Goal: Task Accomplishment & Management: Use online tool/utility

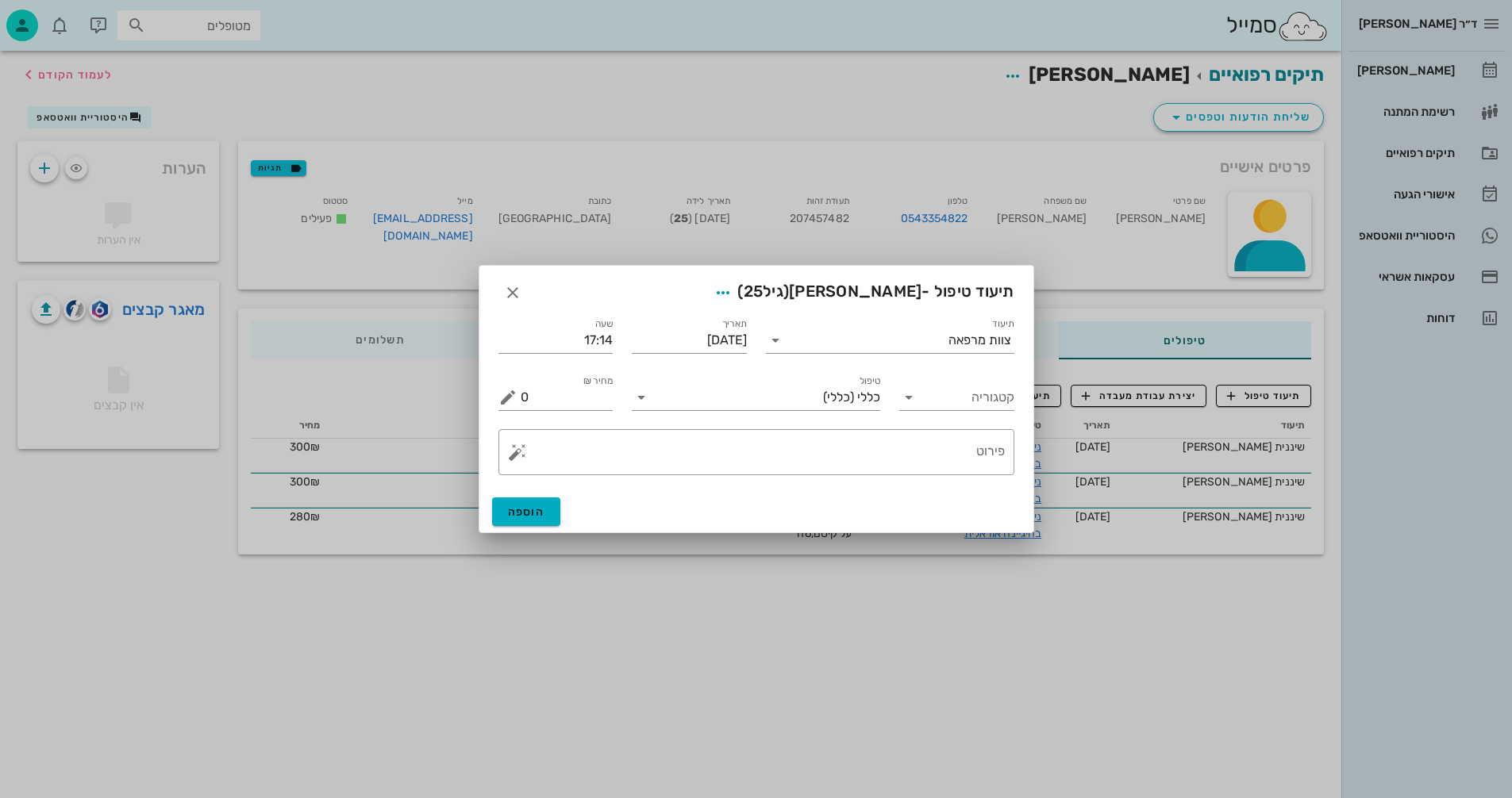
click at [961, 354] on div "תיעוד צוות מרפאה" at bounding box center [890, 333] width 267 height 57
click at [832, 332] on input "תיעוד" at bounding box center [868, 340] width 160 height 25
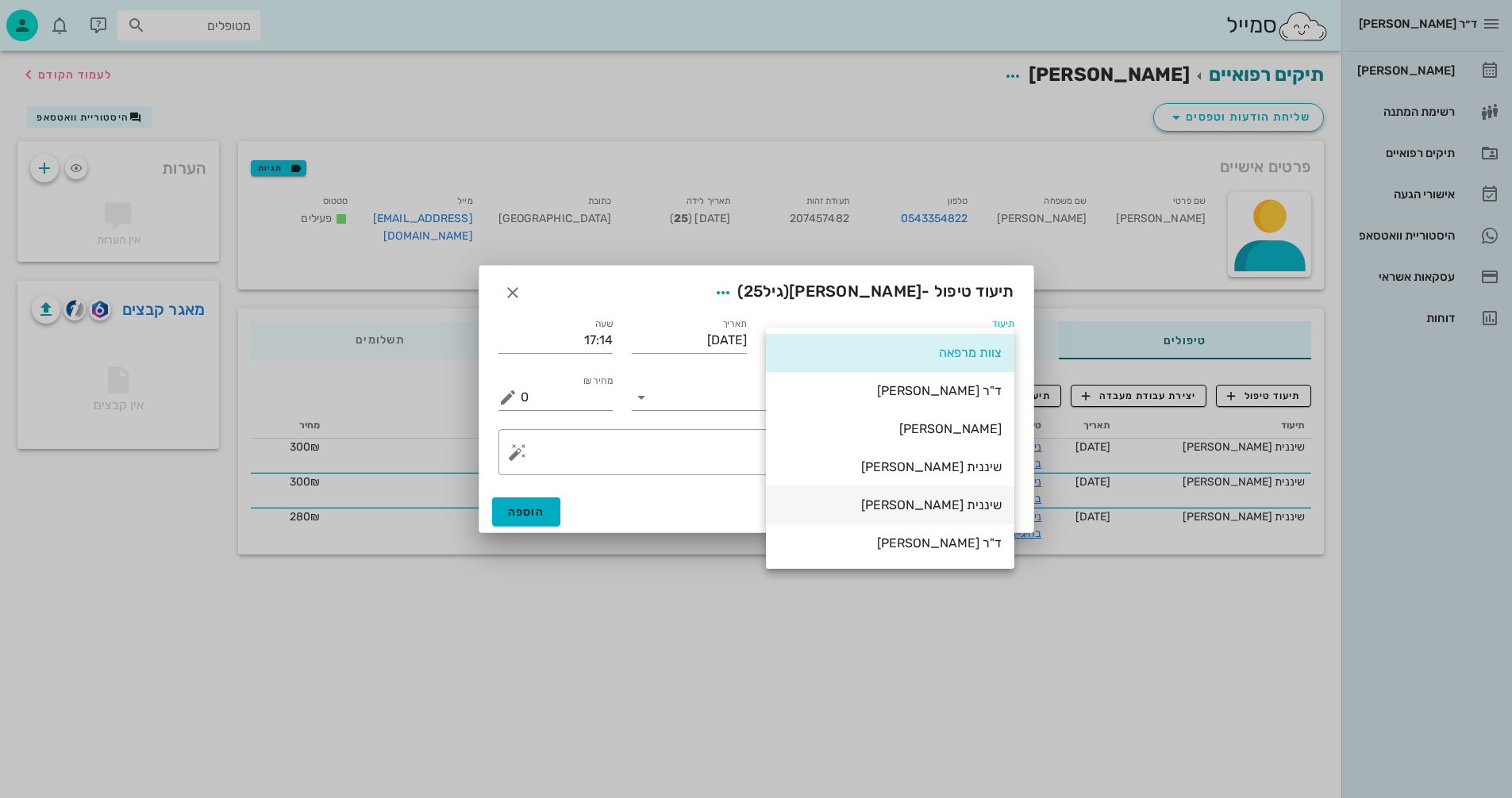
click at [969, 507] on div "שיננית [PERSON_NAME]" at bounding box center [890, 505] width 223 height 15
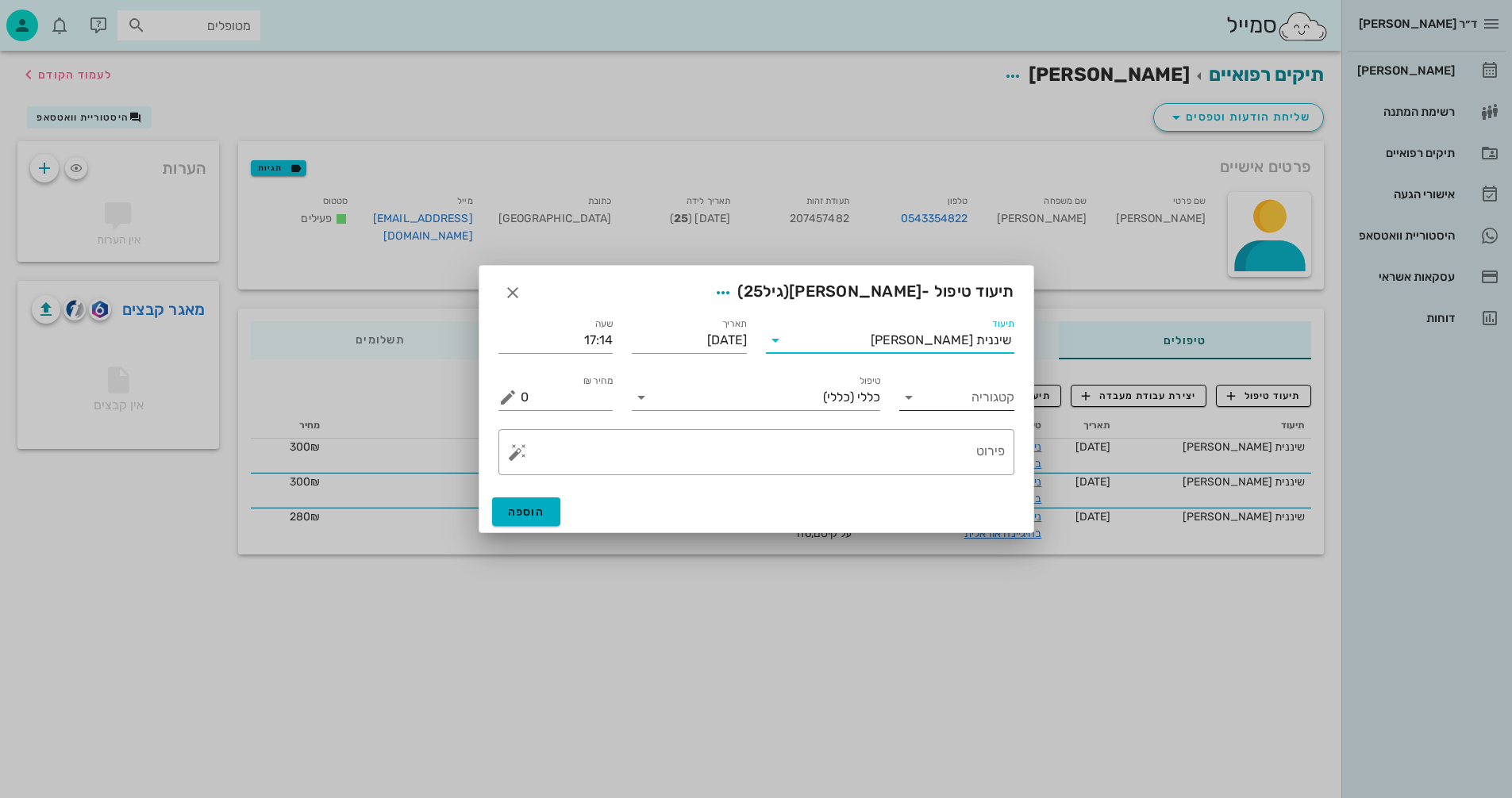
click at [899, 396] on icon at bounding box center [908, 398] width 19 height 19
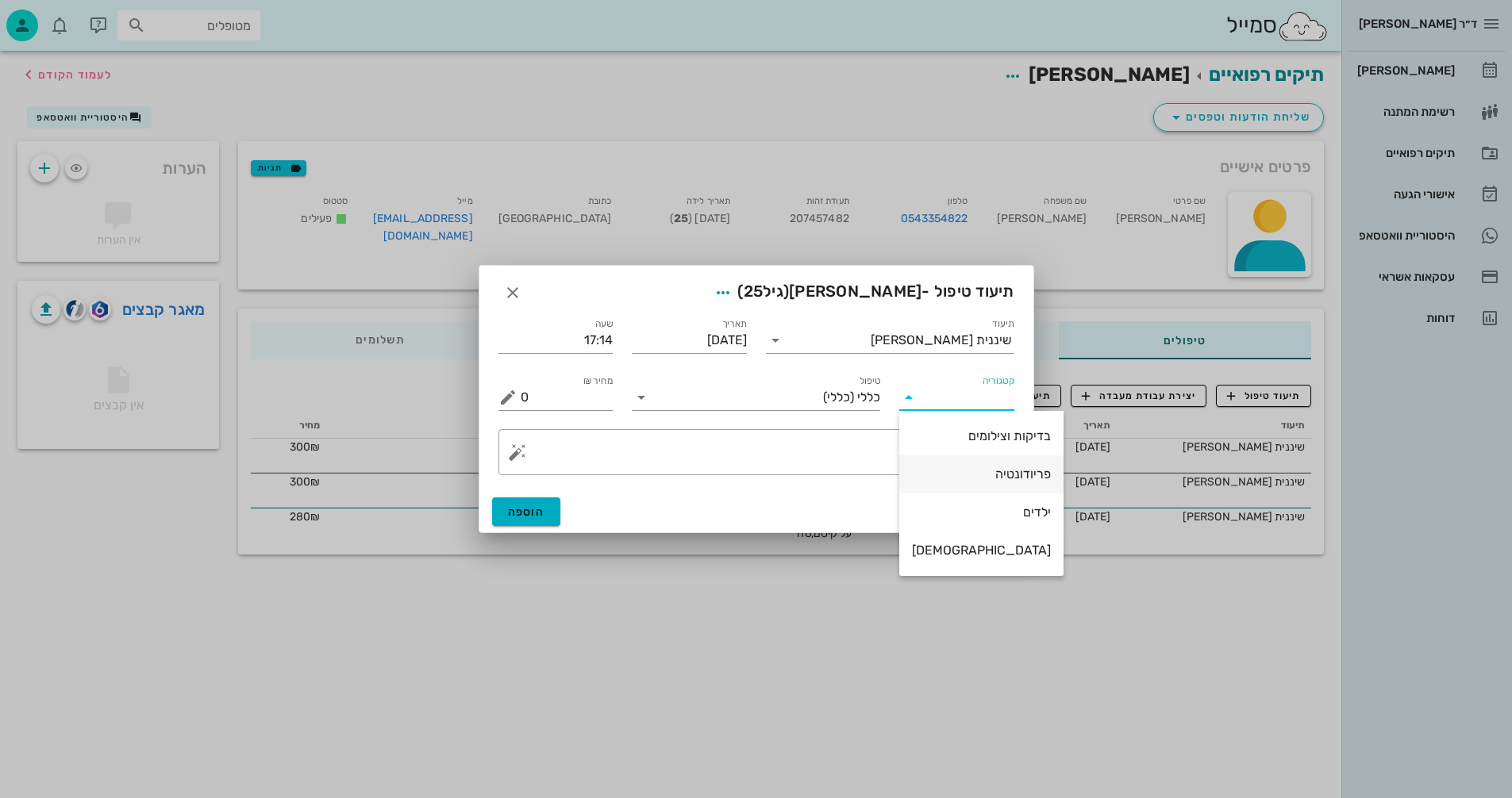
click at [963, 469] on div "פריודונטיה" at bounding box center [981, 474] width 139 height 15
type input "פריודונטיה"
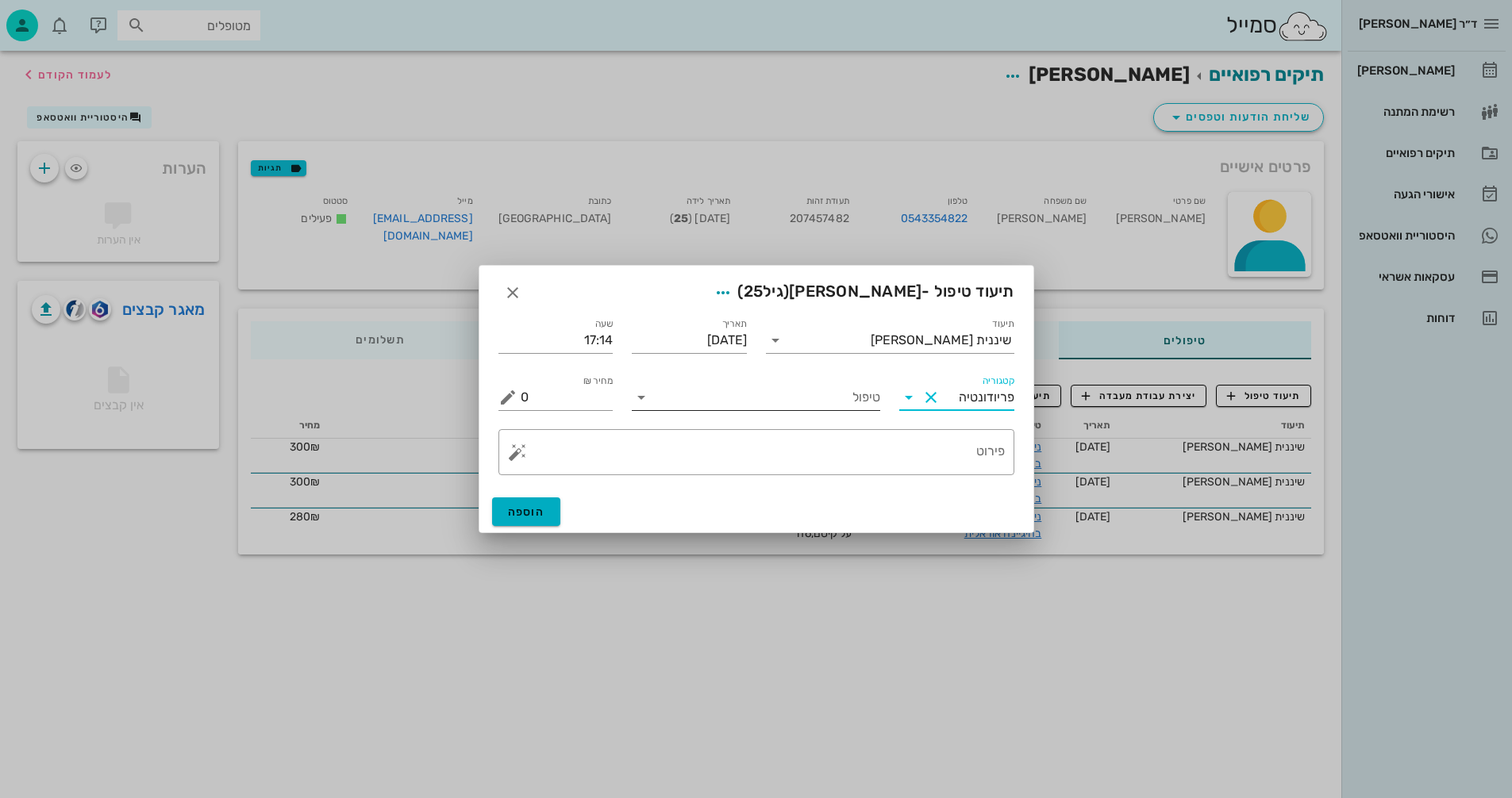
click at [743, 401] on input "טיפול" at bounding box center [767, 397] width 226 height 25
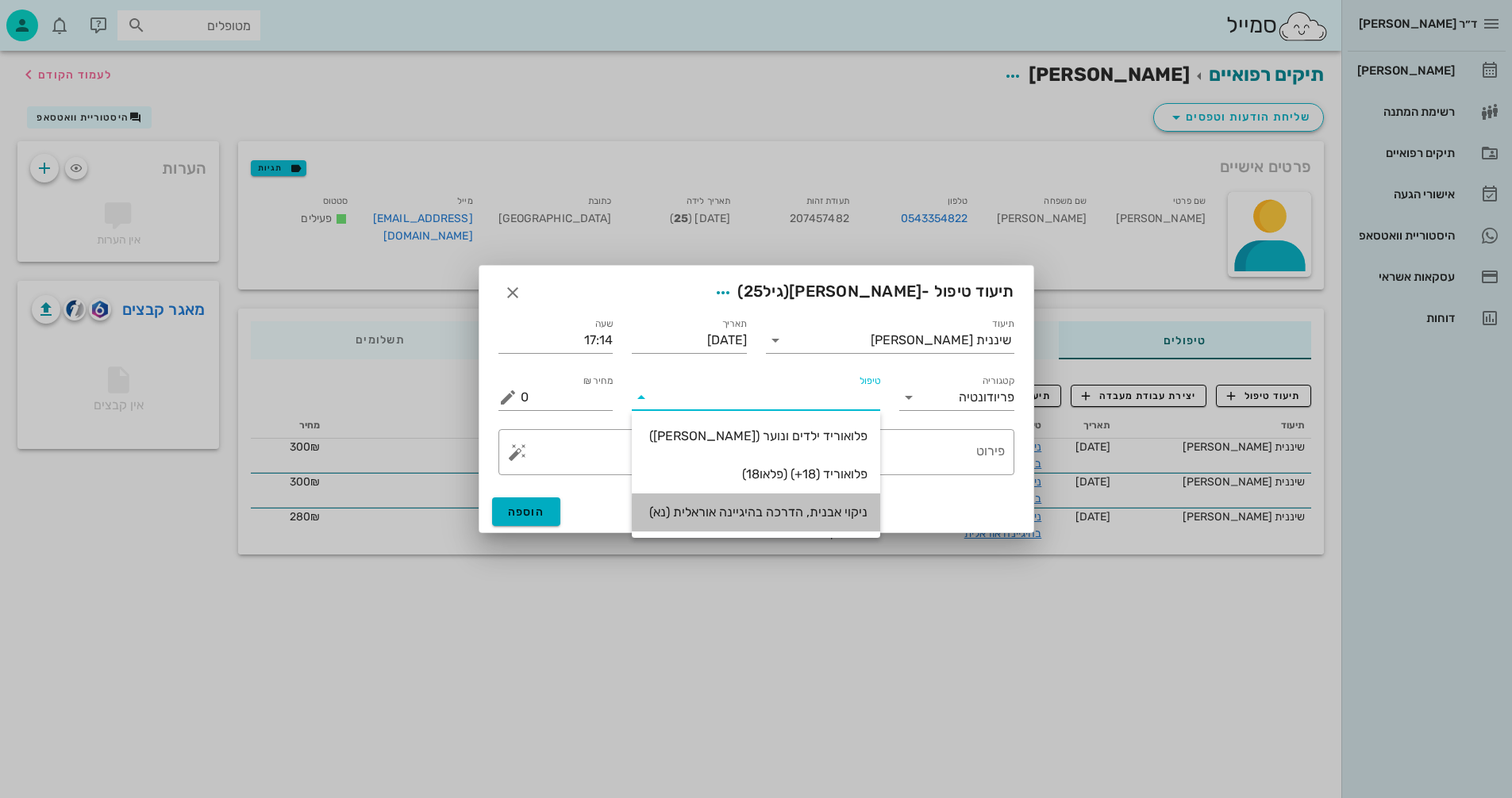
click at [806, 501] on div "ניקוי אבנית, הדרכה בהיגיינה אוראלית (נא)" at bounding box center [756, 512] width 223 height 34
type input "300"
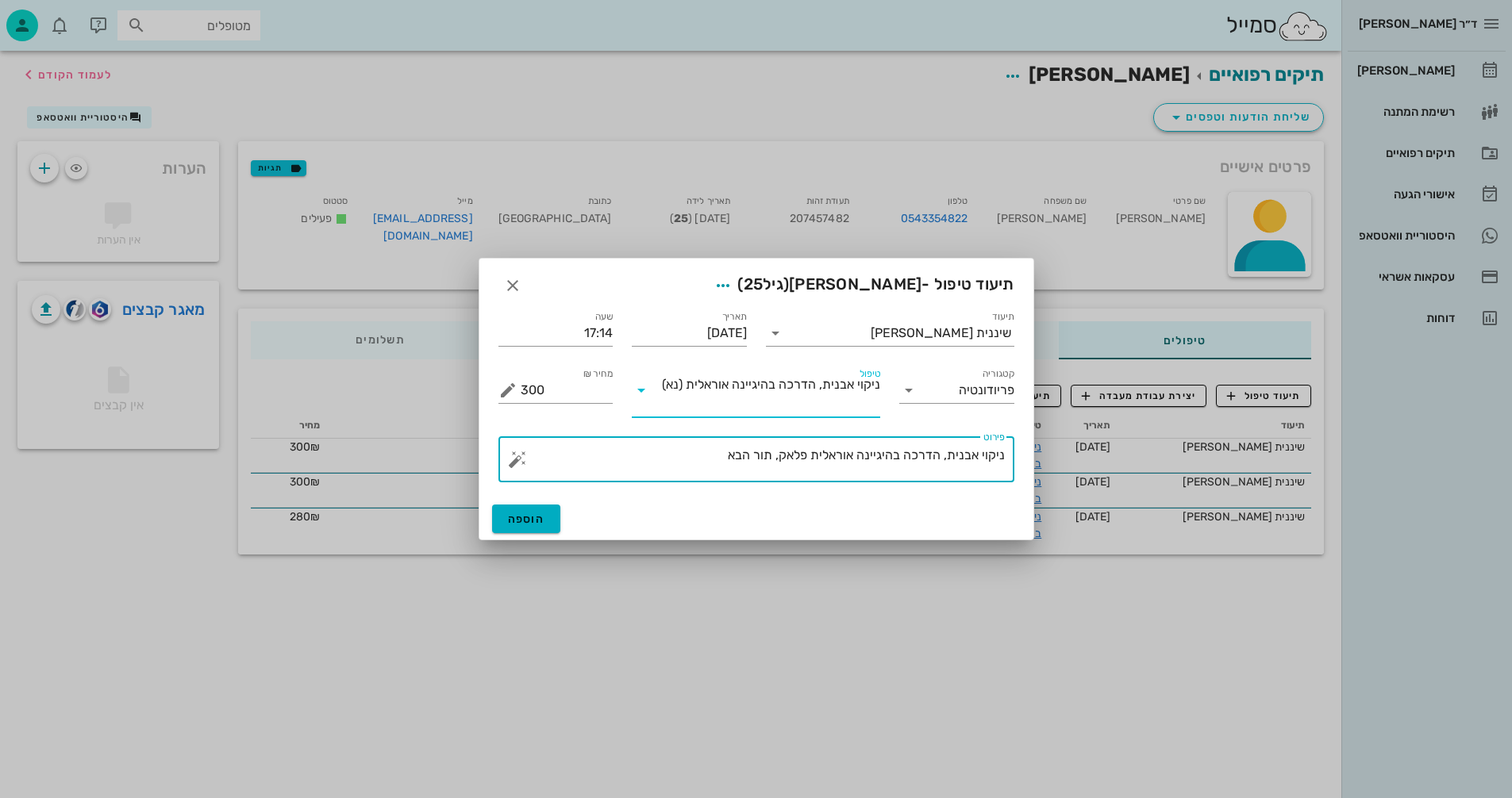
drag, startPoint x: 808, startPoint y: 453, endPoint x: 786, endPoint y: 453, distance: 22.0
click at [786, 453] on textarea "ניקוי אבנית, הדרכה בהיגיינה אוראלית פלאק, תור הבא" at bounding box center [763, 463] width 484 height 38
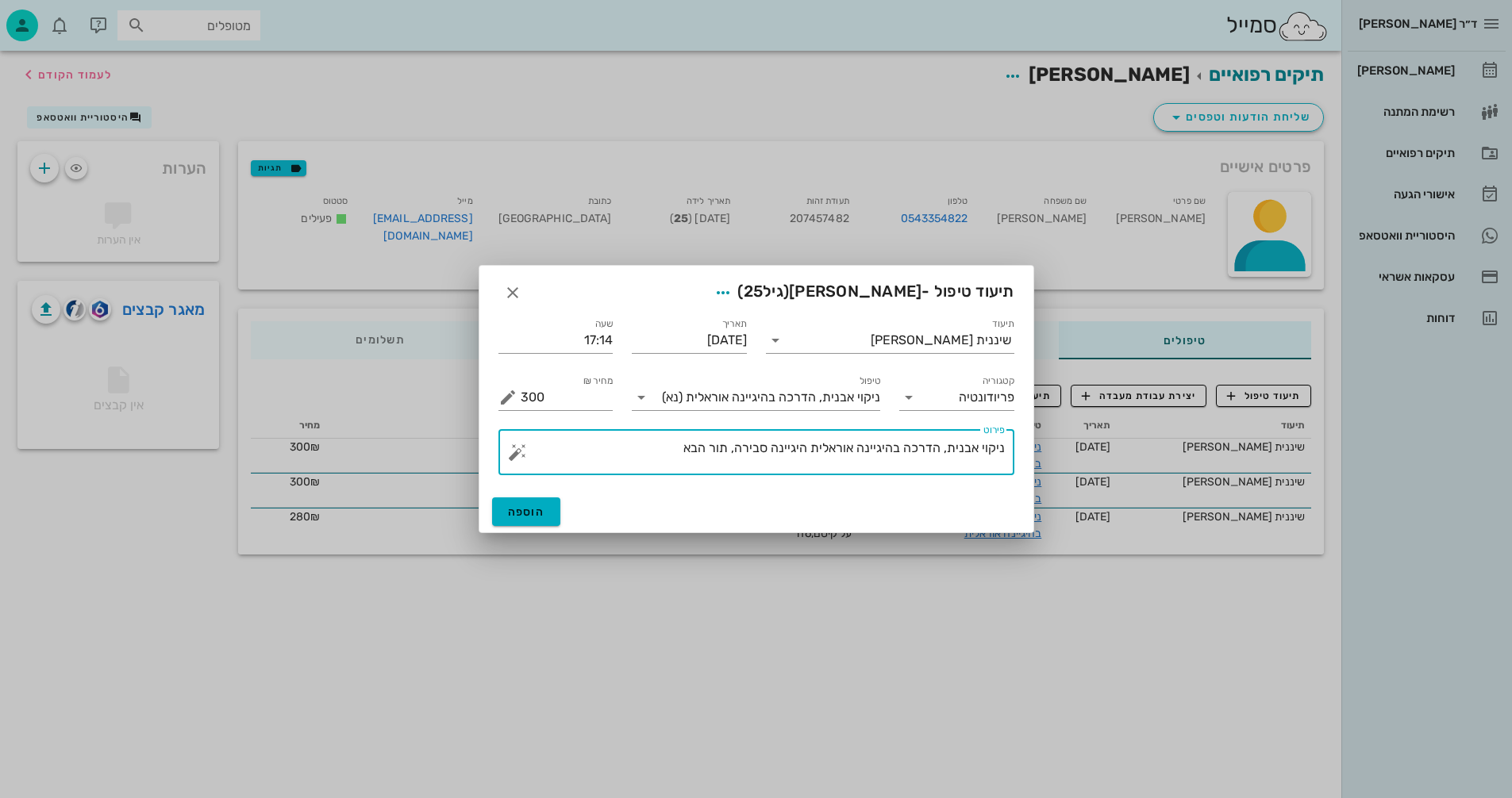
click at [662, 453] on textarea "ניקוי אבנית, הדרכה בהיגיינה אוראלית היגיינה סבירה, תור הבא" at bounding box center [763, 456] width 484 height 38
type textarea "ניקוי אבנית, הדרכה בהיגיינה אוראלית היגיינה סבירה, תור הבא 6ח"
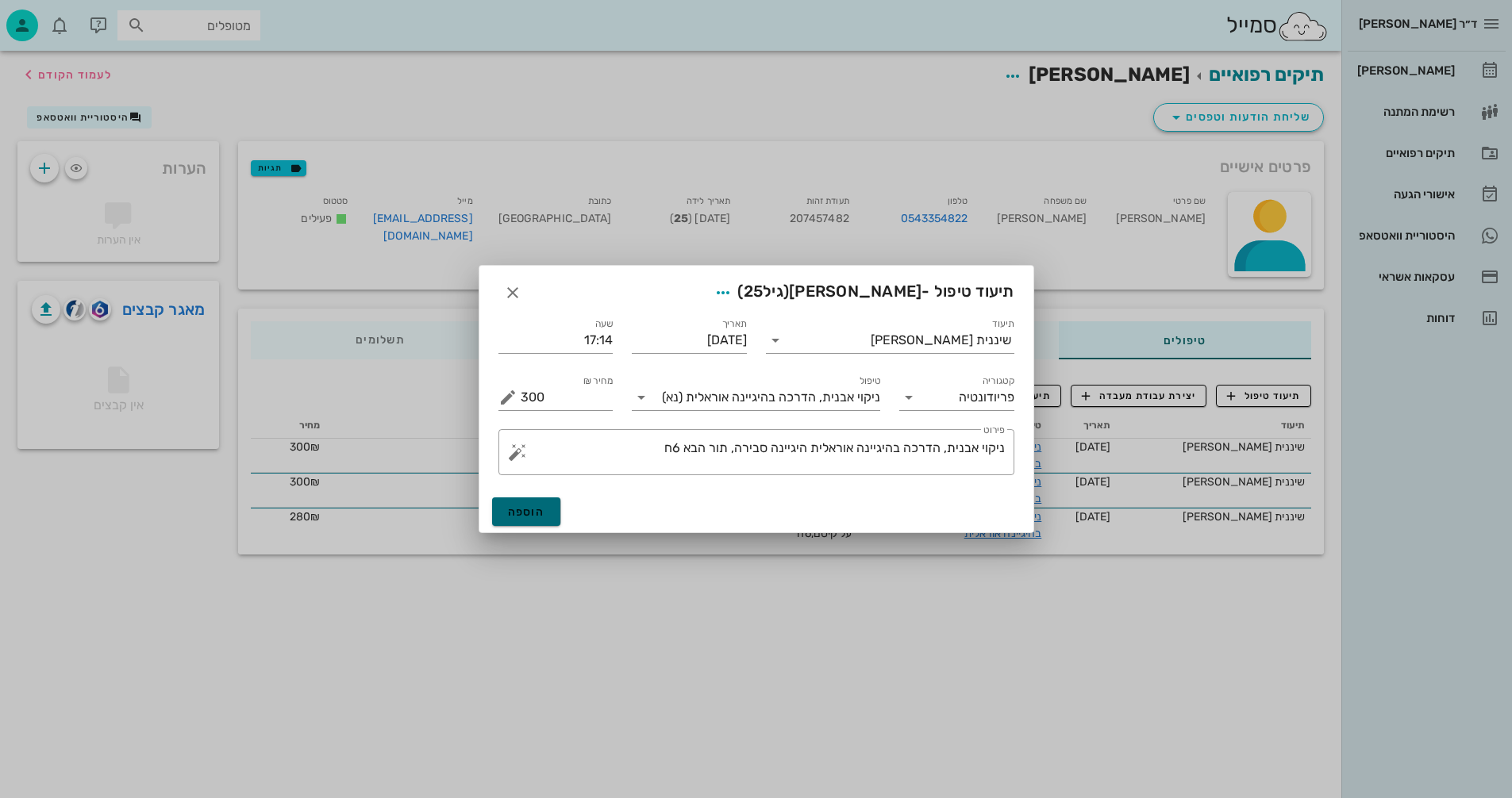
click at [538, 507] on span "הוספה" at bounding box center [526, 512] width 37 height 13
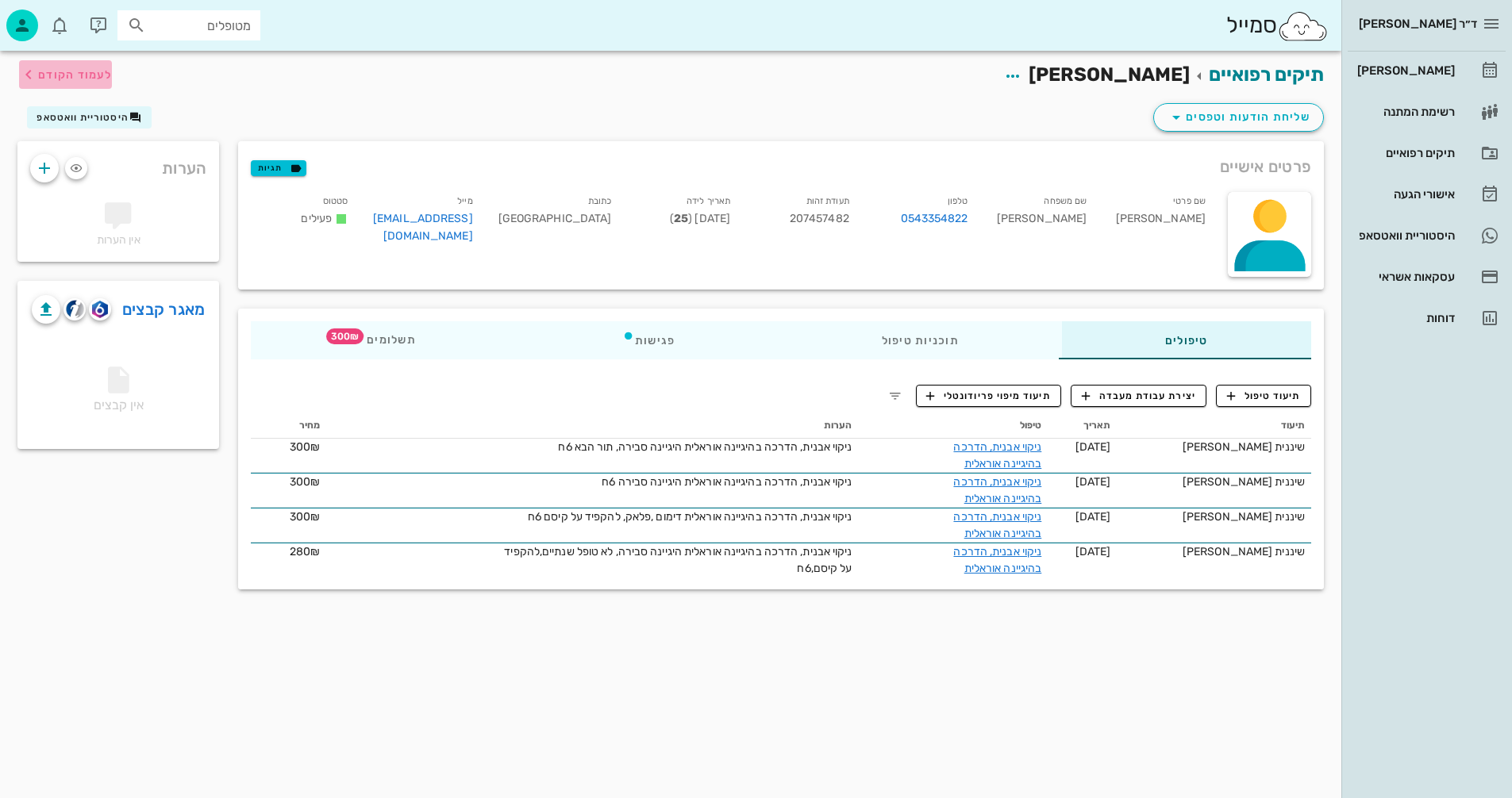
click at [101, 77] on span "לעמוד הקודם" at bounding box center [75, 74] width 74 height 13
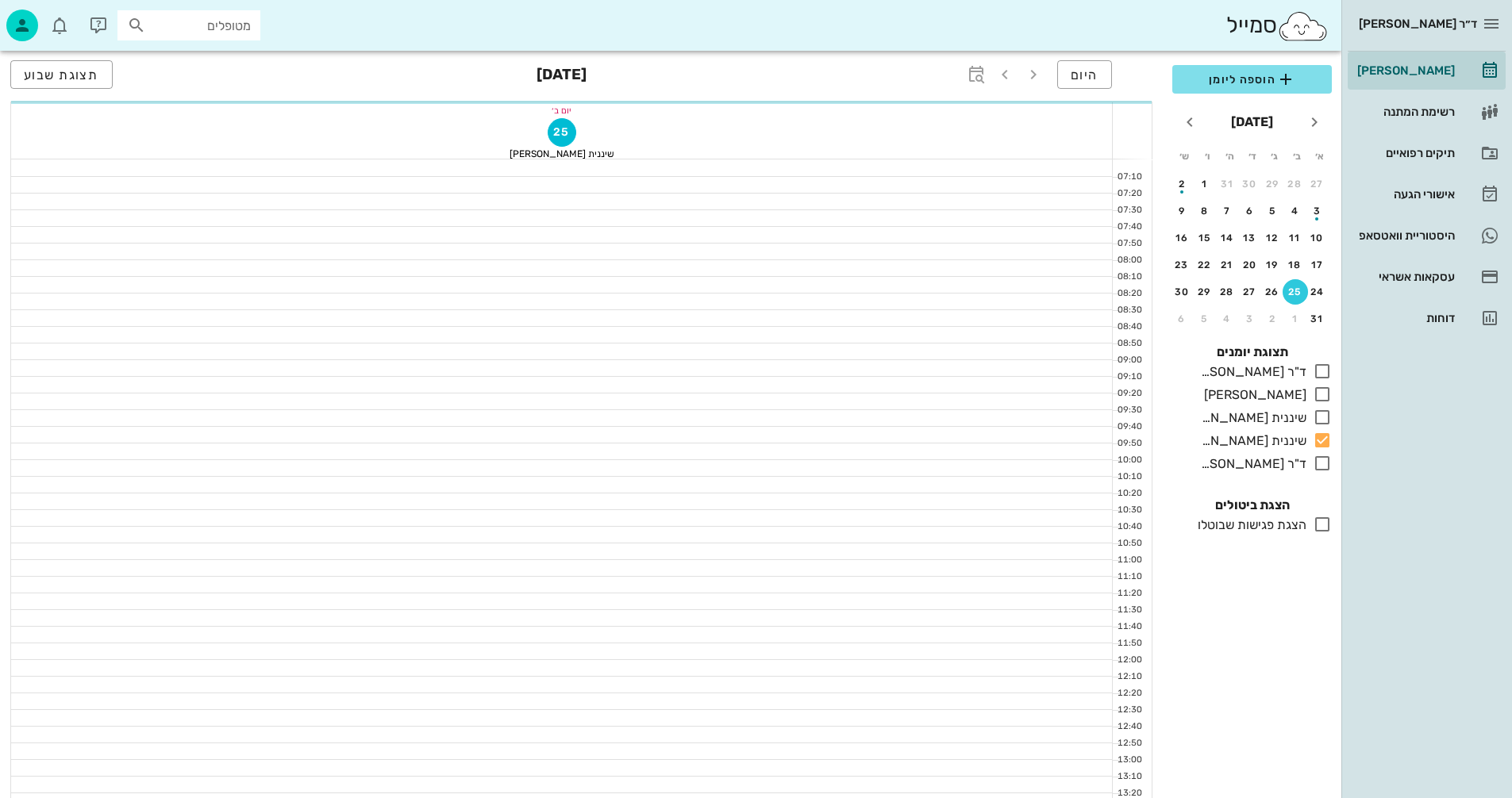
scroll to position [635, 0]
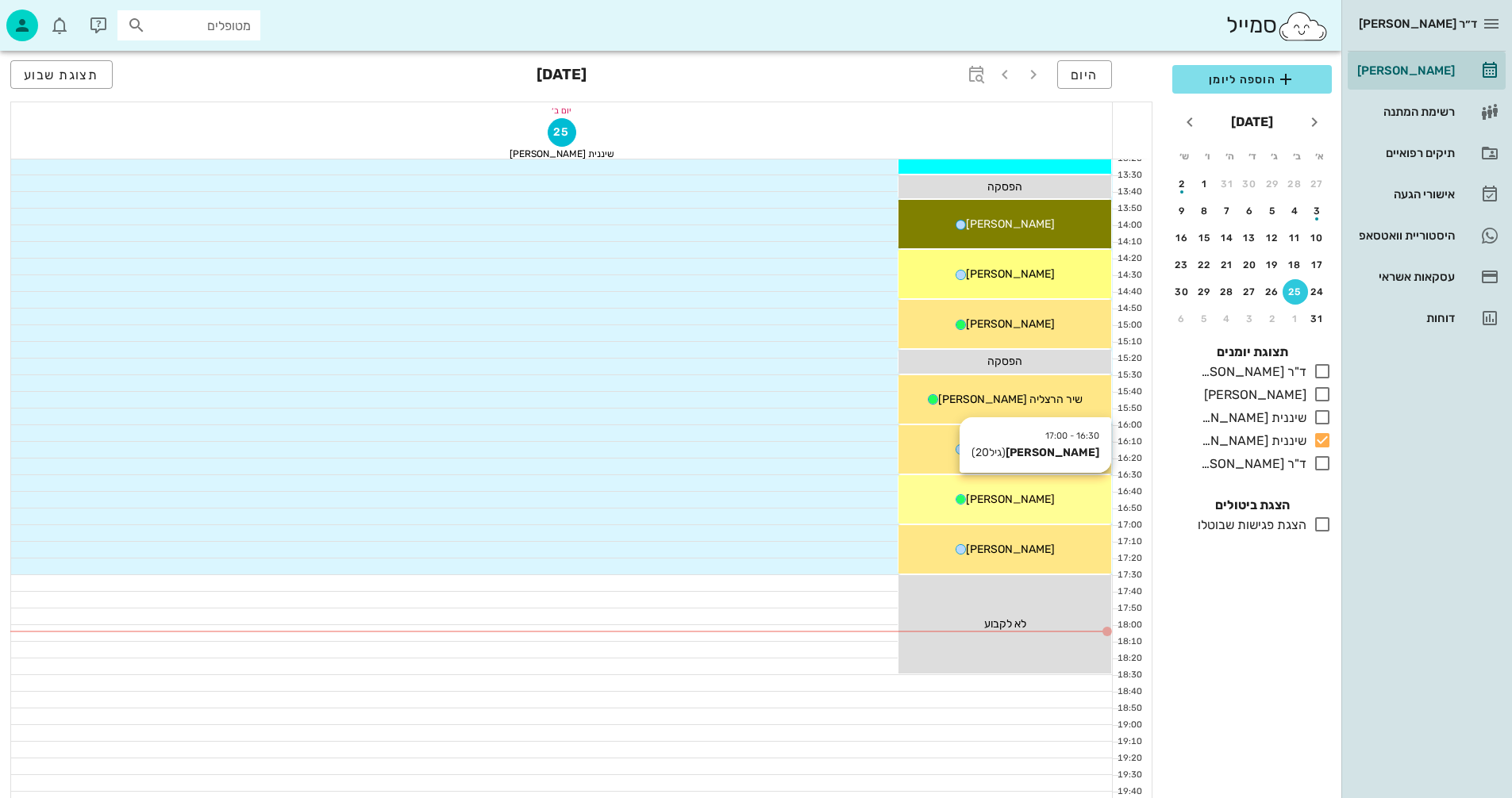
click at [966, 499] on icon at bounding box center [960, 499] width 10 height 10
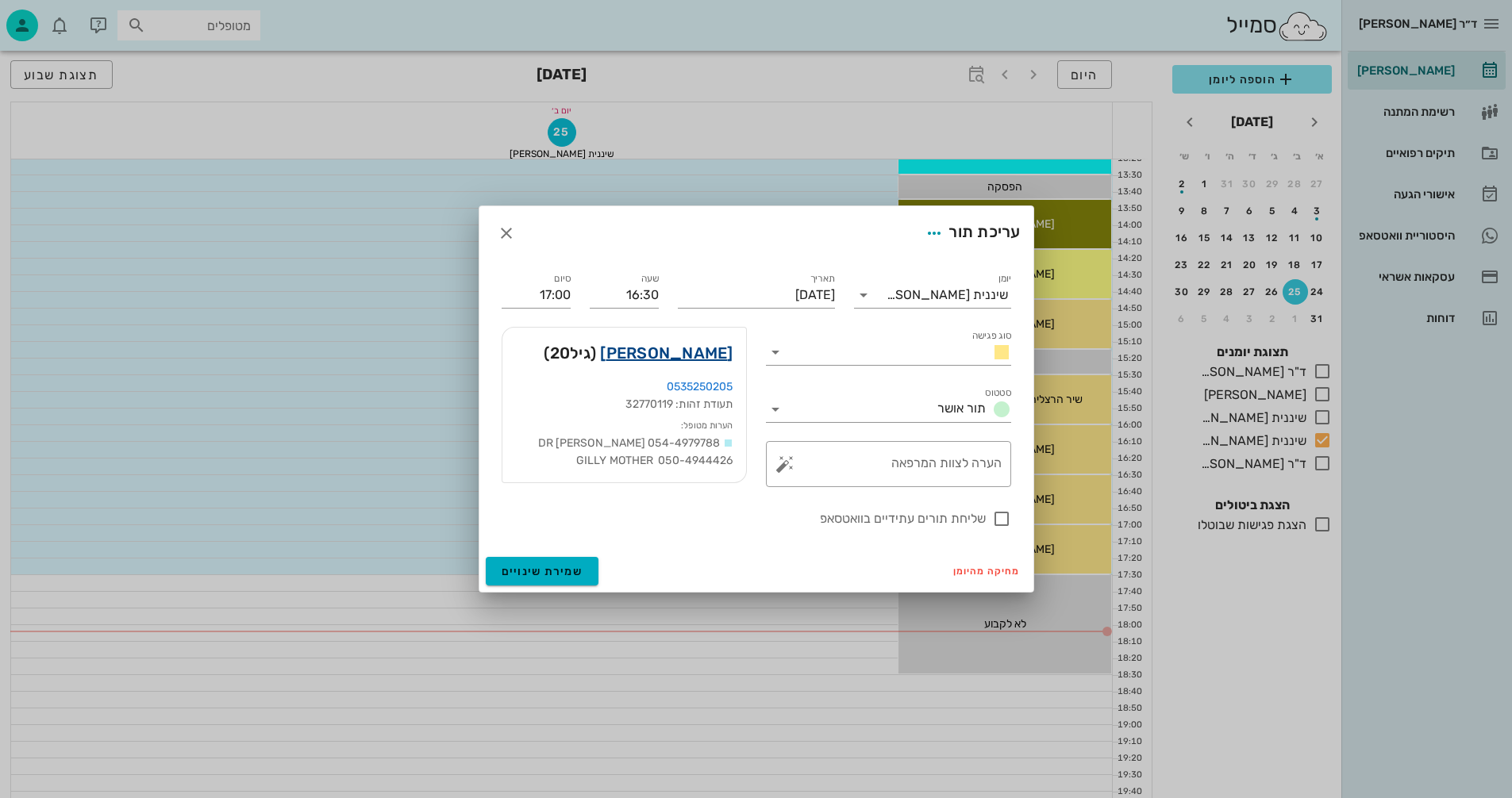
click at [711, 354] on link "[PERSON_NAME]" at bounding box center [666, 353] width 132 height 25
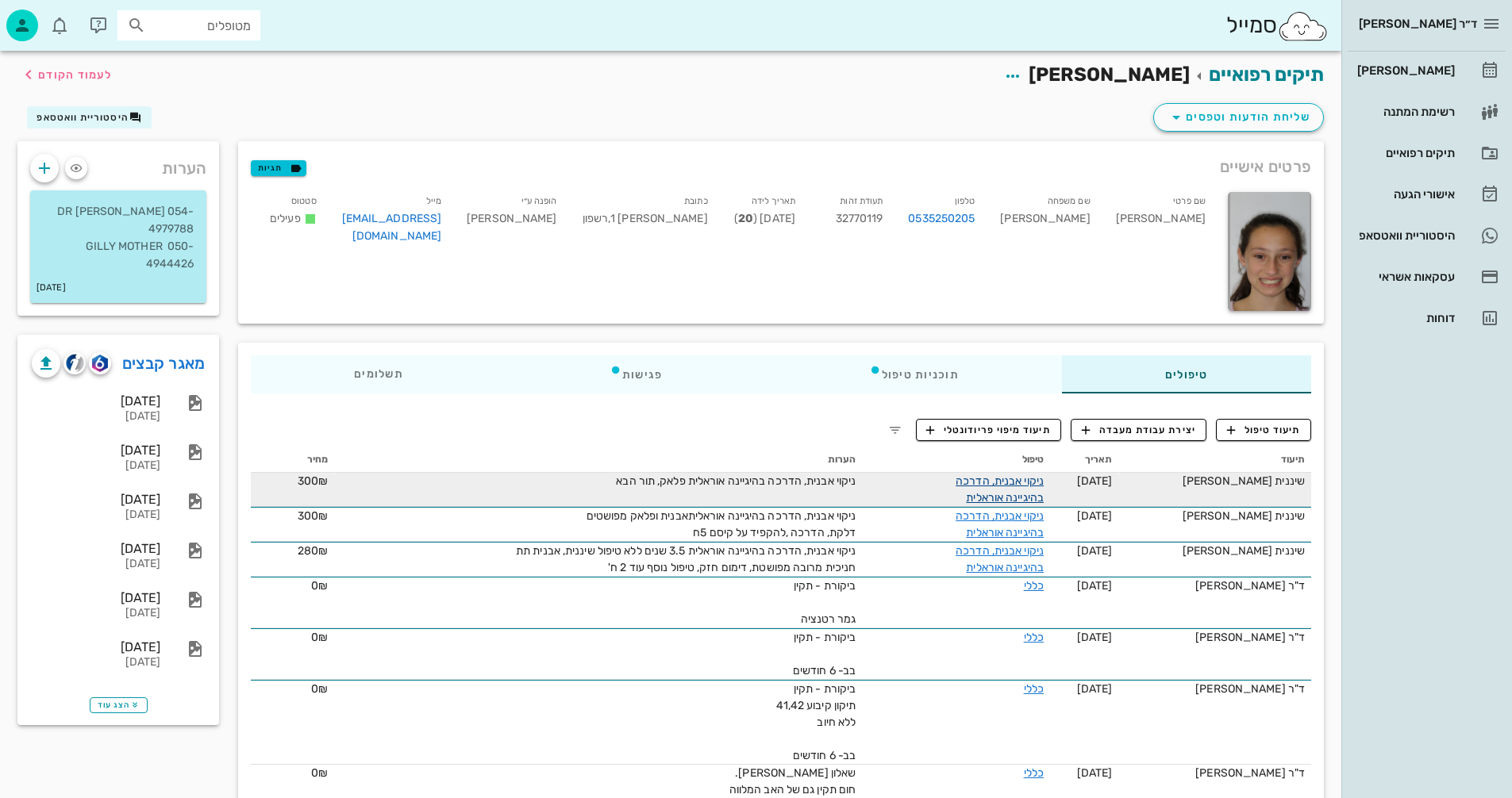
click at [1015, 478] on link "ניקוי אבנית, הדרכה בהיגיינה אוראלית" at bounding box center [1000, 490] width 89 height 30
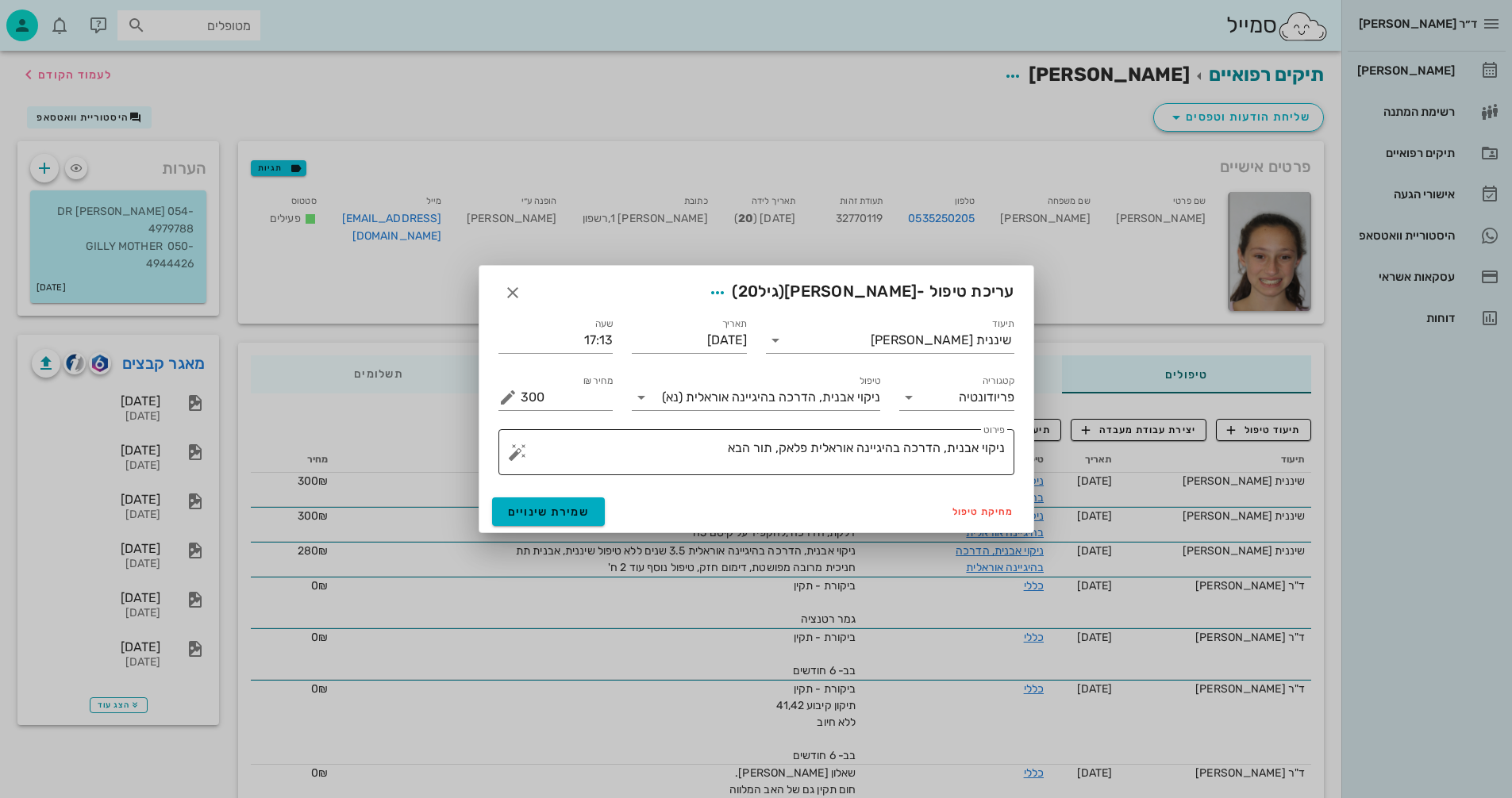
click at [814, 442] on textarea "ניקוי אבנית, הדרכה בהיגיינה אוראלית פלאק, תור הבא" at bounding box center [763, 456] width 484 height 38
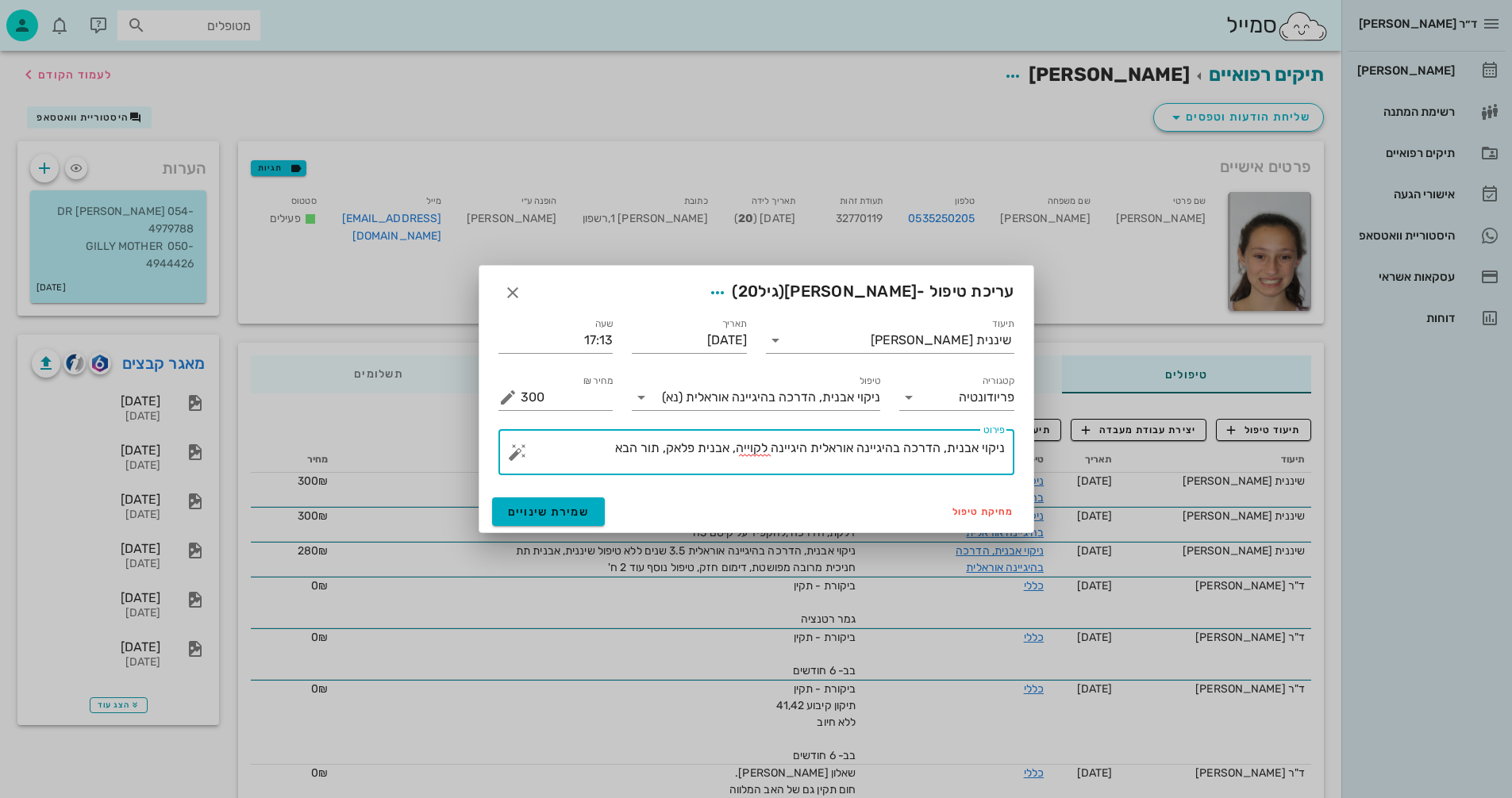
click at [670, 448] on textarea "ניקוי אבנית, הדרכה בהיגיינה אוראלית היגיינה לקוייה, אבנית פלאק, תור הבא" at bounding box center [763, 456] width 484 height 38
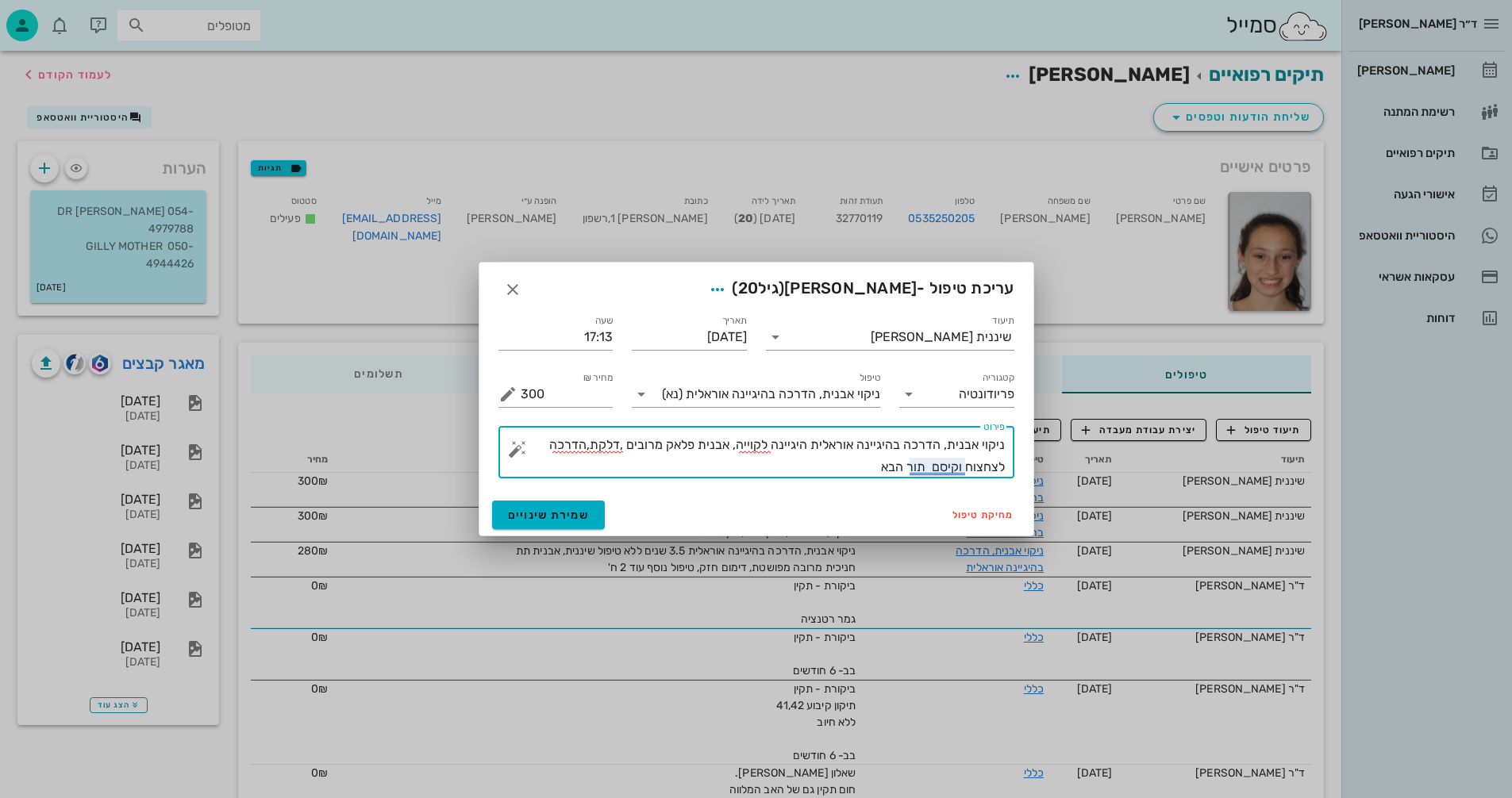
click at [874, 469] on textarea "ניקוי אבנית, הדרכה בהיגיינה אוראלית היגיינה לקוייה, אבנית פלאק מרובים ,דלקת,הדר…" at bounding box center [763, 456] width 484 height 45
type textarea "ניקוי אבנית, הדרכה בהיגיינה אוראלית היגיינה לקוייה, אבנית פלאק מרובים ,דלקת,הדר…"
drag, startPoint x: 549, startPoint y: 523, endPoint x: 556, endPoint y: 522, distance: 7.1
click at [553, 523] on button "שמירת שינויים" at bounding box center [549, 515] width 114 height 29
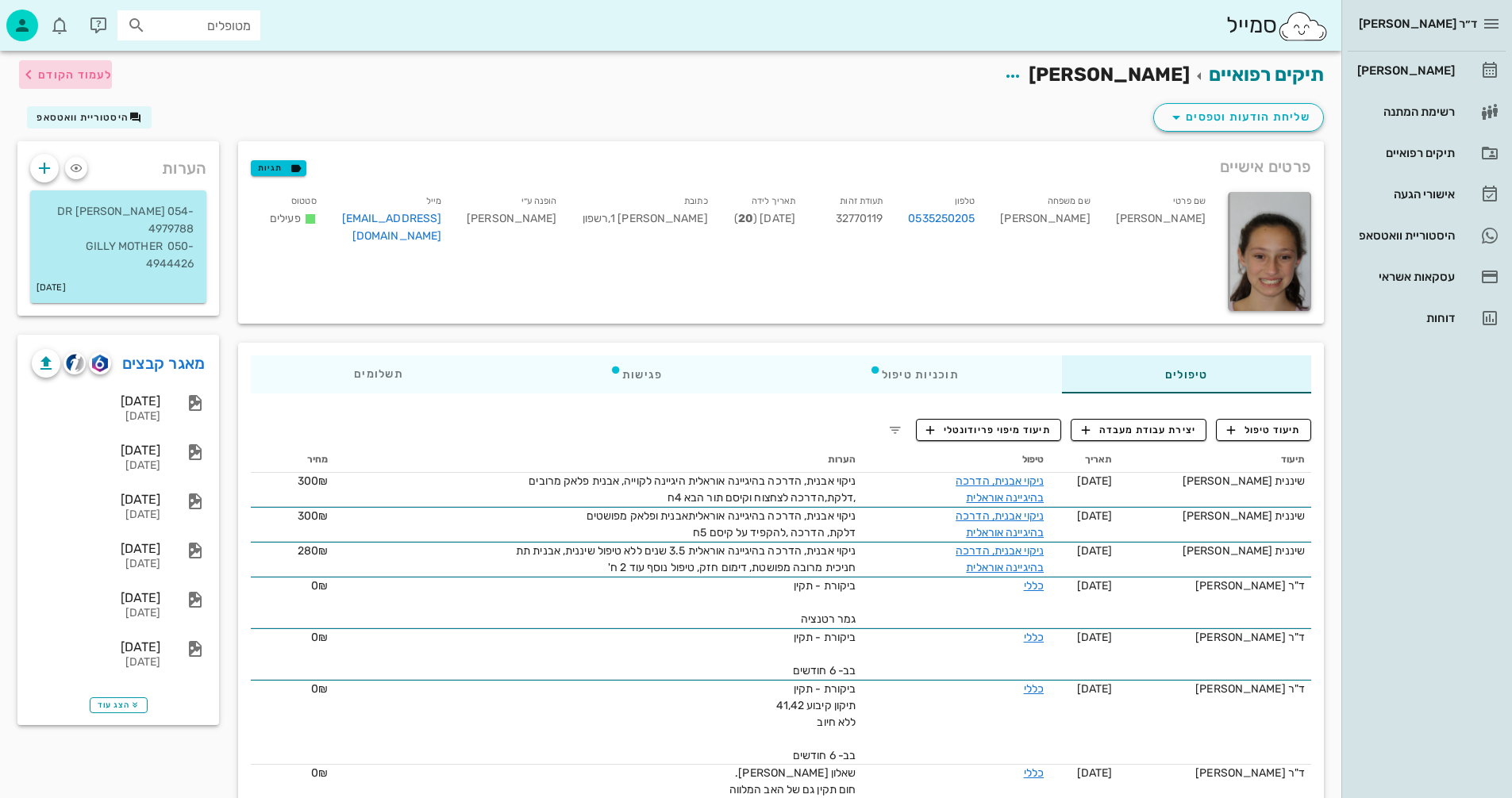
click at [70, 72] on span "לעמוד הקודם" at bounding box center [75, 74] width 74 height 13
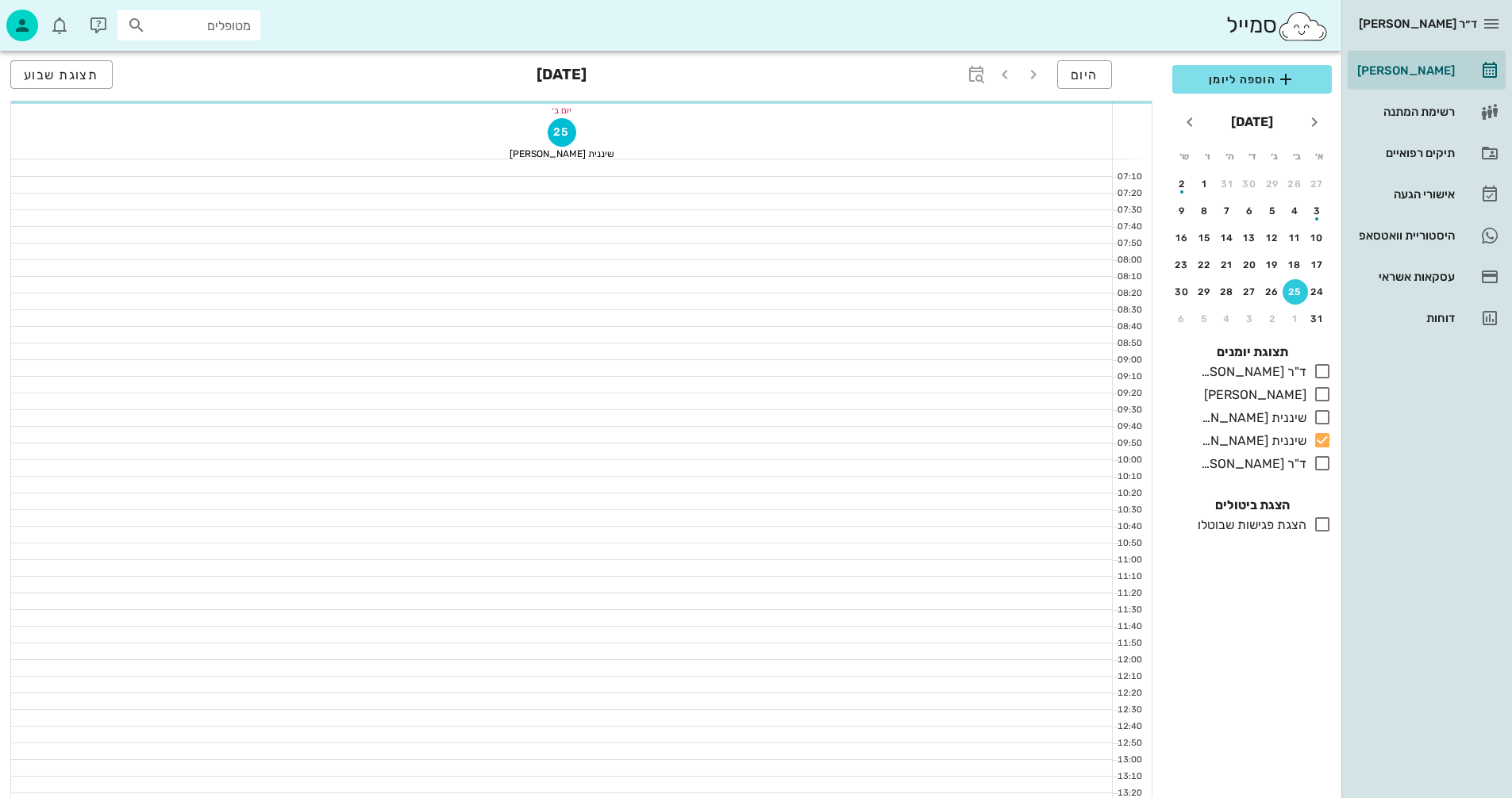
scroll to position [635, 0]
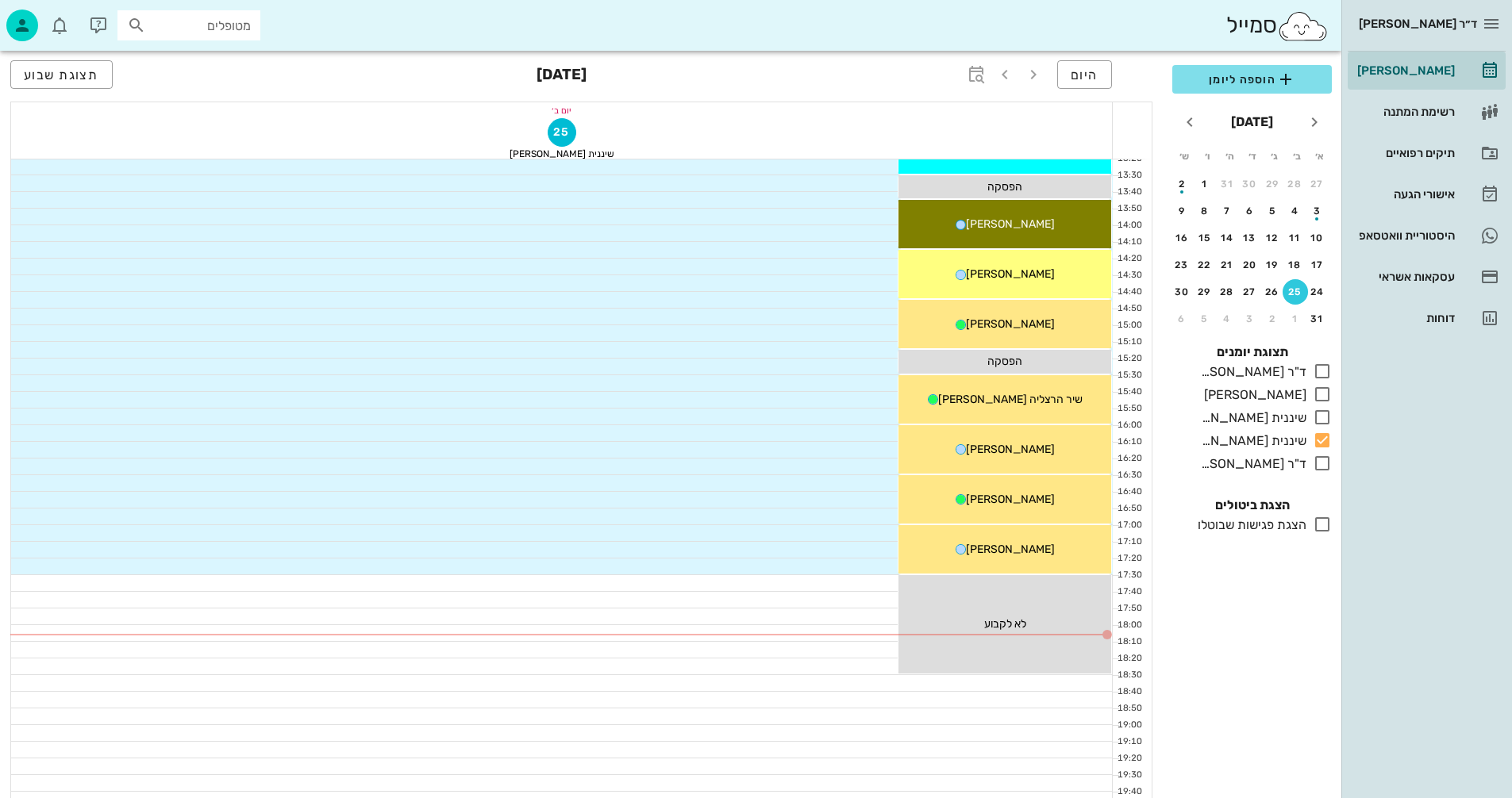
drag, startPoint x: 962, startPoint y: 452, endPoint x: 735, endPoint y: 407, distance: 231.4
click at [735, 408] on div at bounding box center [562, 416] width 1102 height 17
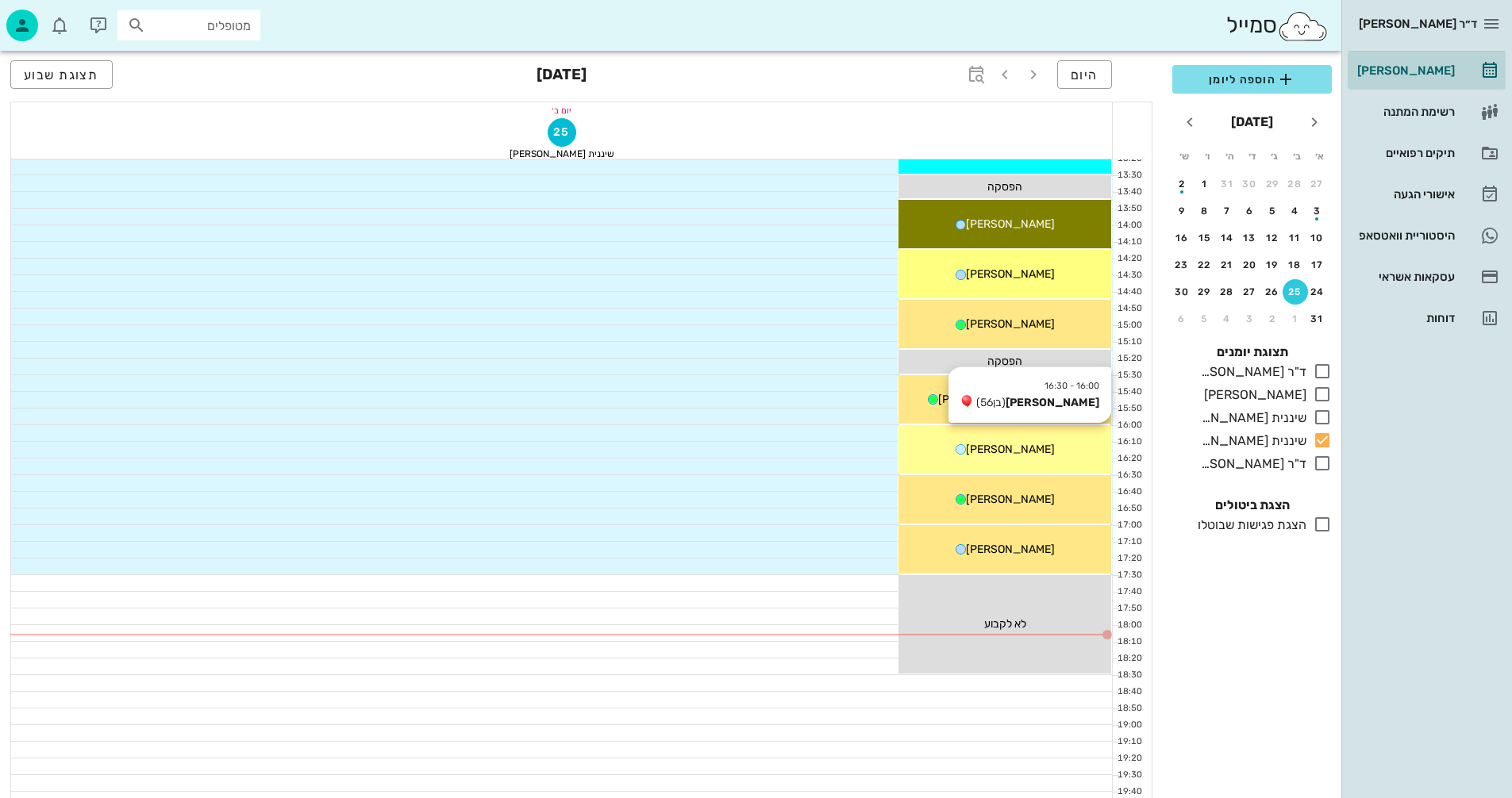
click at [1039, 442] on div "[PERSON_NAME]" at bounding box center [1005, 450] width 212 height 17
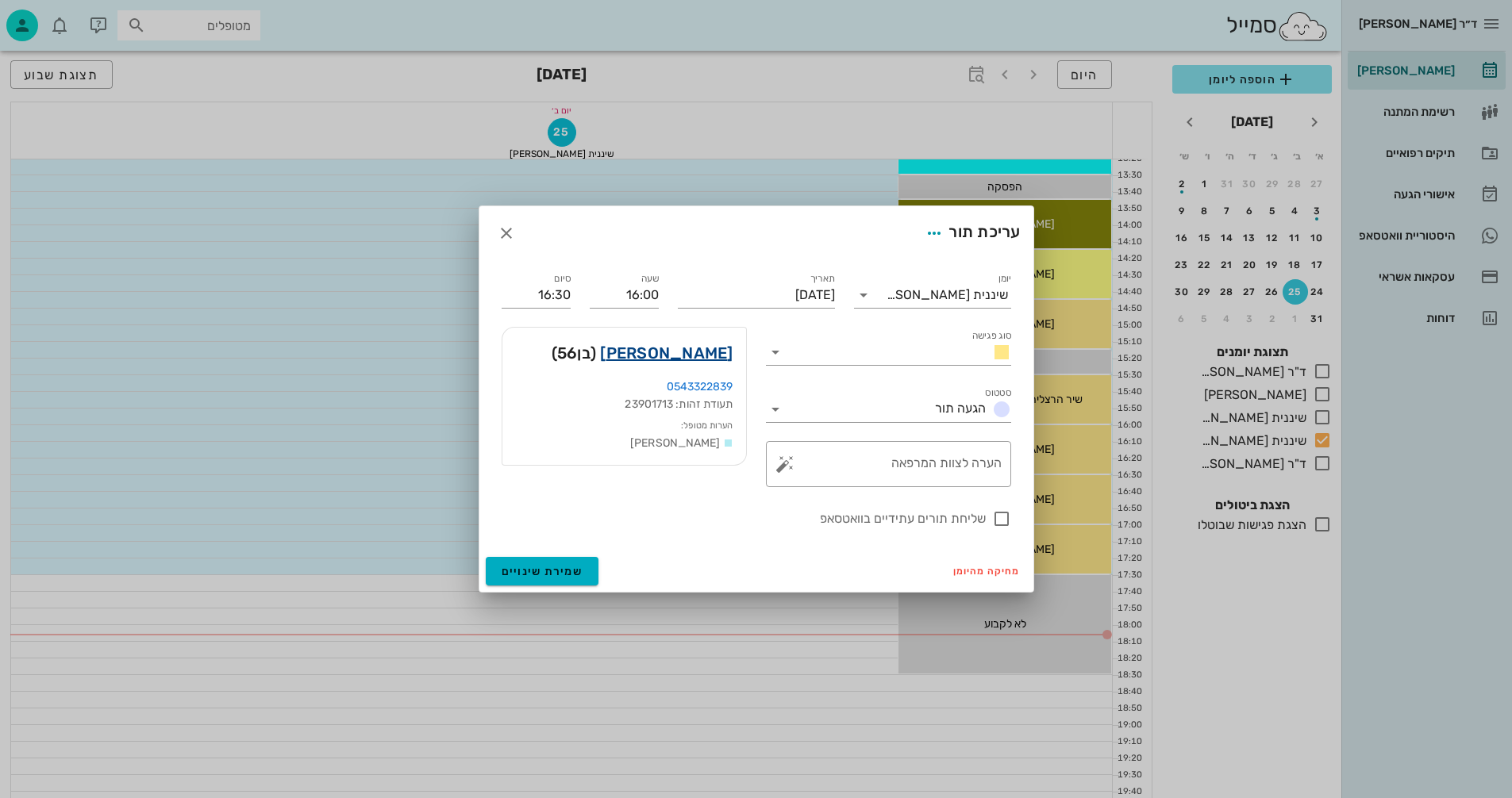
click at [680, 350] on link "[PERSON_NAME]" at bounding box center [666, 353] width 132 height 25
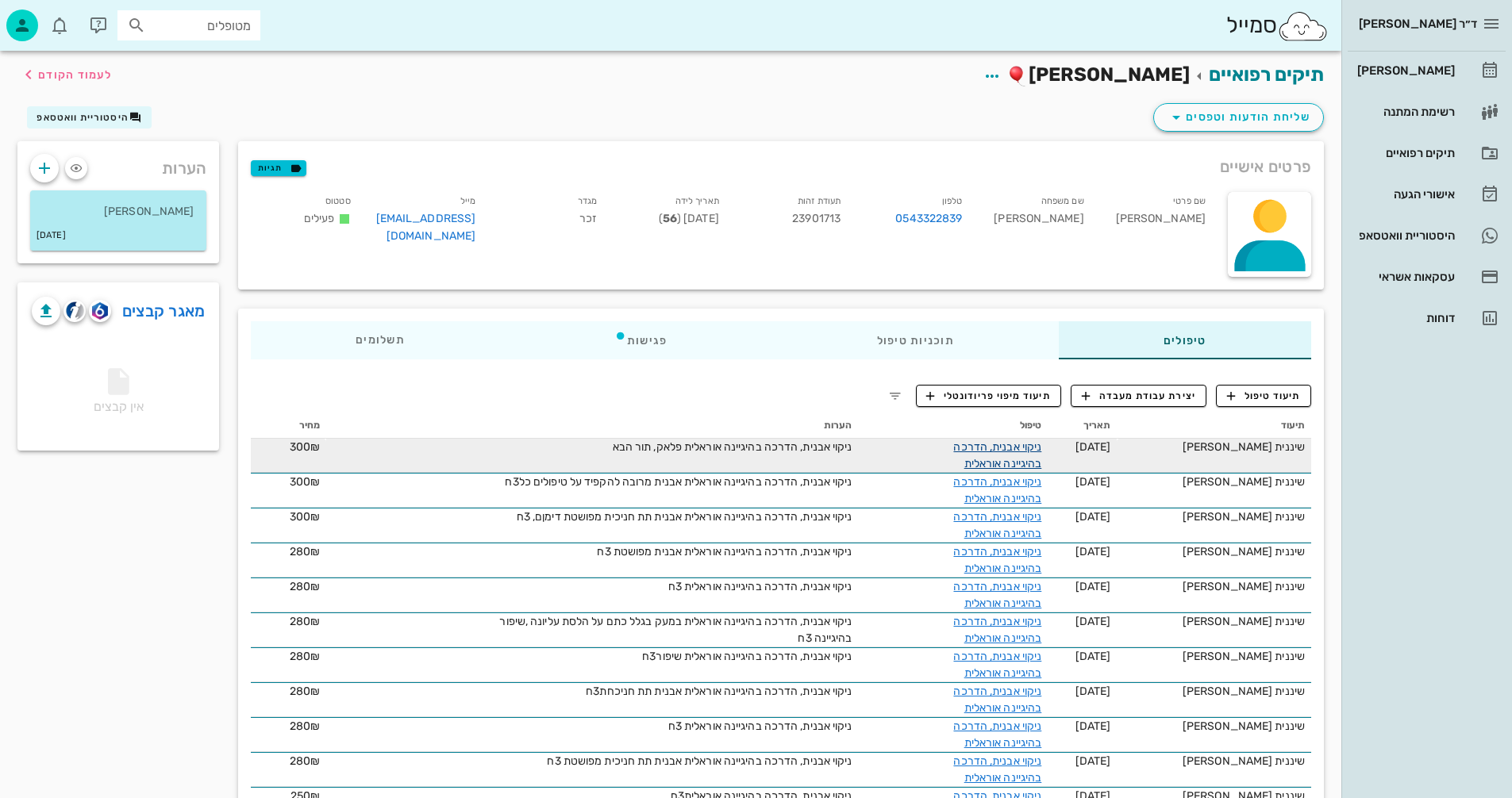
click at [1001, 448] on link "ניקוי אבנית, הדרכה בהיגיינה אוראלית" at bounding box center [997, 455] width 89 height 30
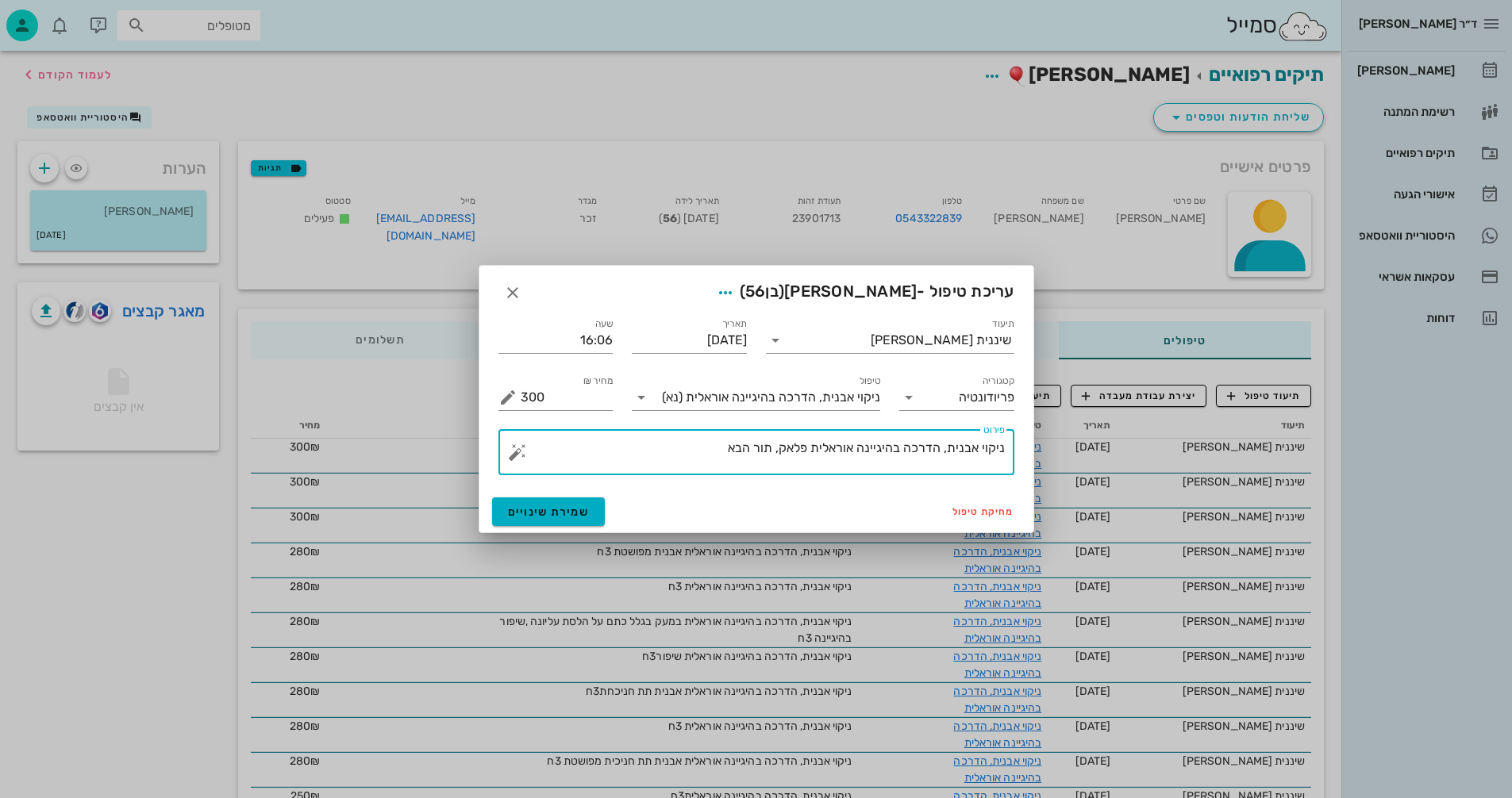
click at [776, 447] on textarea "ניקוי אבנית, הדרכה בהיגיינה אוראלית פלאק, תור הבא" at bounding box center [763, 456] width 484 height 38
click at [658, 467] on textarea "ניקוי אבנית, הדרכה בהיגיינה אוראלית פלאק, אבנית,תור הבא" at bounding box center [763, 456] width 484 height 38
type textarea "ניקוי אבנית, הדרכה בהיגיינה אוראלית פלאק, אבנית,תור הבא 3ח"
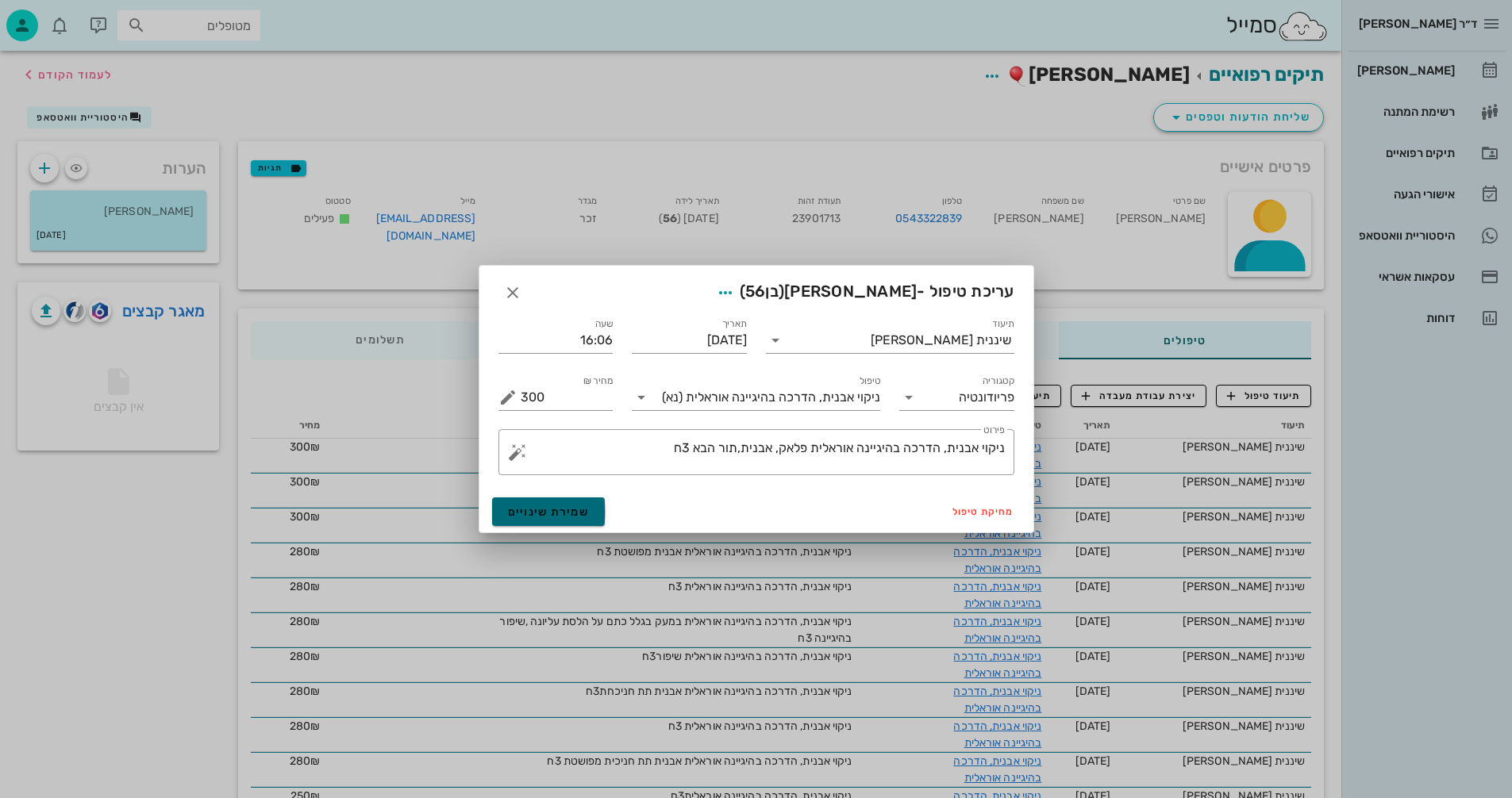
drag, startPoint x: 566, startPoint y: 511, endPoint x: 581, endPoint y: 507, distance: 15.5
click at [570, 511] on span "שמירת שינויים" at bounding box center [549, 512] width 82 height 13
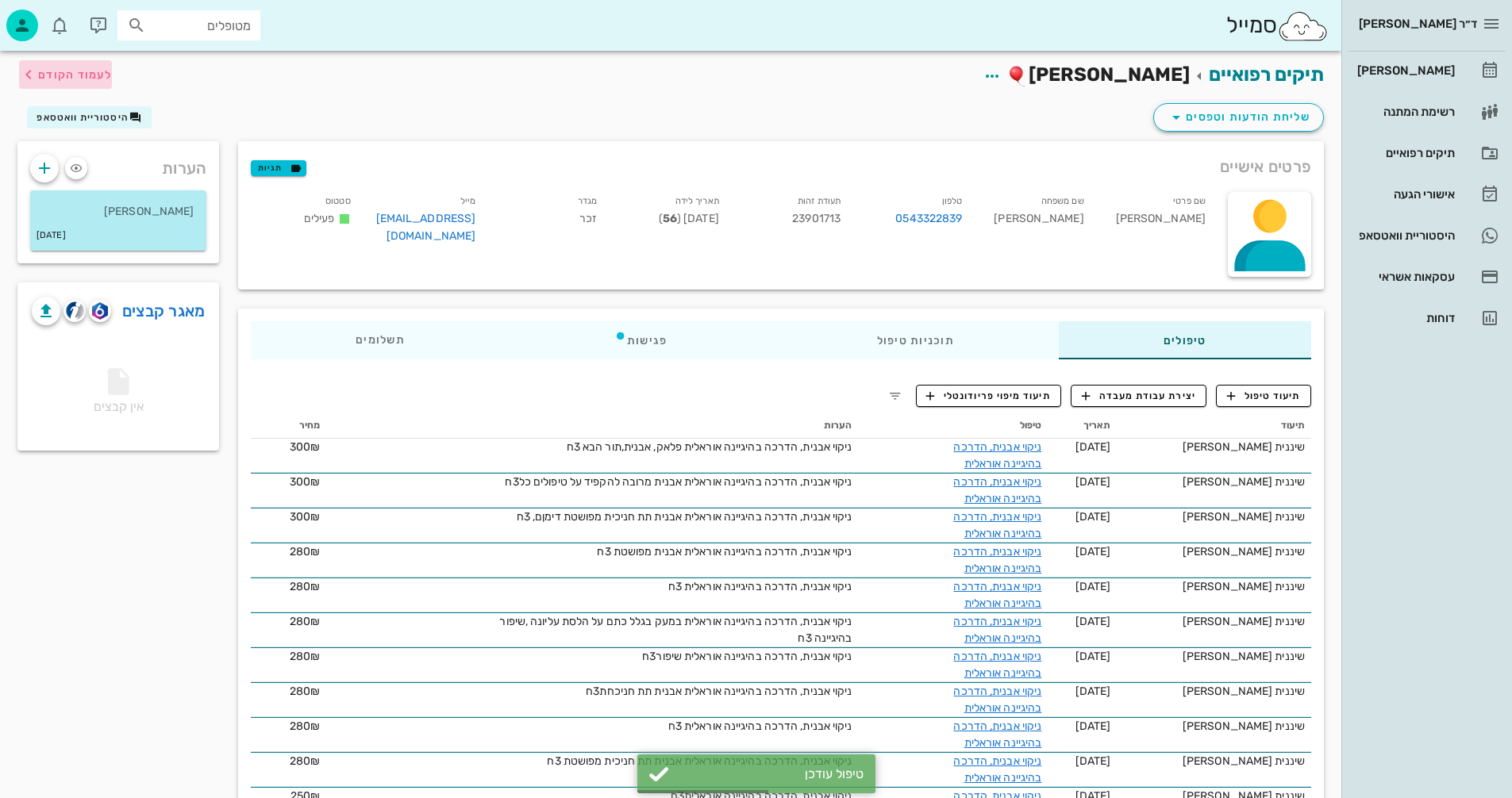
click at [46, 74] on span "לעמוד הקודם" at bounding box center [75, 74] width 74 height 13
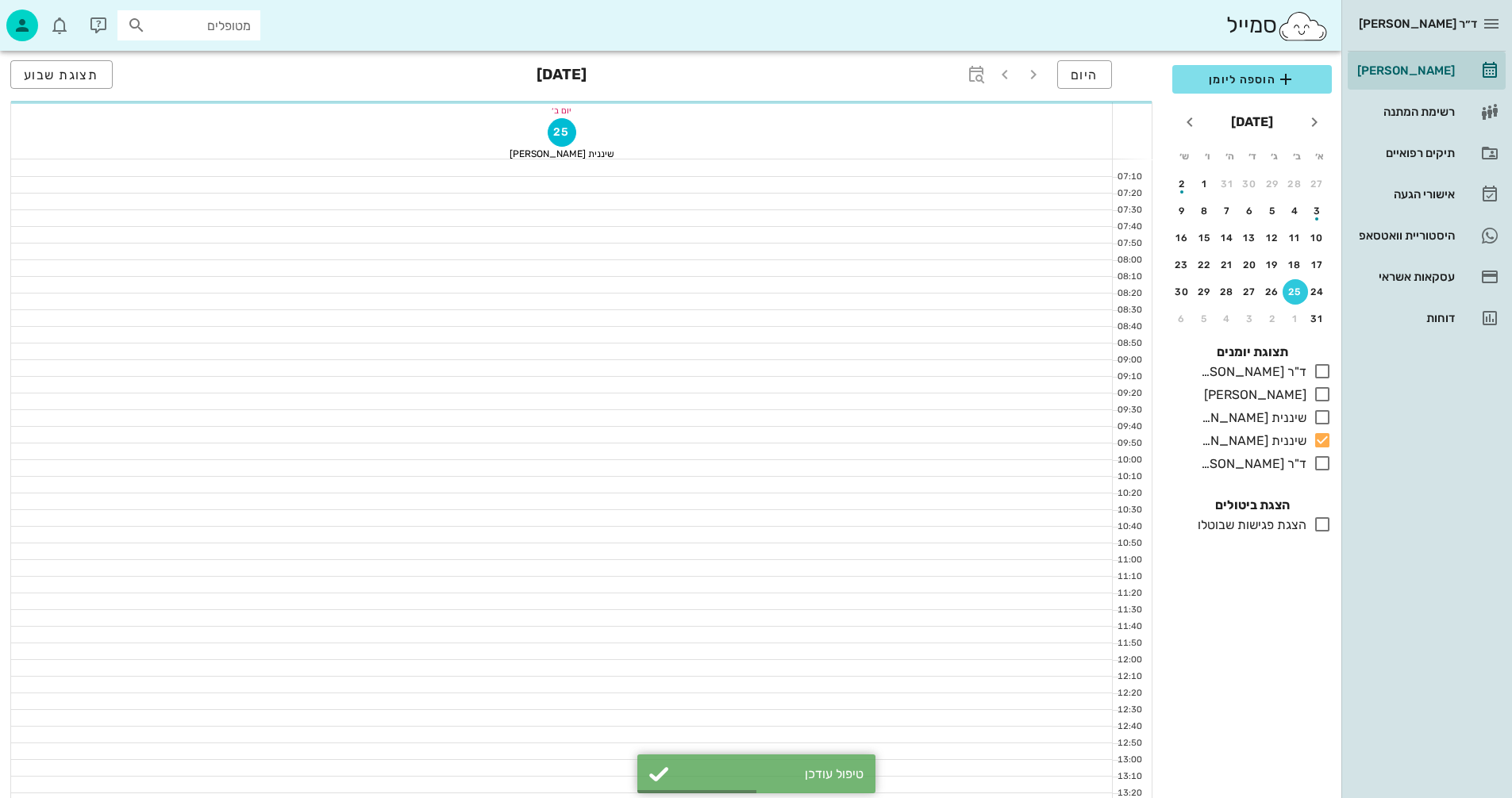
scroll to position [635, 0]
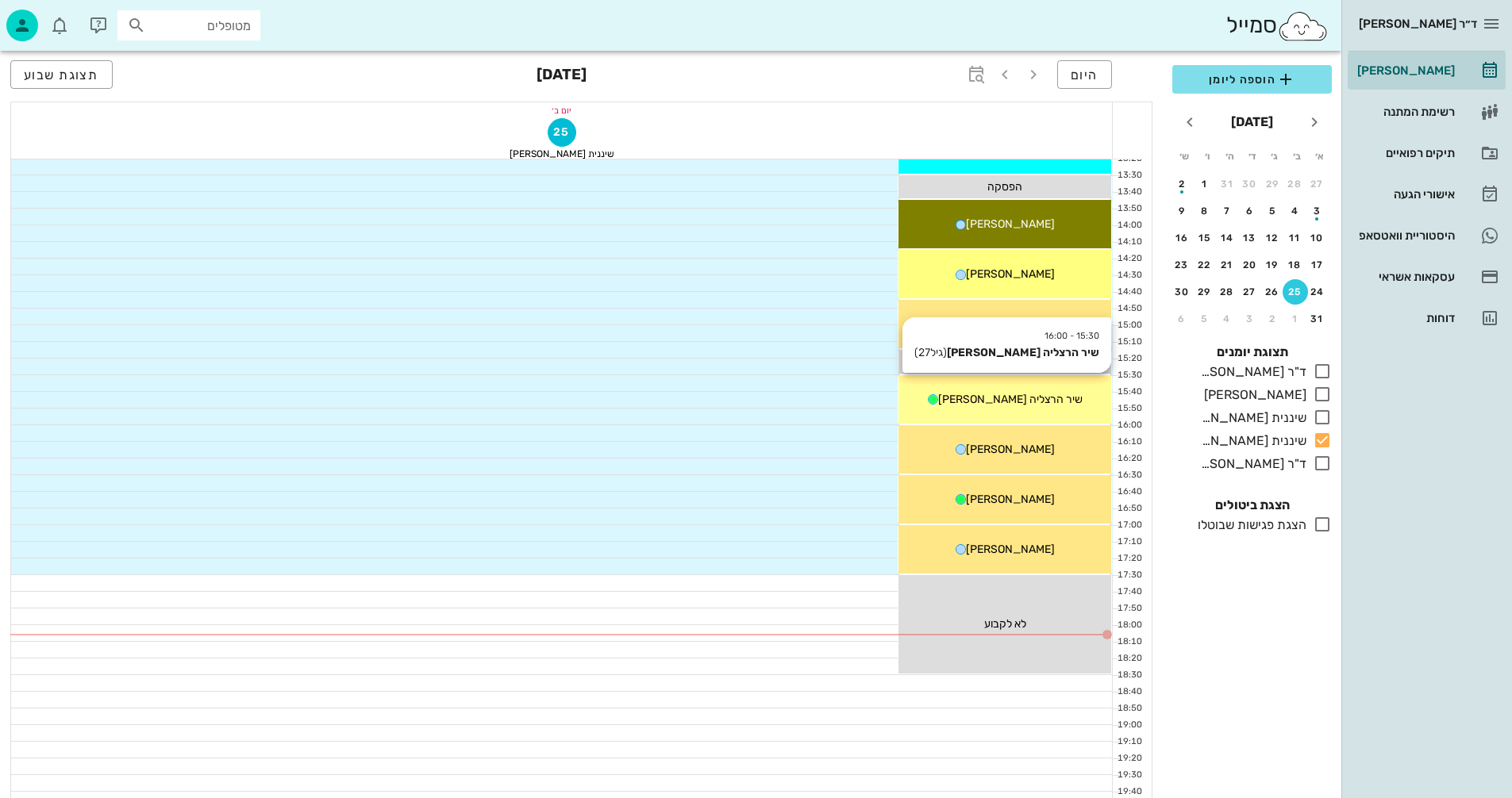
click at [1056, 402] on div "שיר הרצליה [PERSON_NAME]" at bounding box center [1005, 399] width 212 height 17
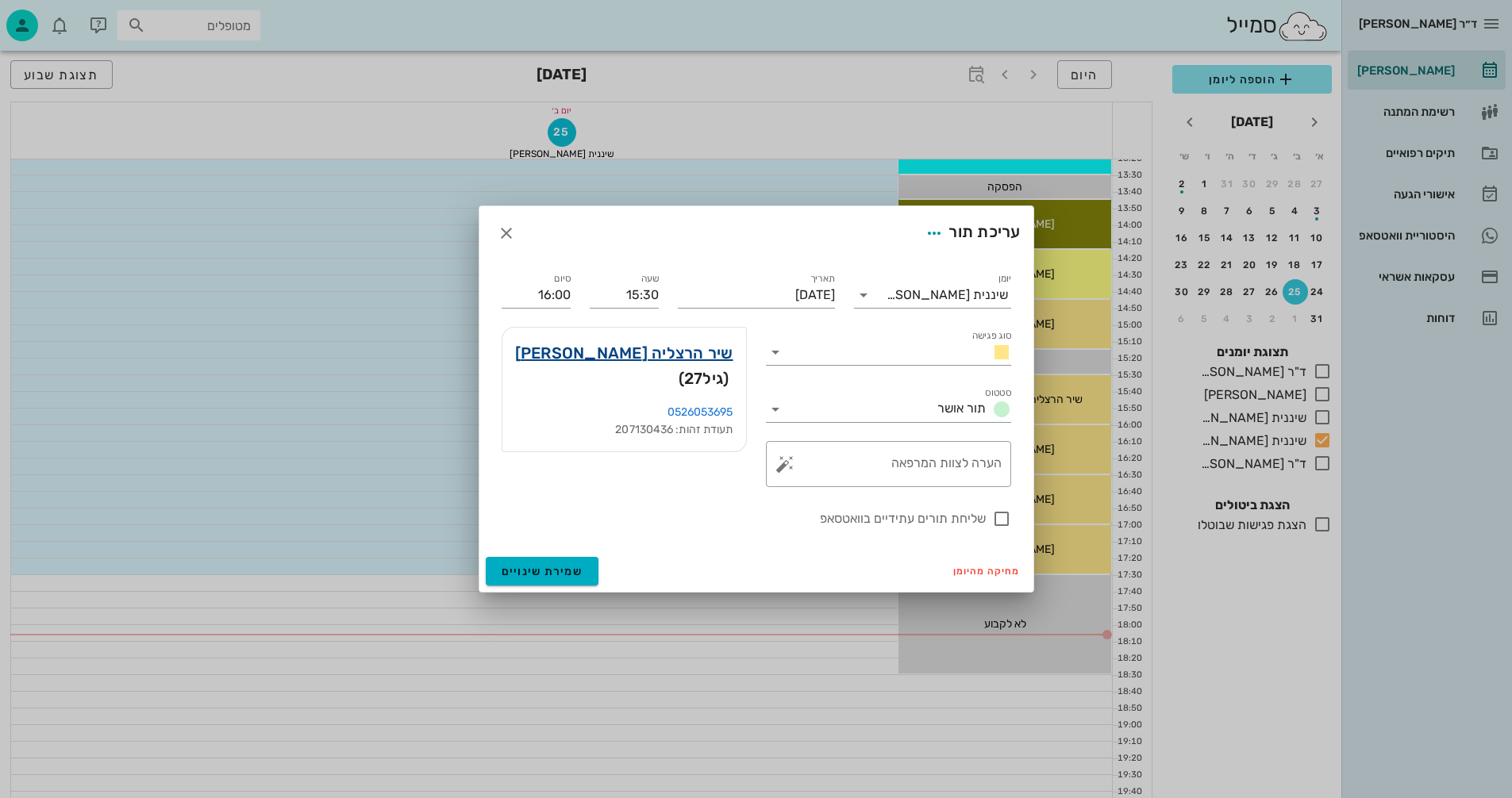
click at [662, 353] on link "שיר הרצליה [PERSON_NAME]" at bounding box center [624, 353] width 218 height 25
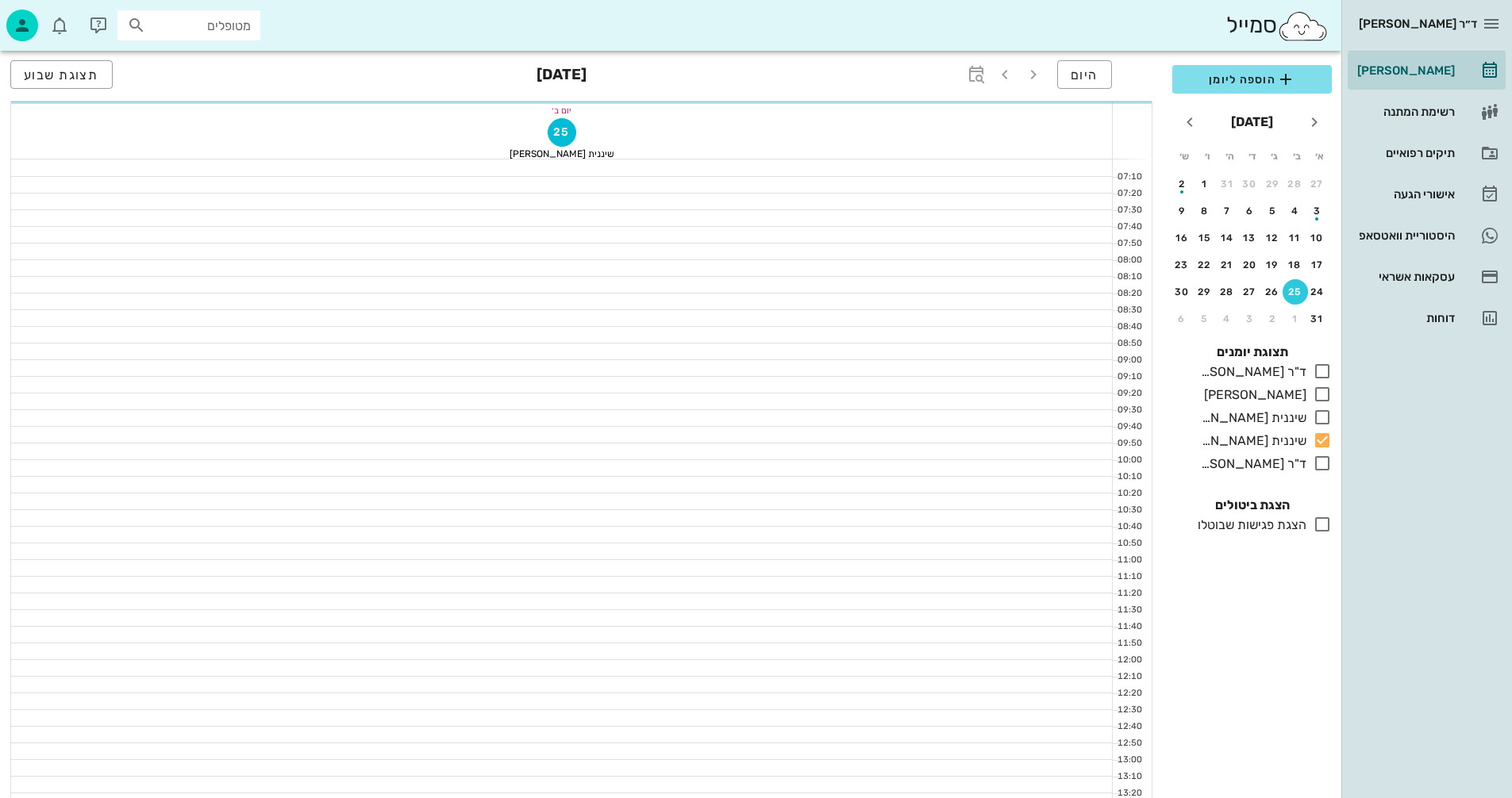
scroll to position [635, 0]
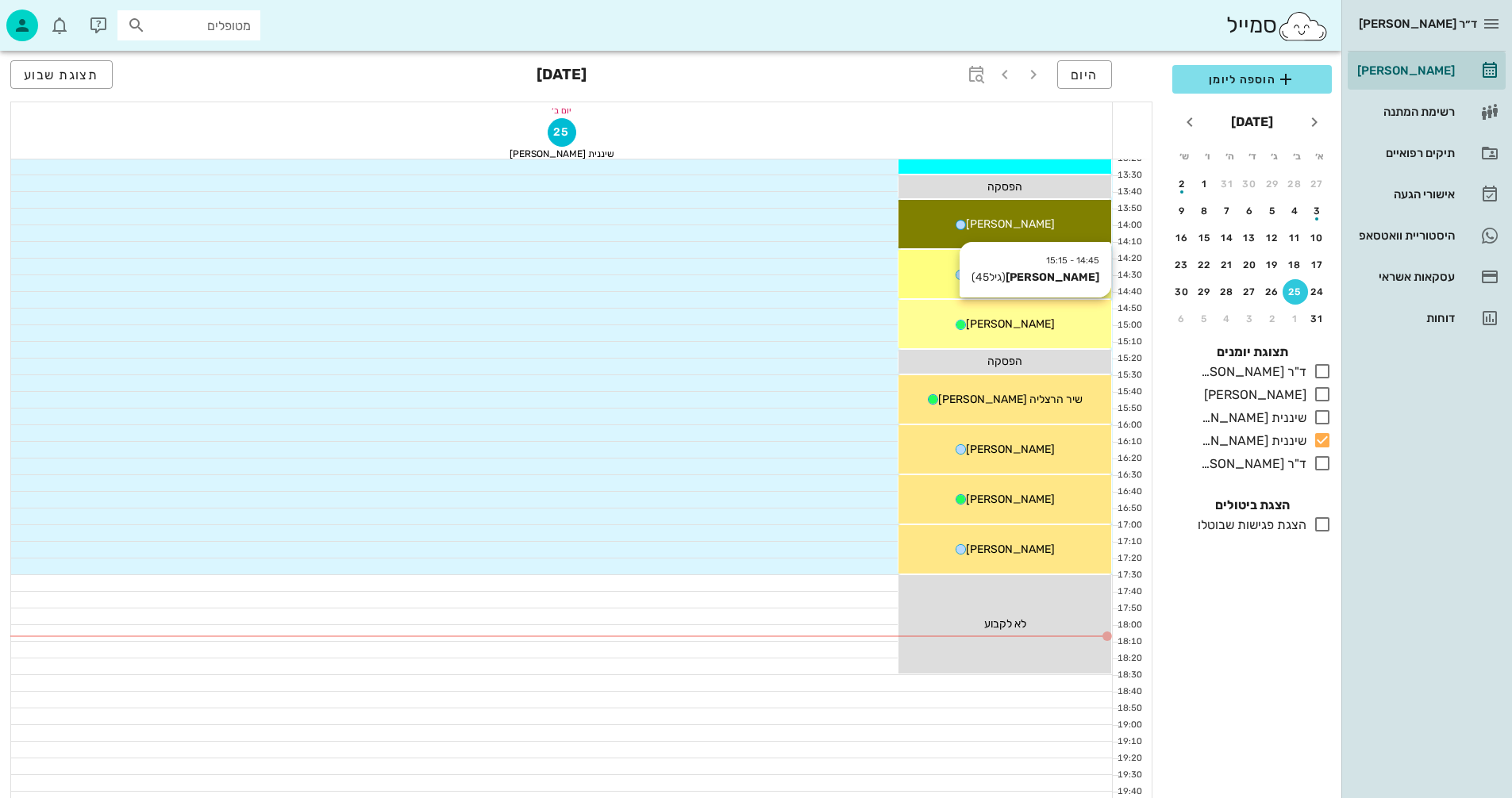
click at [949, 334] on div "14:45 - 15:15 [PERSON_NAME] (גיל 45 ) [PERSON_NAME]" at bounding box center [1005, 324] width 212 height 48
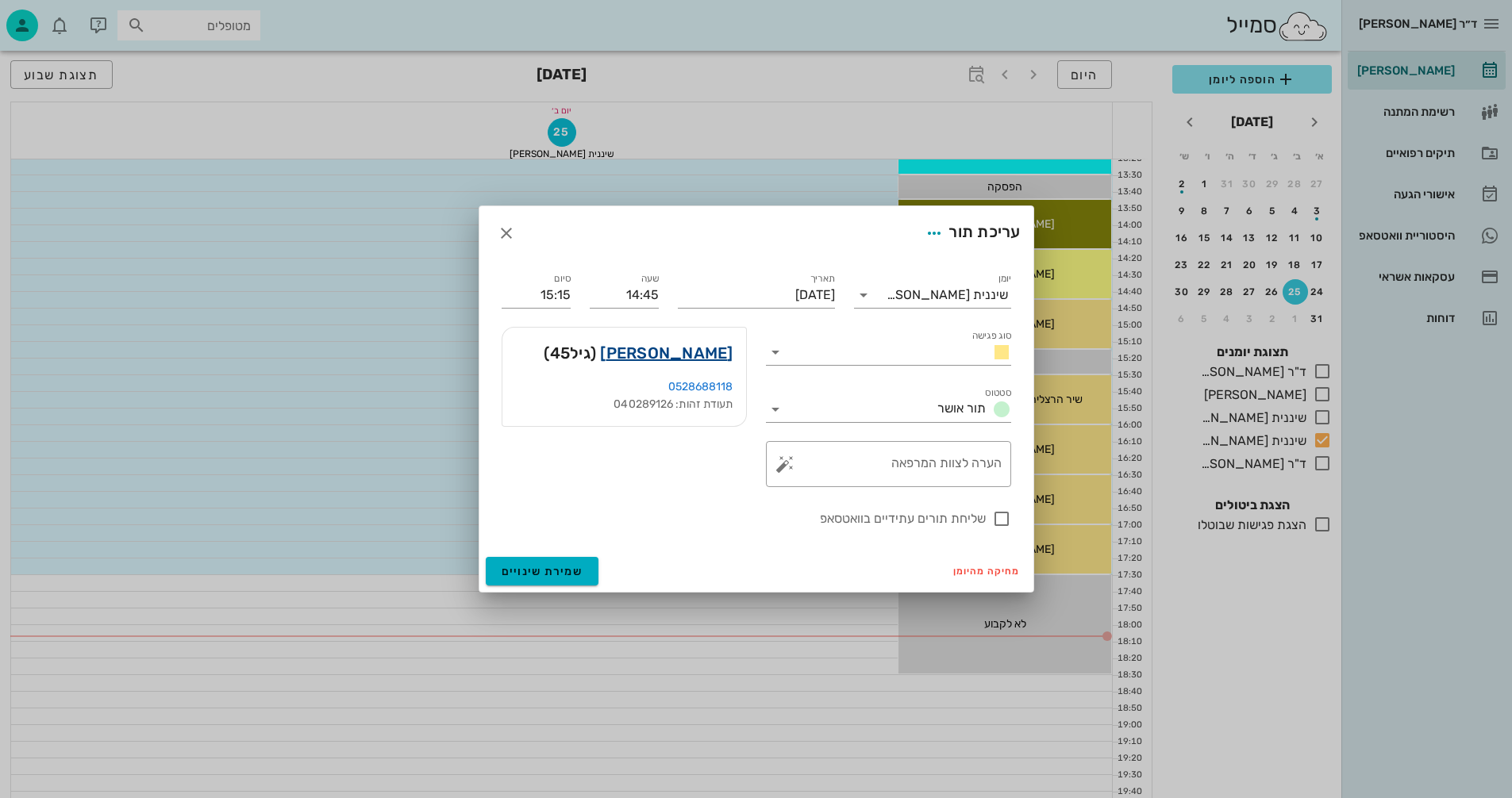
click at [700, 353] on link "[PERSON_NAME]" at bounding box center [666, 353] width 132 height 25
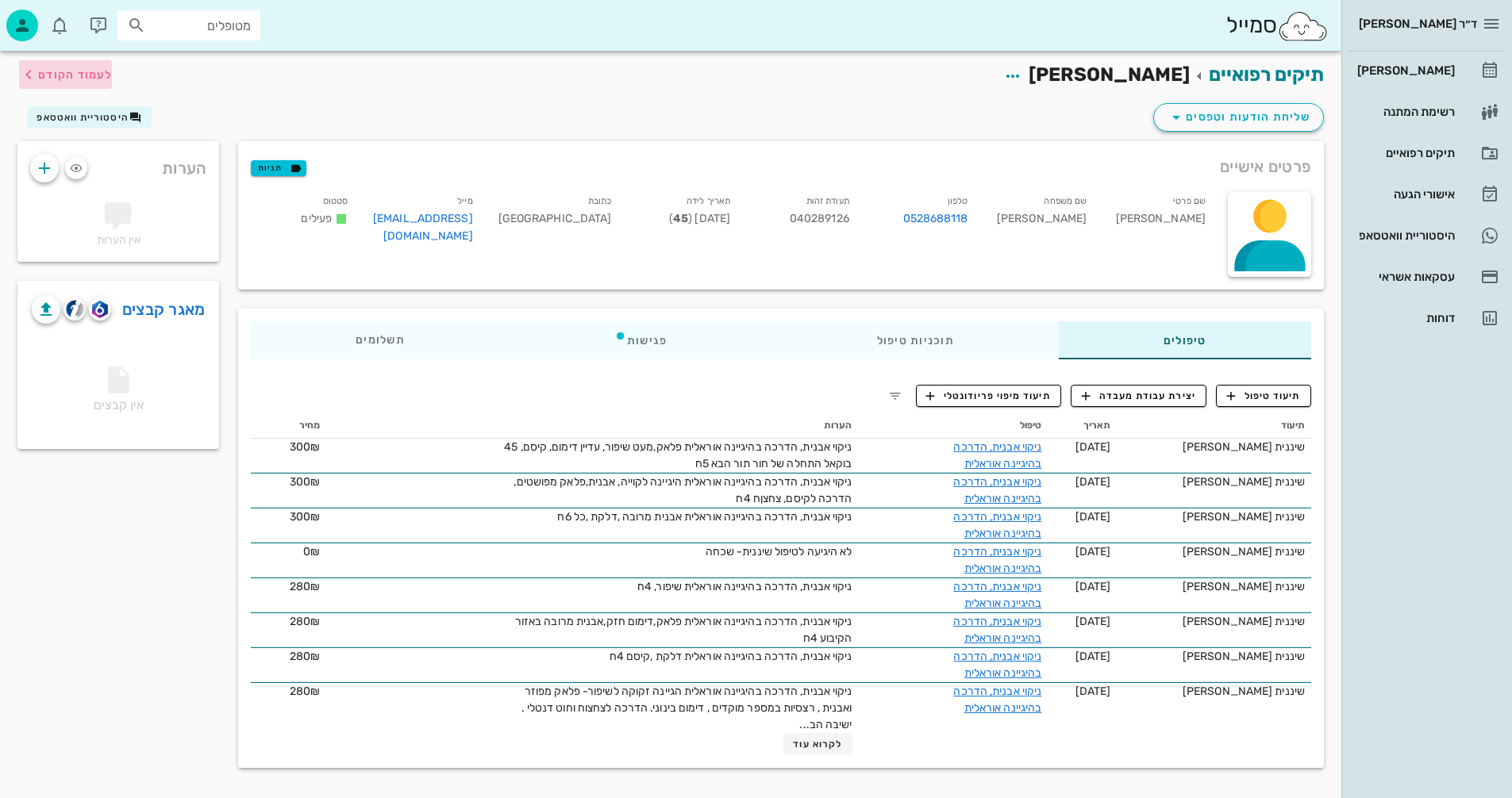
click at [61, 73] on span "לעמוד הקודם" at bounding box center [75, 74] width 74 height 13
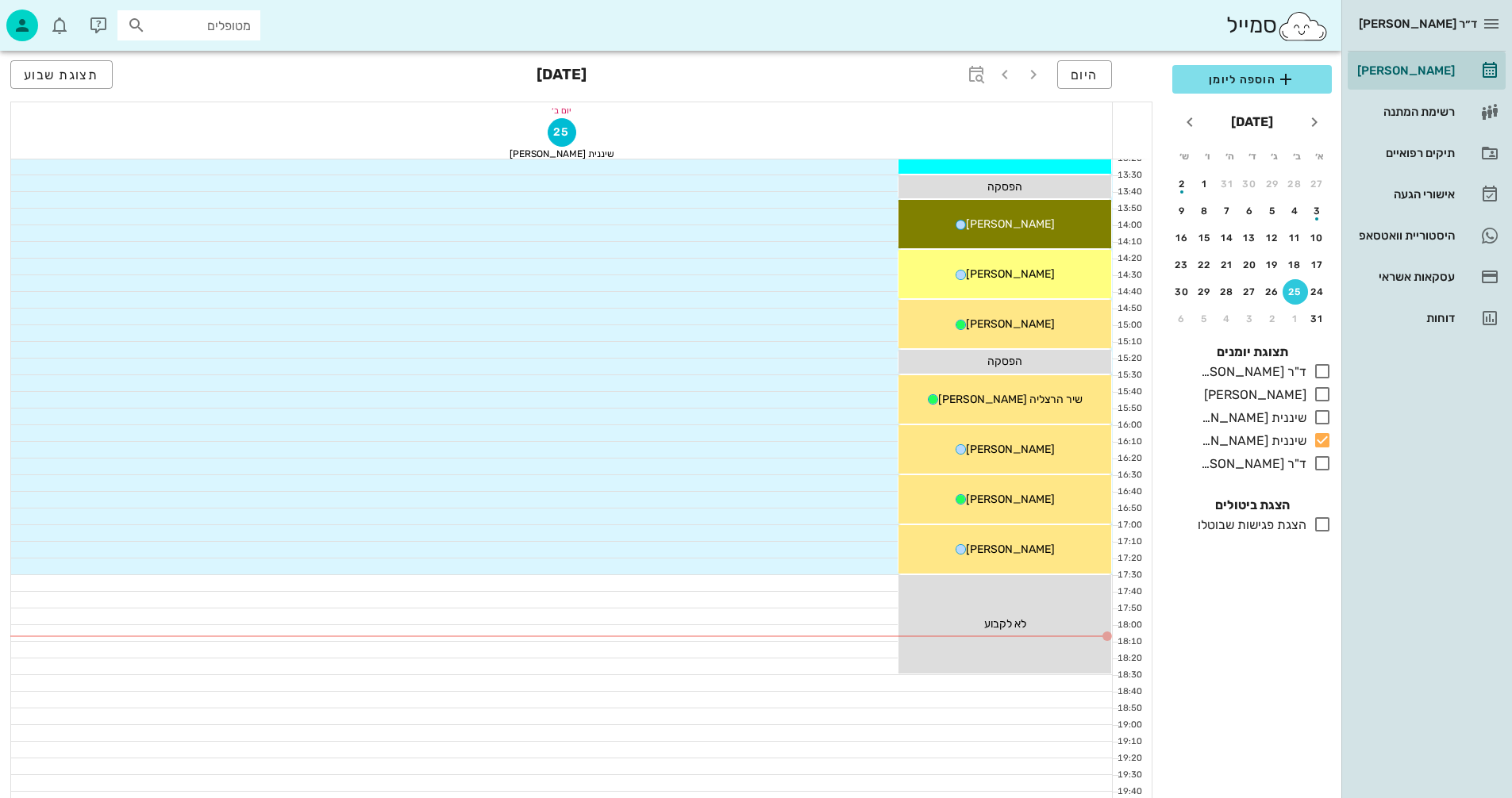
scroll to position [476, 0]
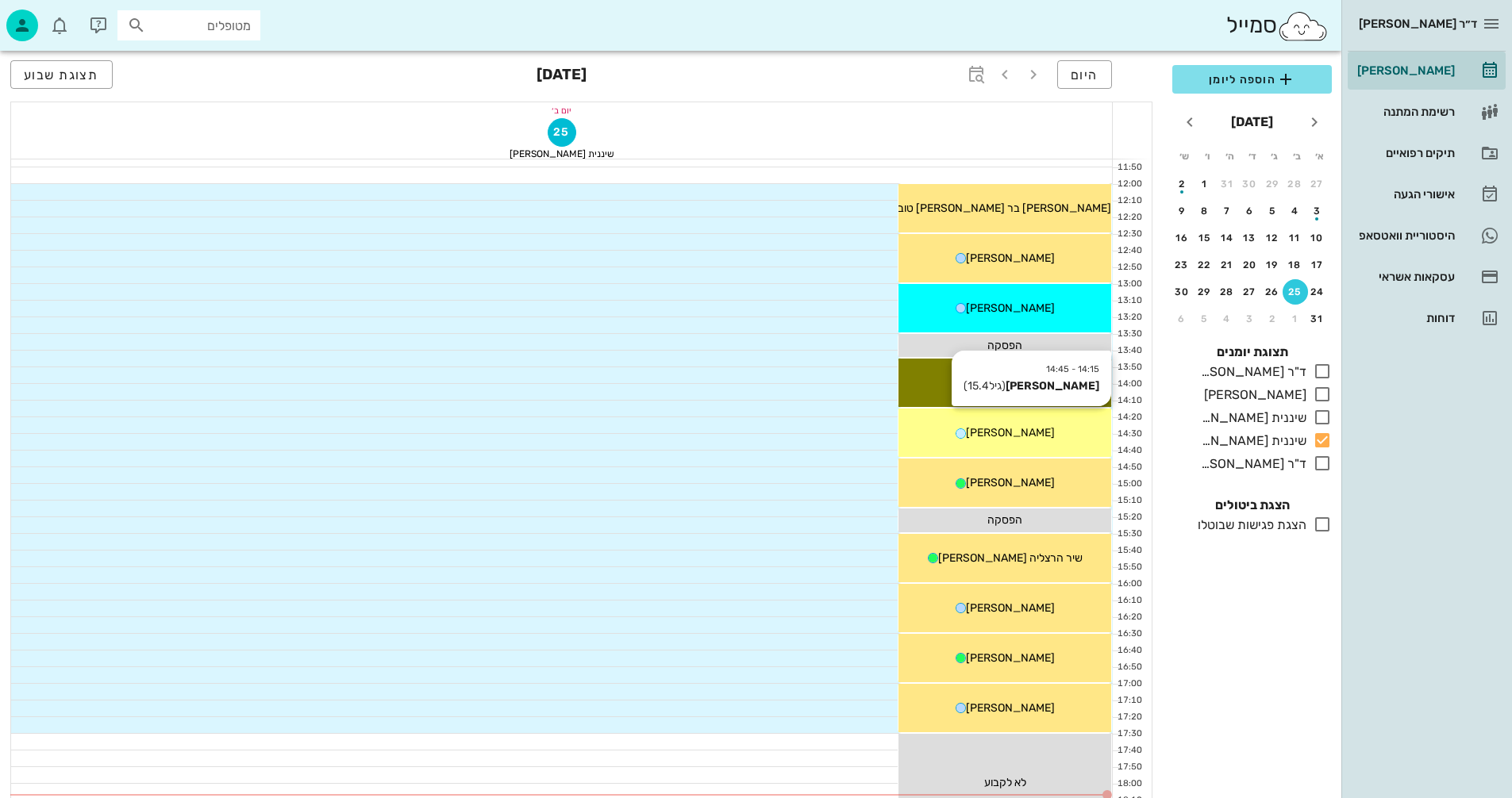
click at [1047, 436] on div "[PERSON_NAME]" at bounding box center [1005, 433] width 212 height 17
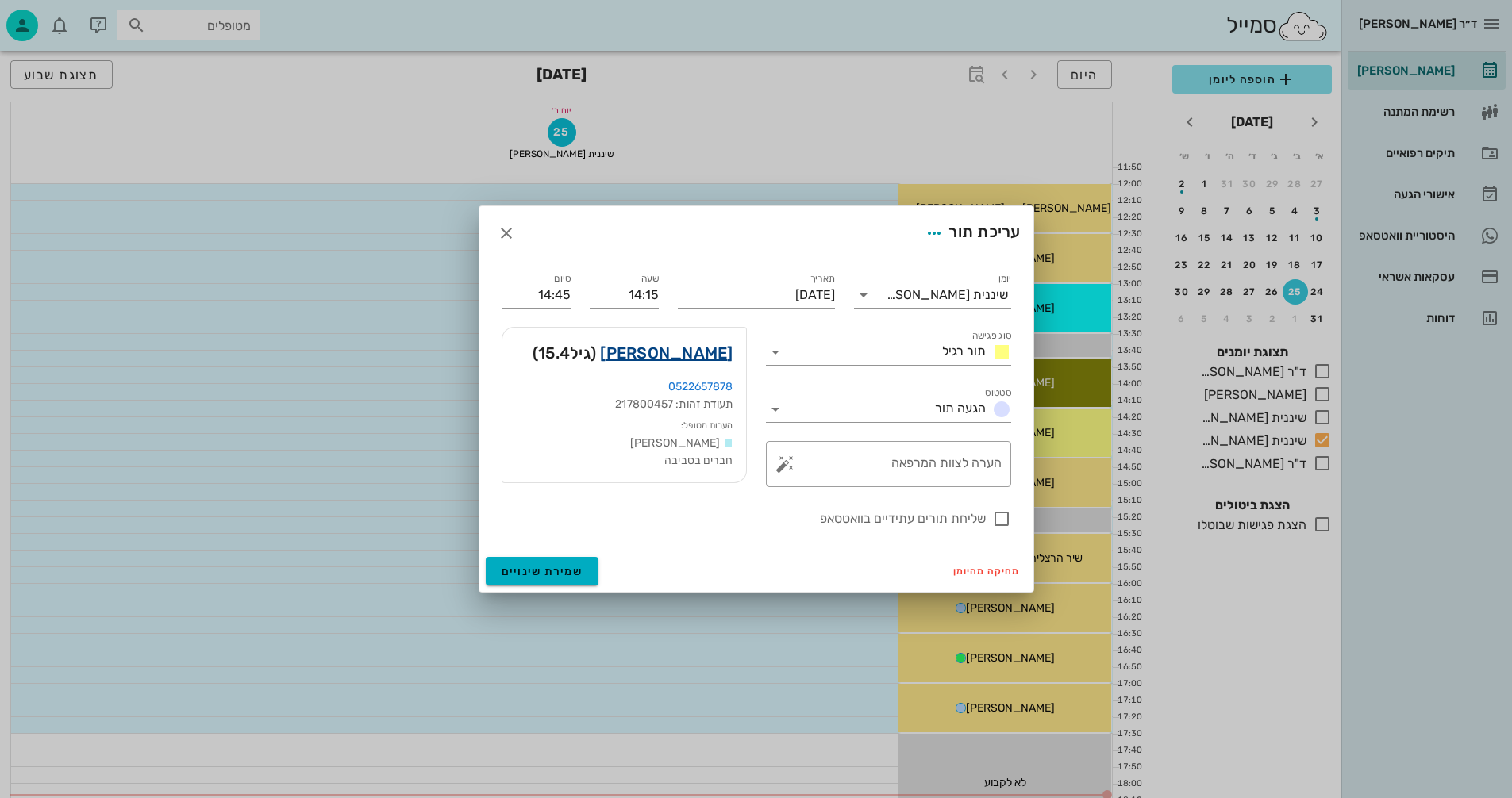
click at [728, 353] on link "[PERSON_NAME]" at bounding box center [666, 353] width 132 height 25
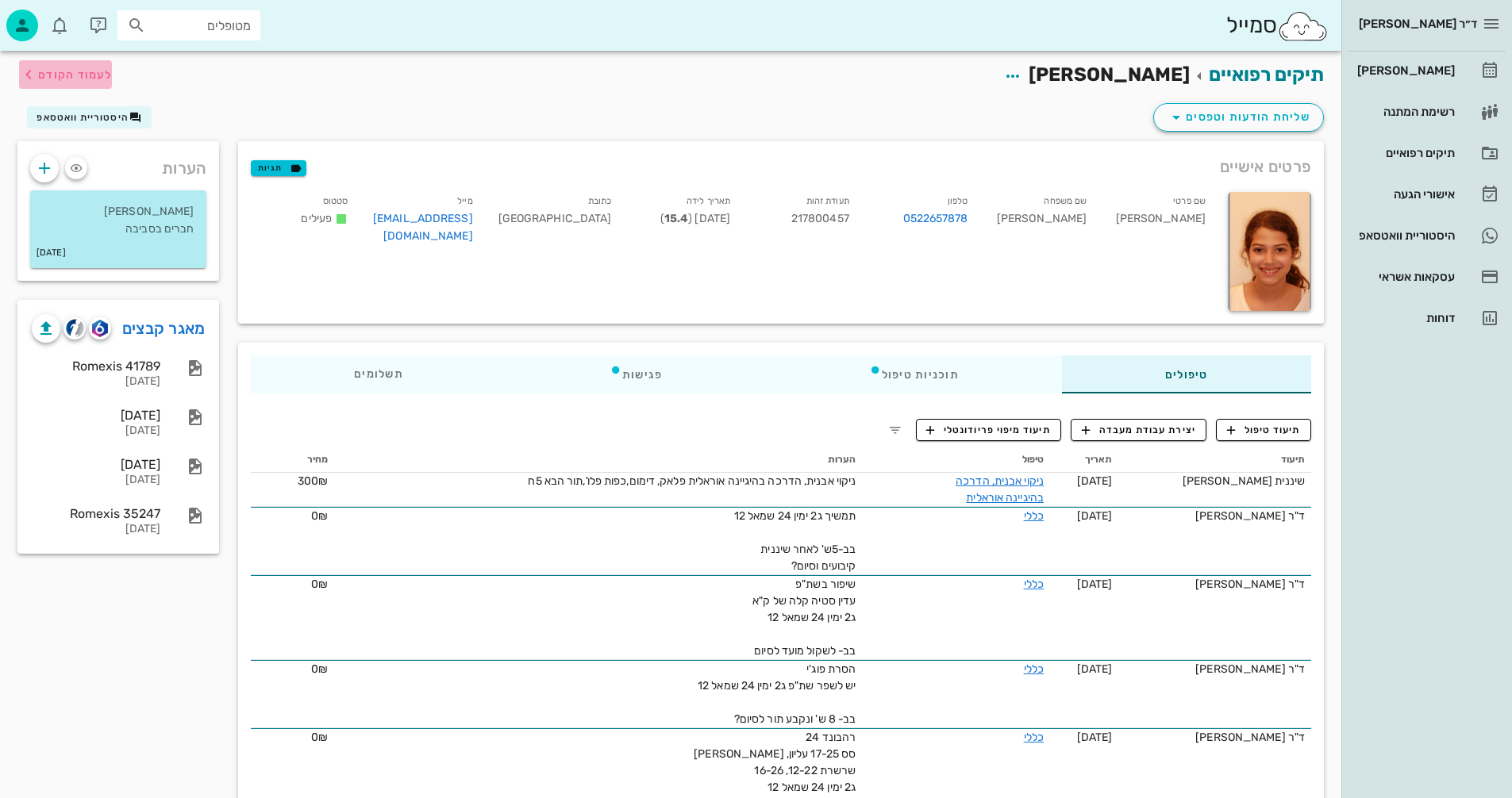
click at [107, 80] on span "לעמוד הקודם" at bounding box center [75, 74] width 74 height 13
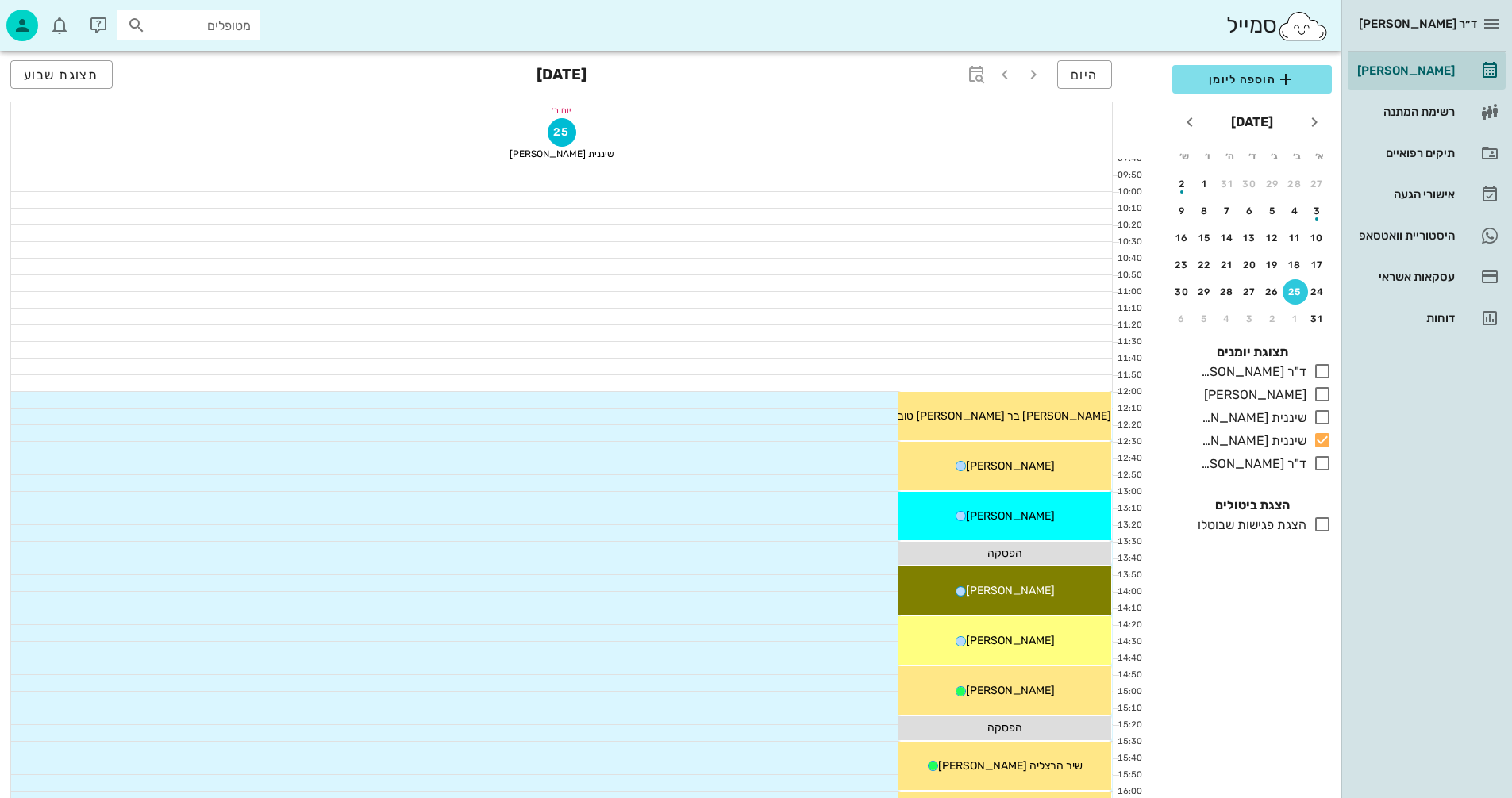
scroll to position [238, 0]
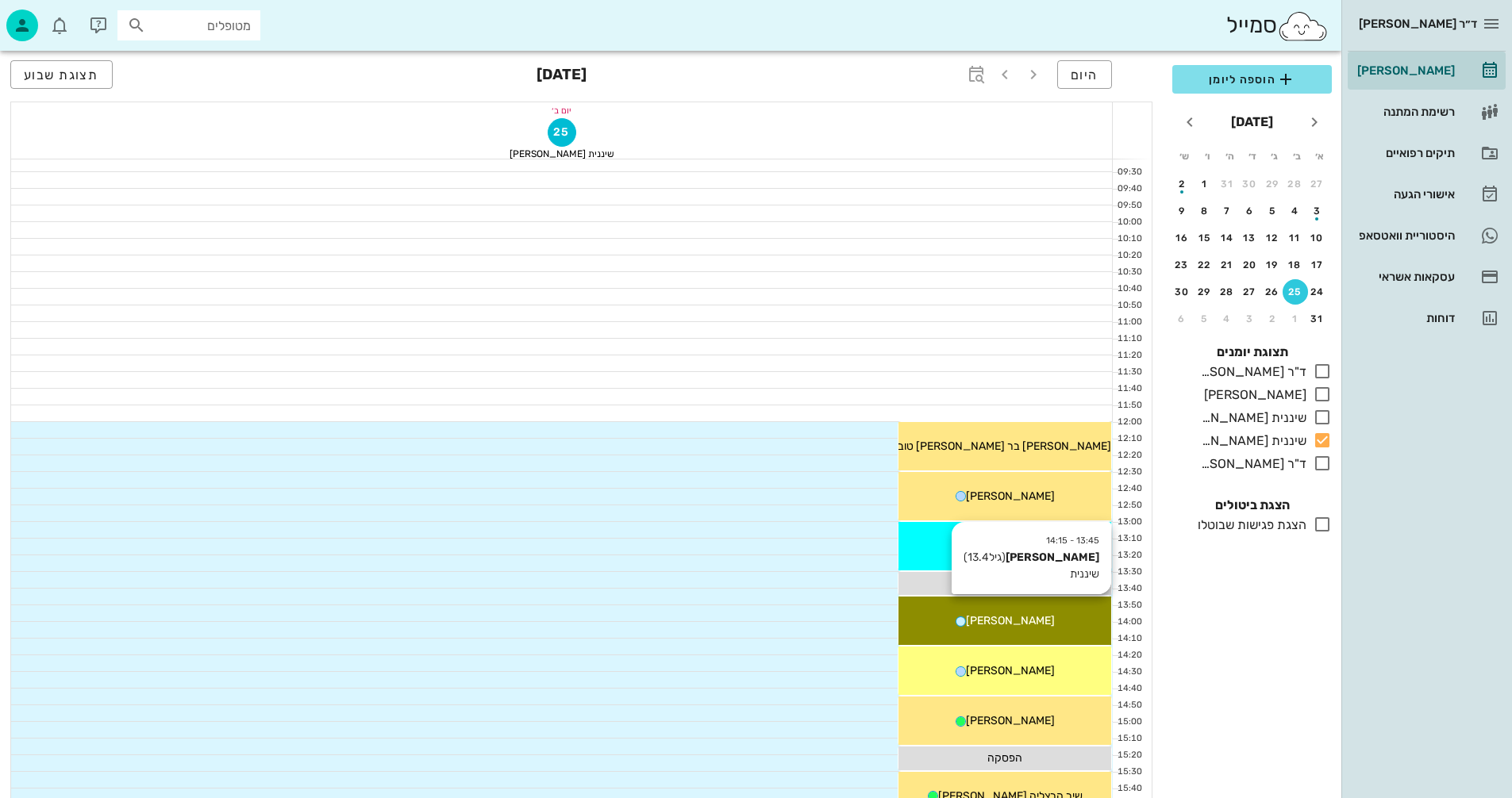
click at [1057, 610] on div "13:45 - 14:15 [PERSON_NAME] (גיל 13.4 ) שיננית [PERSON_NAME]" at bounding box center [1005, 621] width 212 height 48
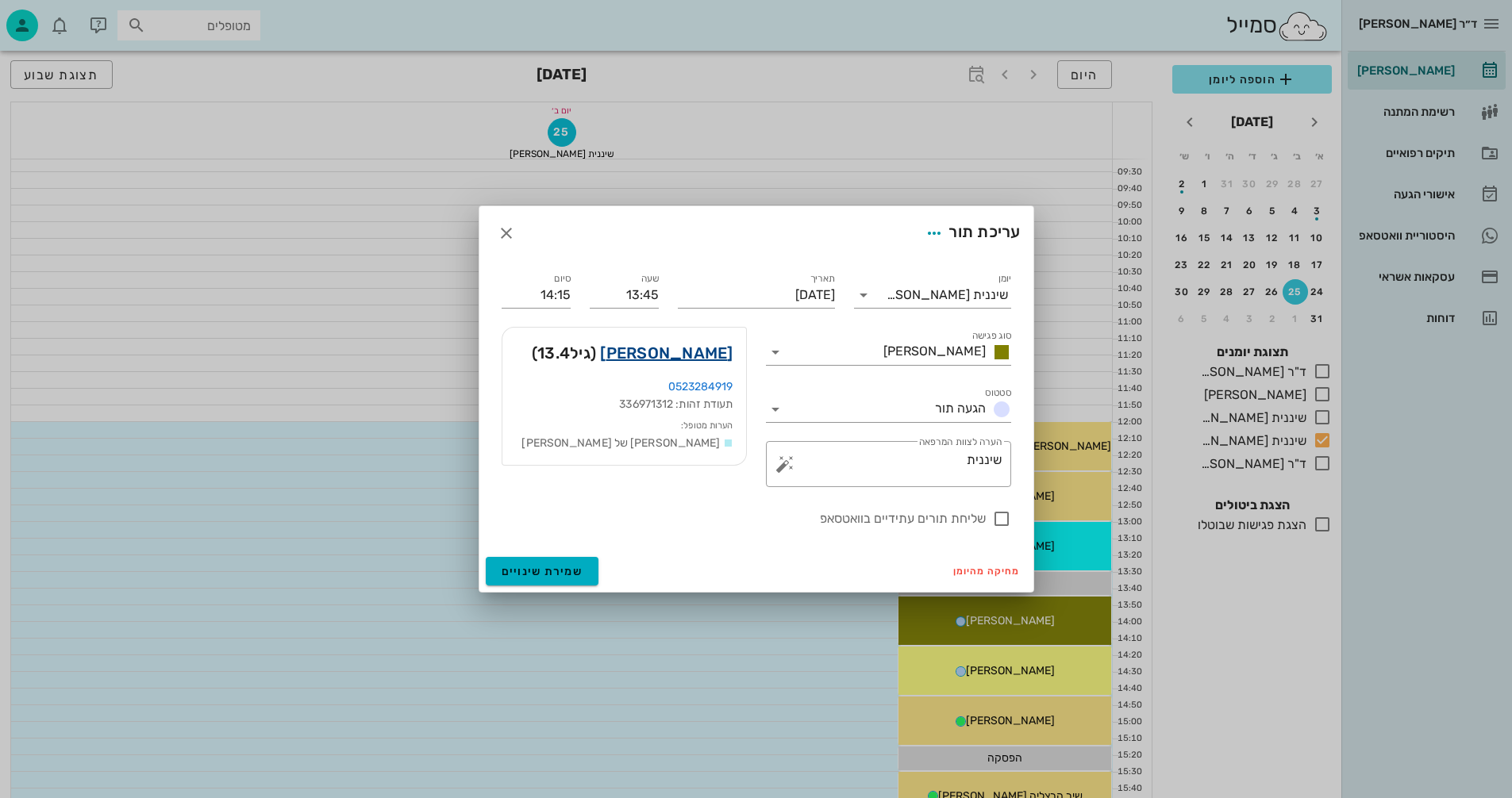
click at [686, 355] on link "[PERSON_NAME]" at bounding box center [666, 353] width 132 height 25
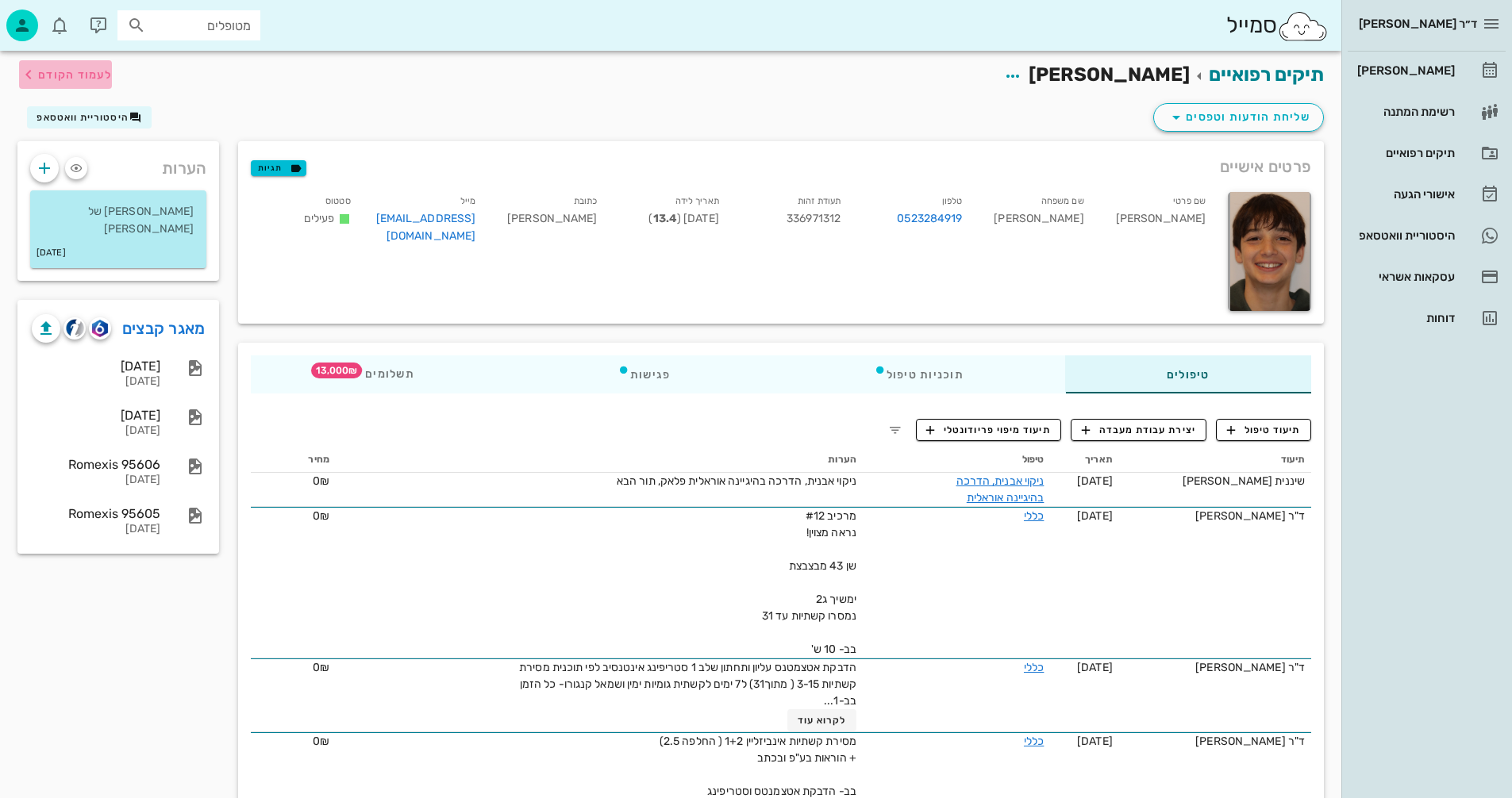
click at [77, 73] on span "לעמוד הקודם" at bounding box center [75, 74] width 74 height 13
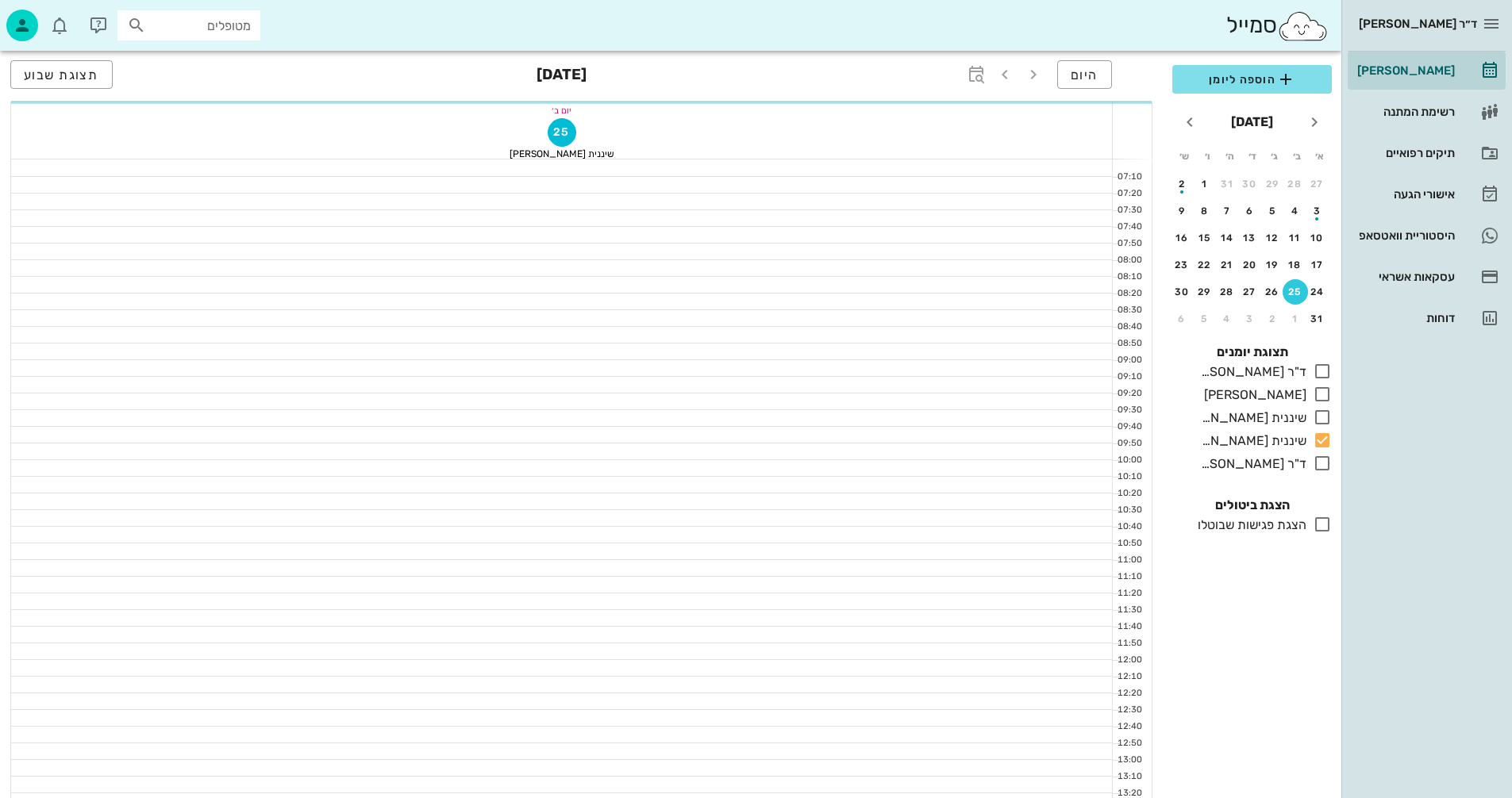
scroll to position [238, 0]
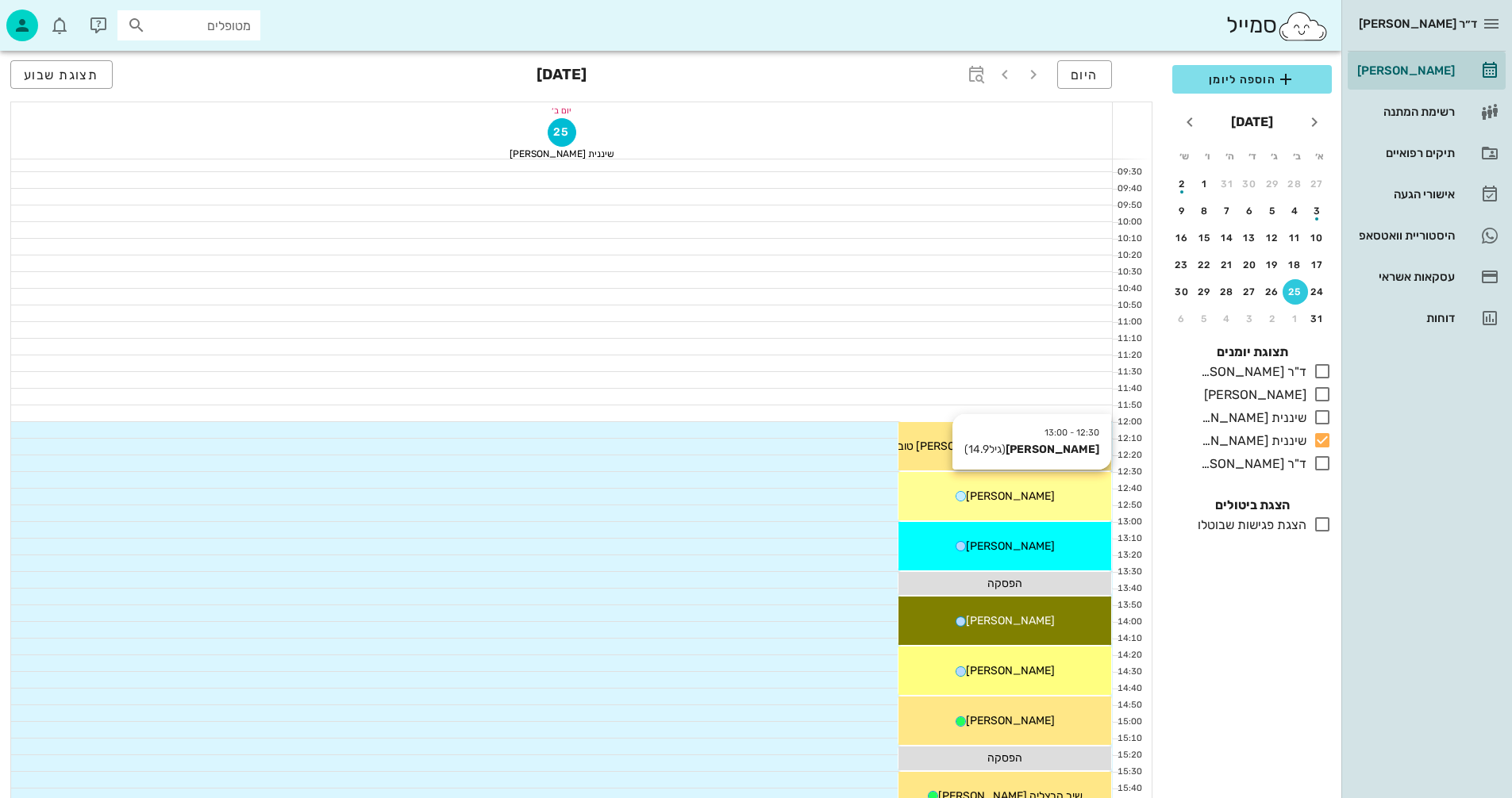
click at [1060, 492] on div "[PERSON_NAME]" at bounding box center [1005, 496] width 212 height 17
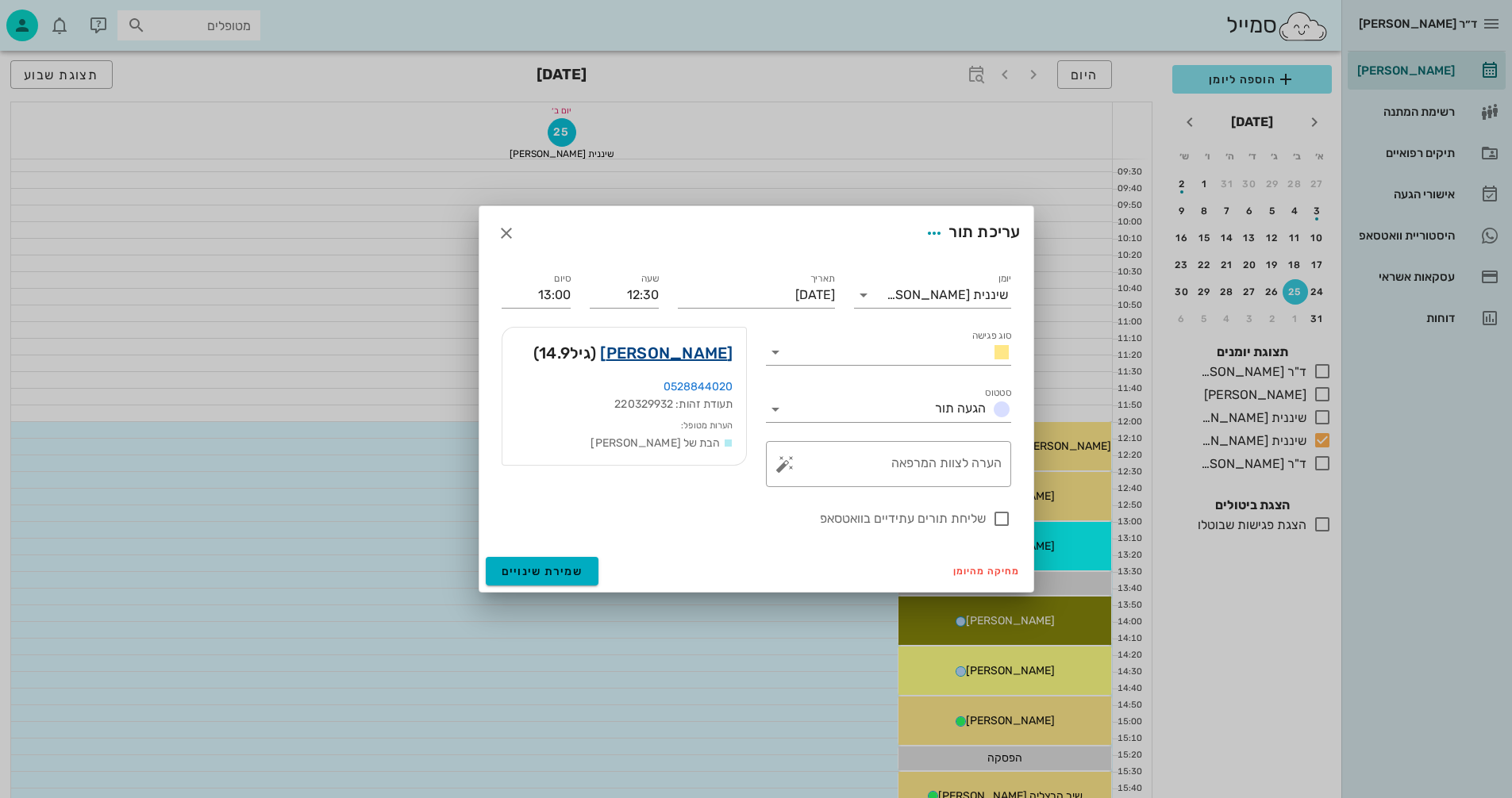
click at [681, 355] on link "[PERSON_NAME]" at bounding box center [666, 353] width 132 height 25
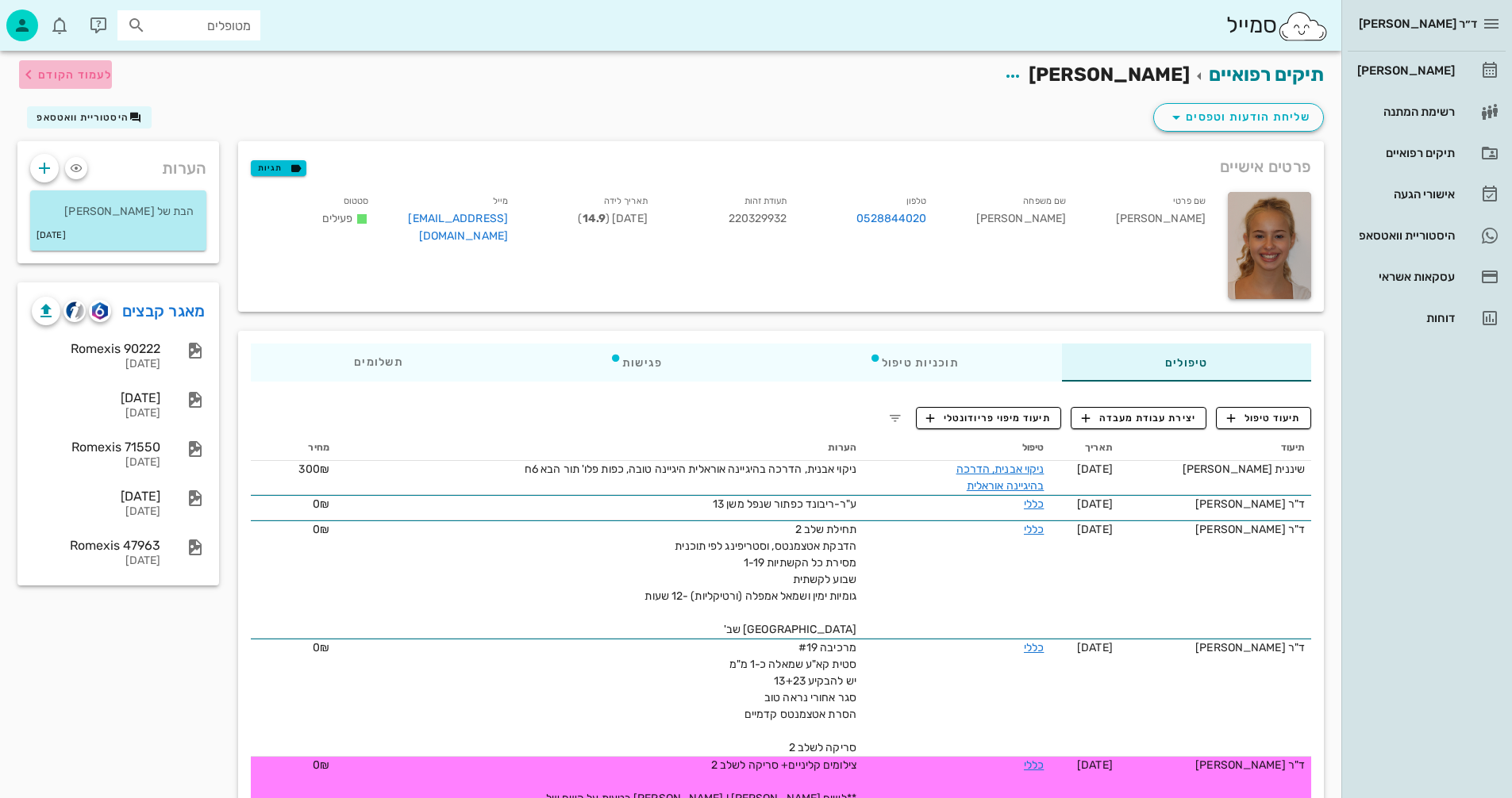
click at [71, 80] on span "לעמוד הקודם" at bounding box center [75, 74] width 74 height 13
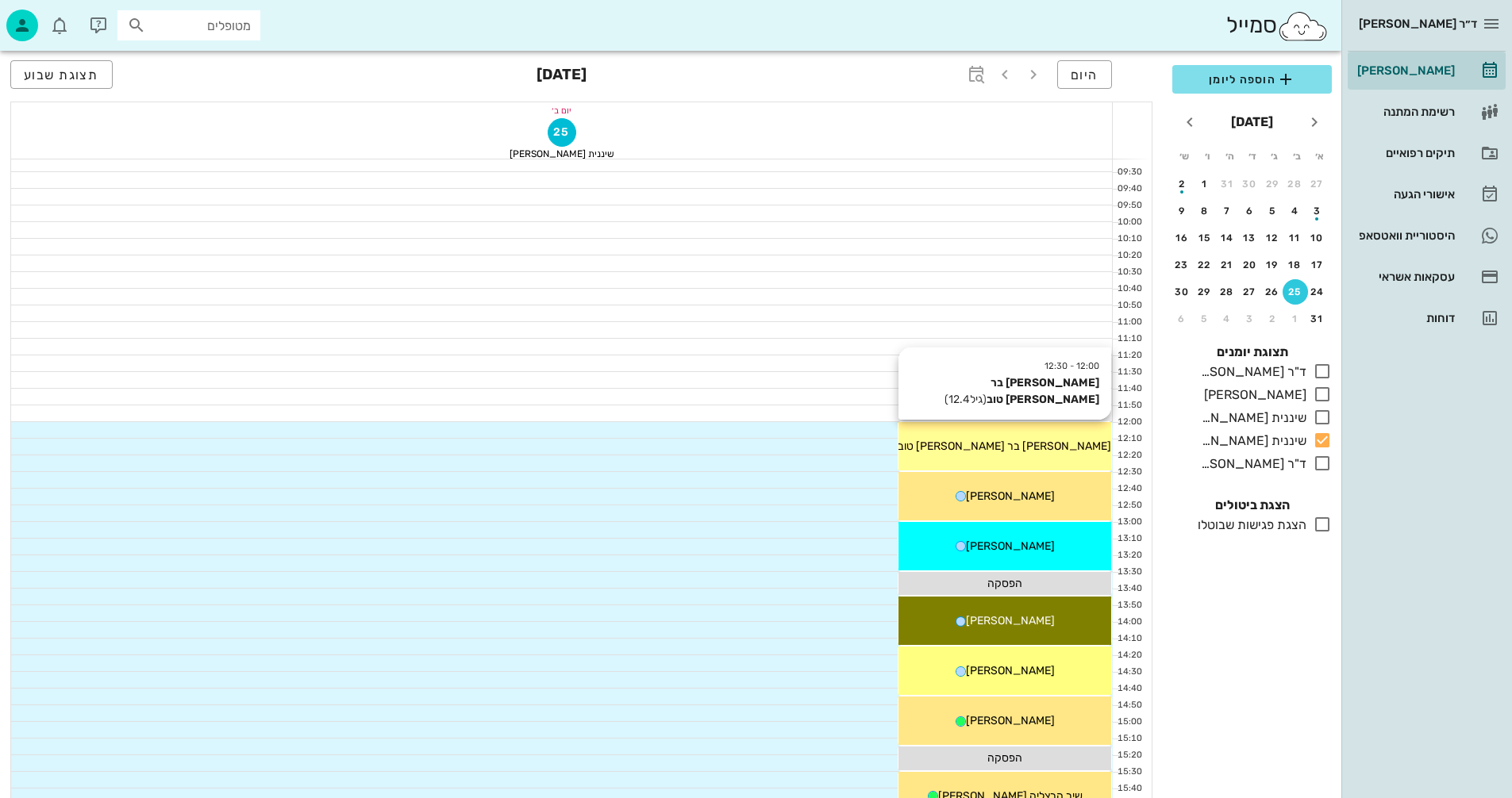
click at [958, 453] on div "[PERSON_NAME] בר [PERSON_NAME] טוב" at bounding box center [1005, 446] width 212 height 17
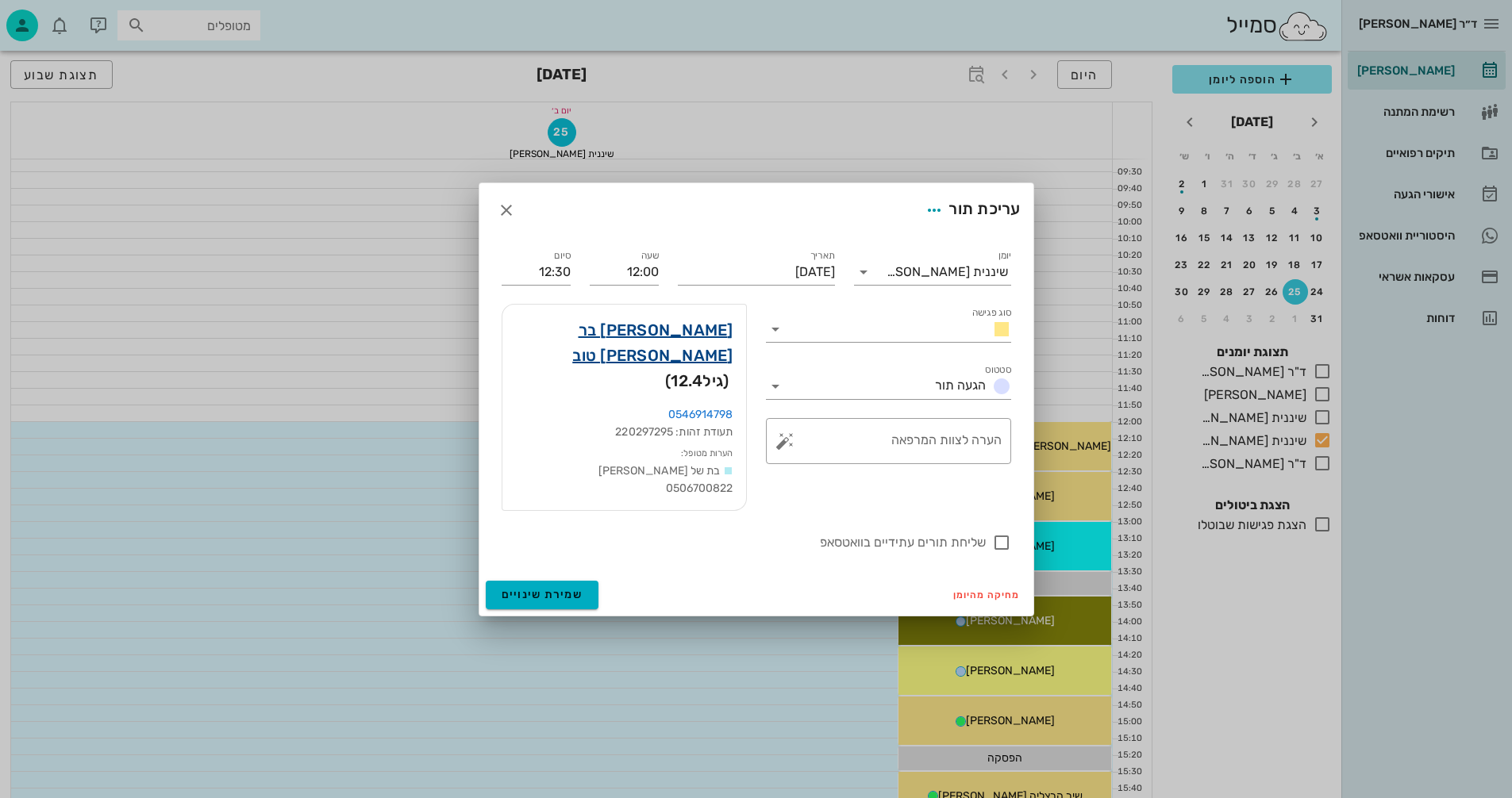
click at [679, 357] on link "[PERSON_NAME] בר [PERSON_NAME] טוב" at bounding box center [624, 343] width 218 height 51
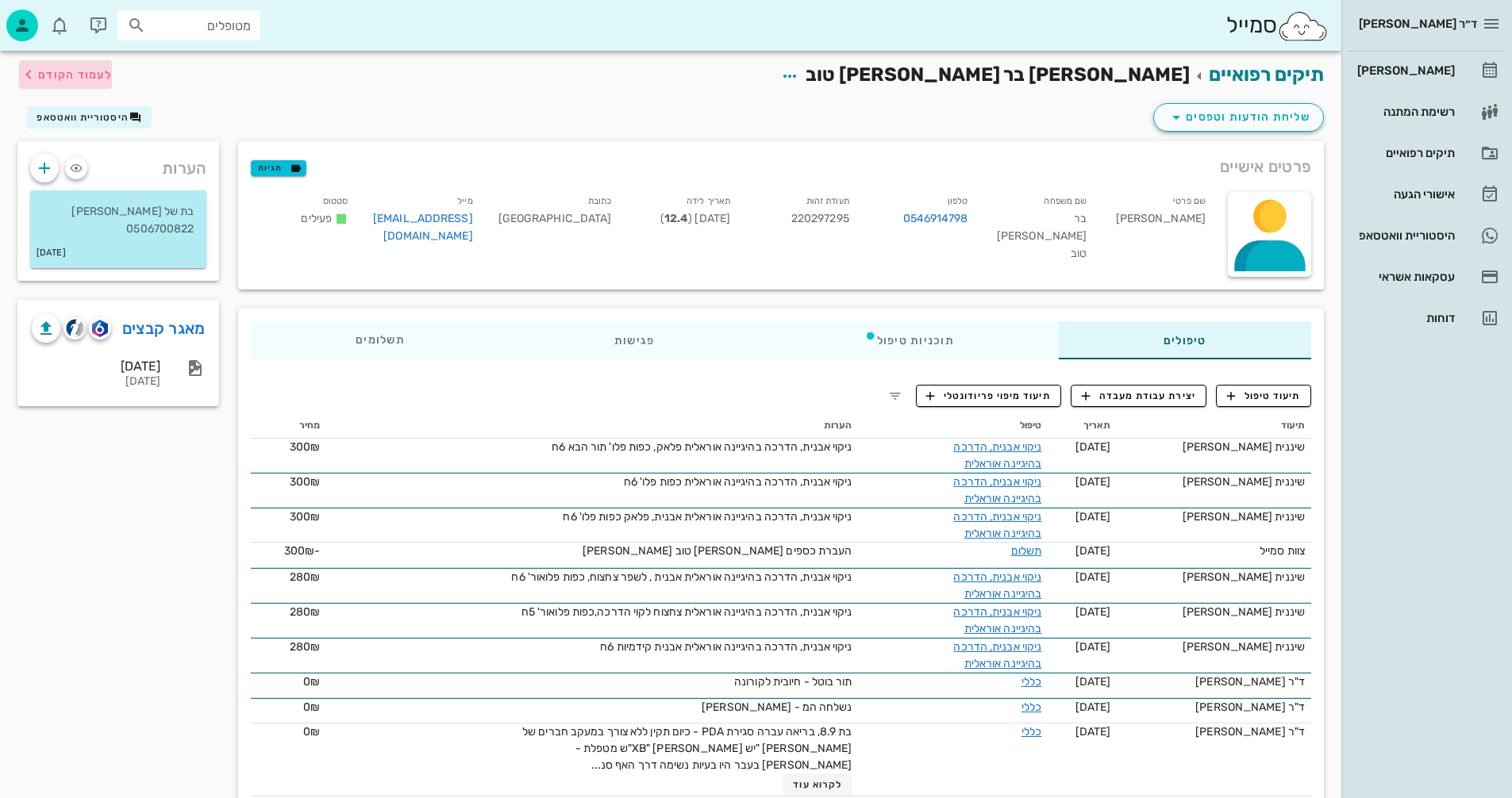
click at [57, 68] on span "לעמוד הקודם" at bounding box center [75, 74] width 74 height 13
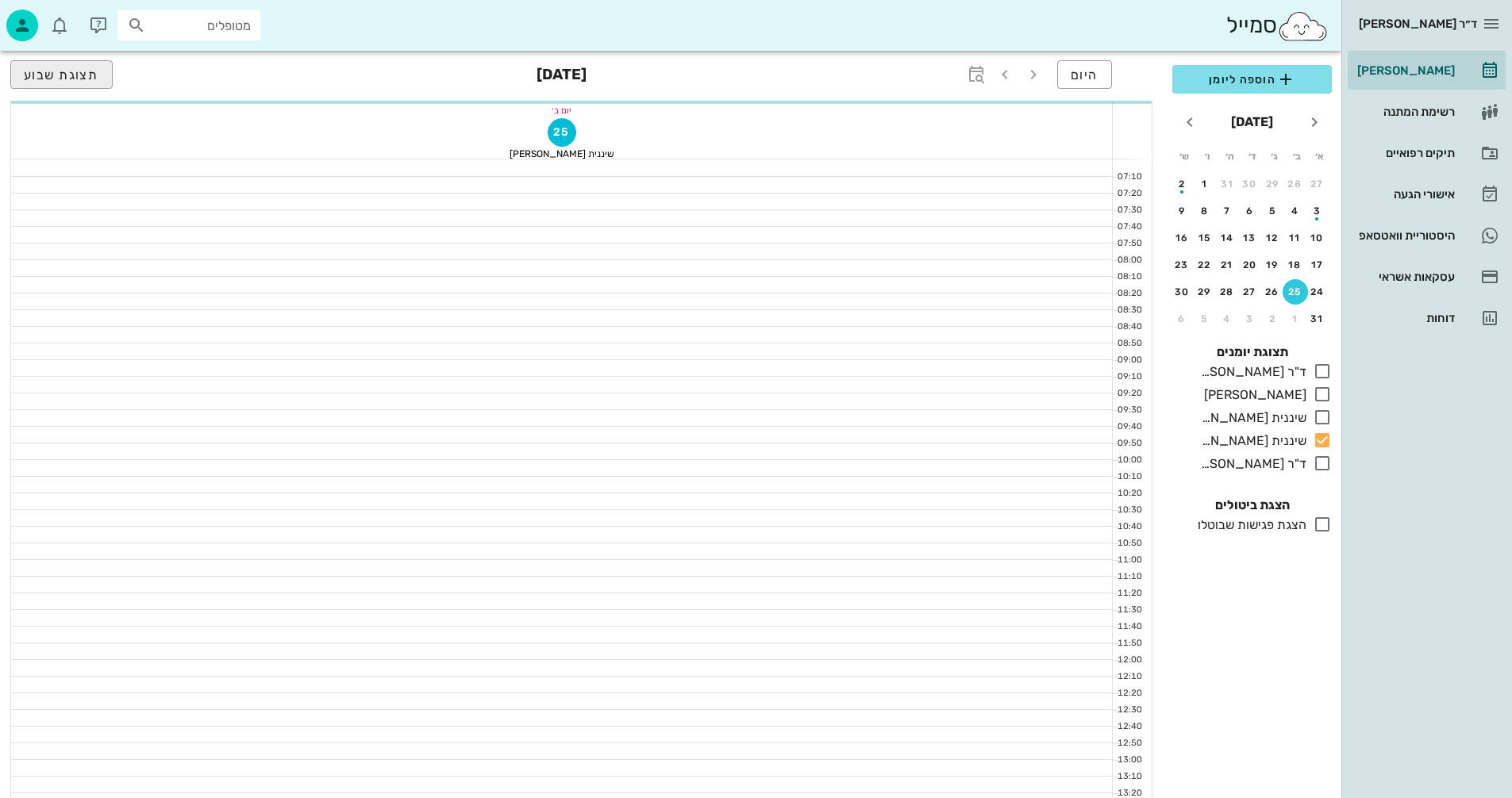
scroll to position [238, 0]
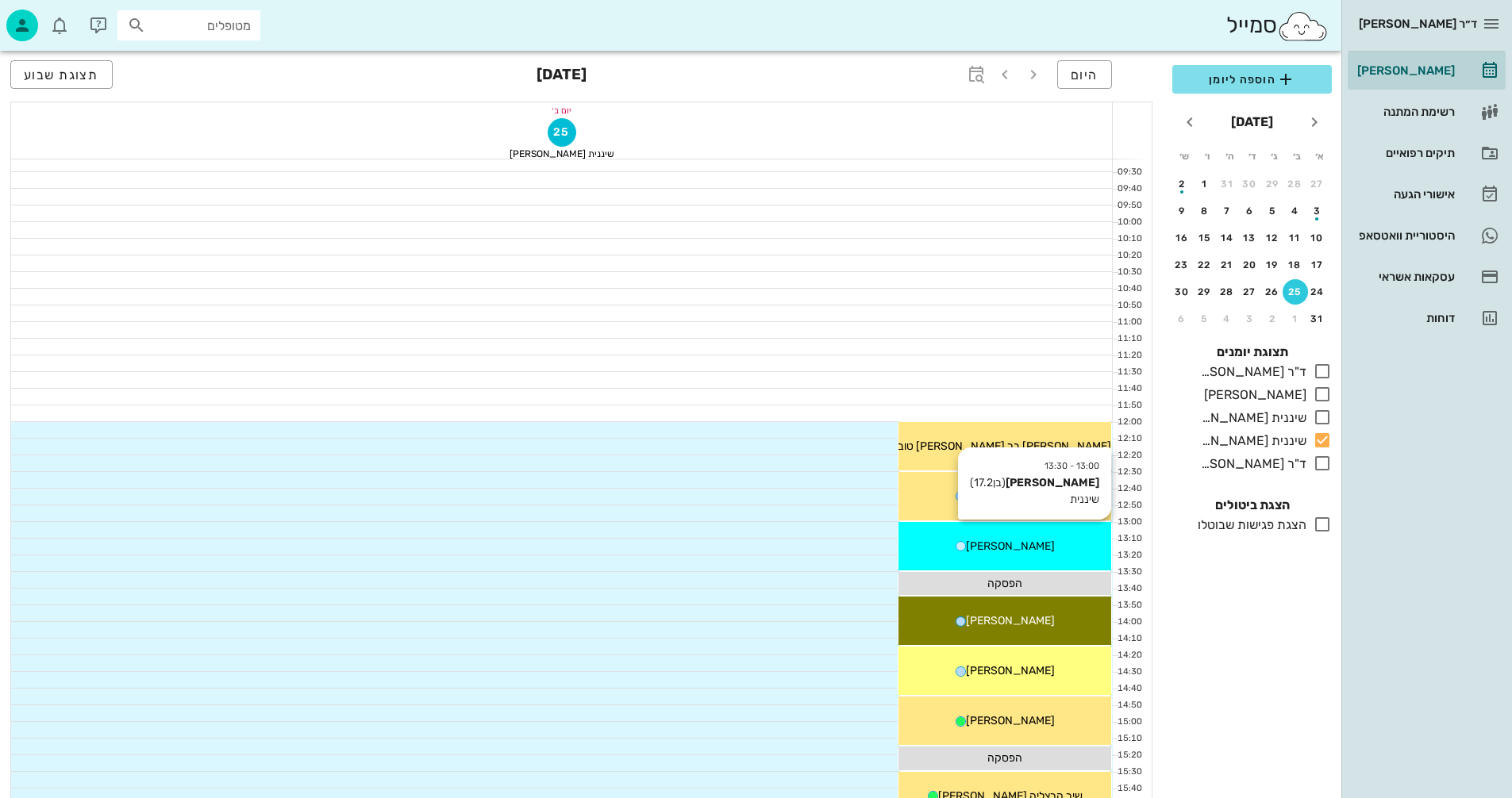
click at [1020, 562] on div "13:00 - 13:30 [PERSON_NAME] (בן 17.2 ) שיננית [PERSON_NAME]" at bounding box center [1005, 547] width 212 height 48
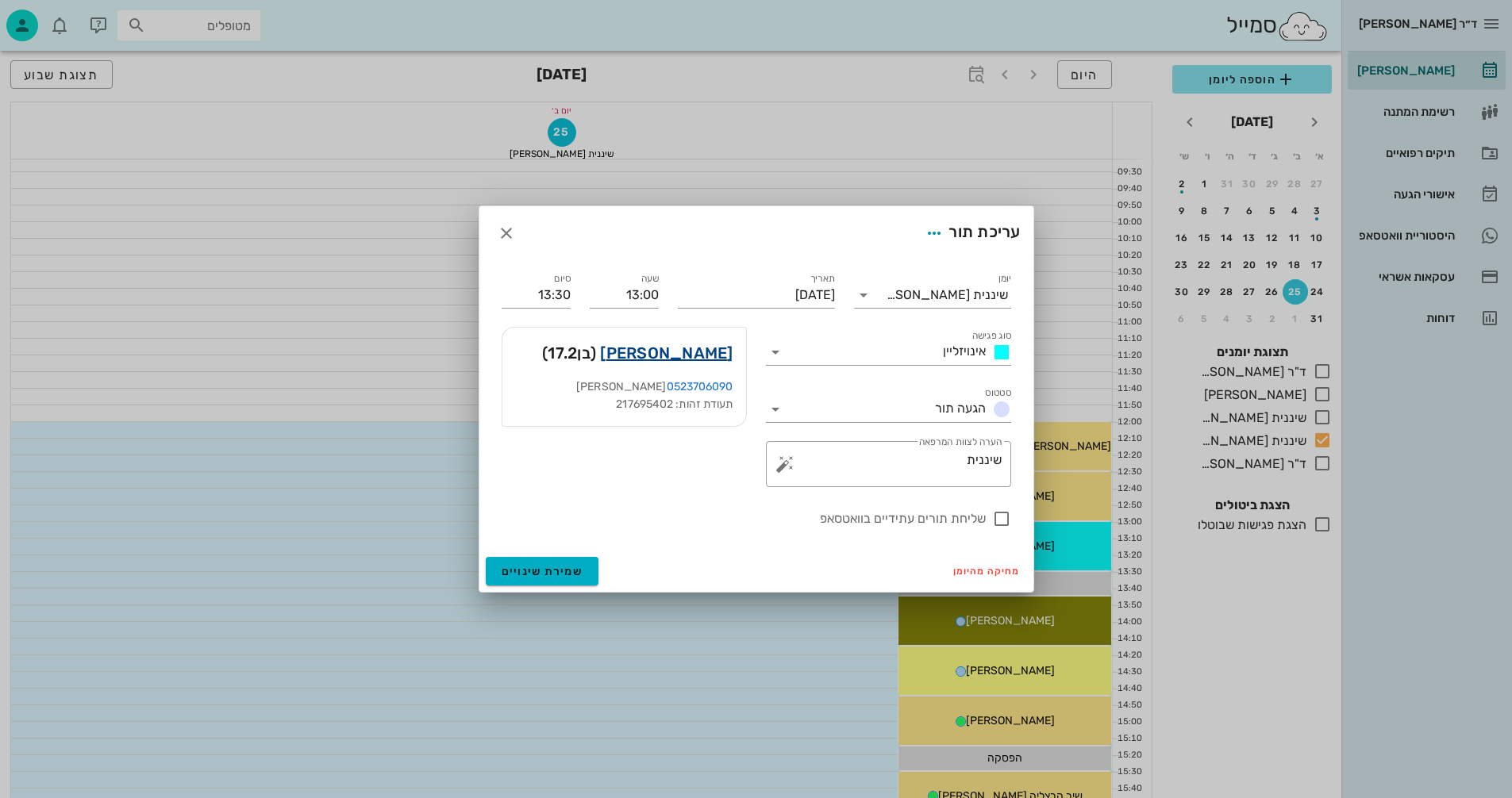
click at [706, 358] on link "[PERSON_NAME]" at bounding box center [666, 353] width 132 height 25
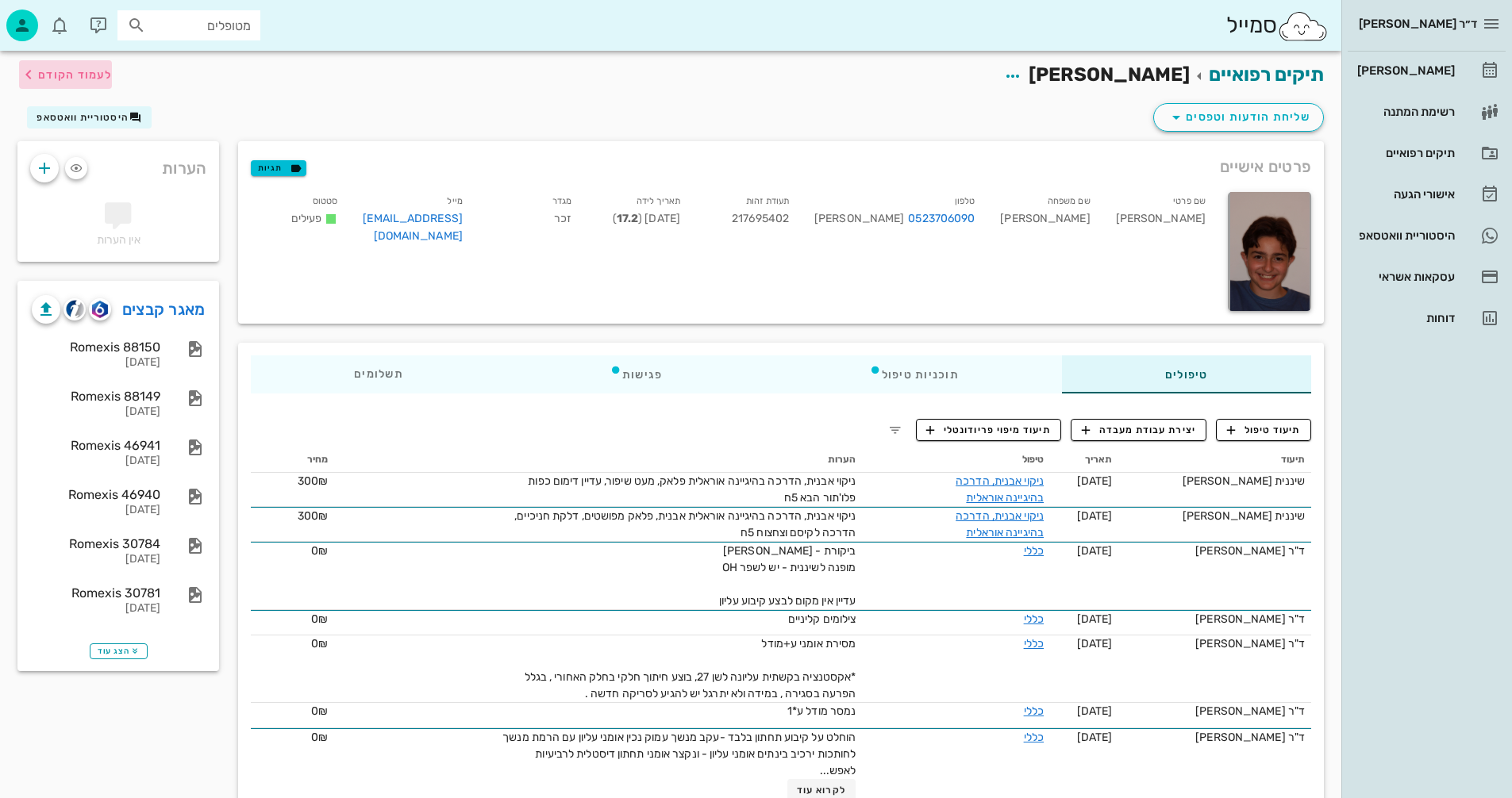
click at [73, 74] on span "לעמוד הקודם" at bounding box center [75, 74] width 74 height 13
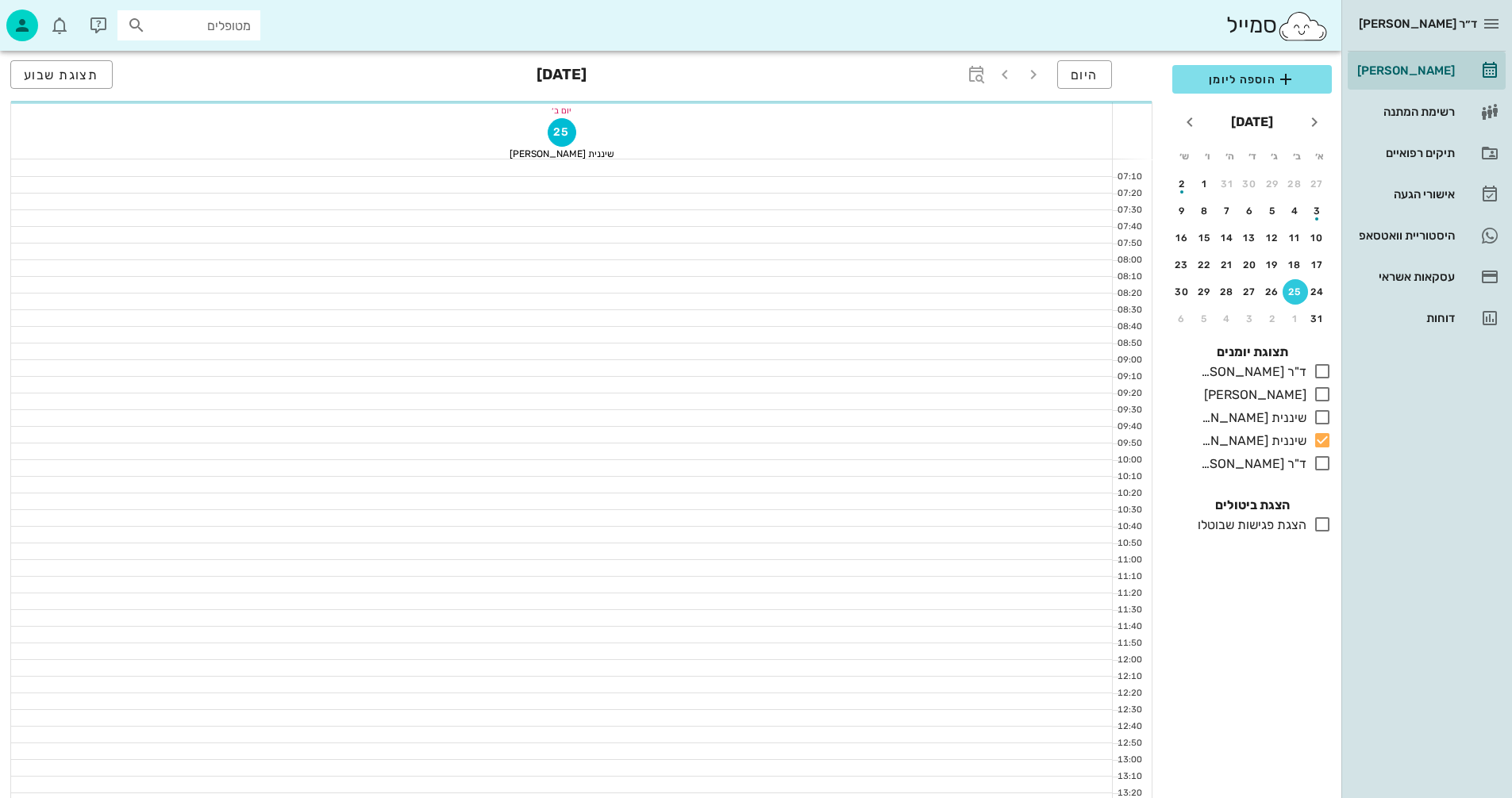
scroll to position [238, 0]
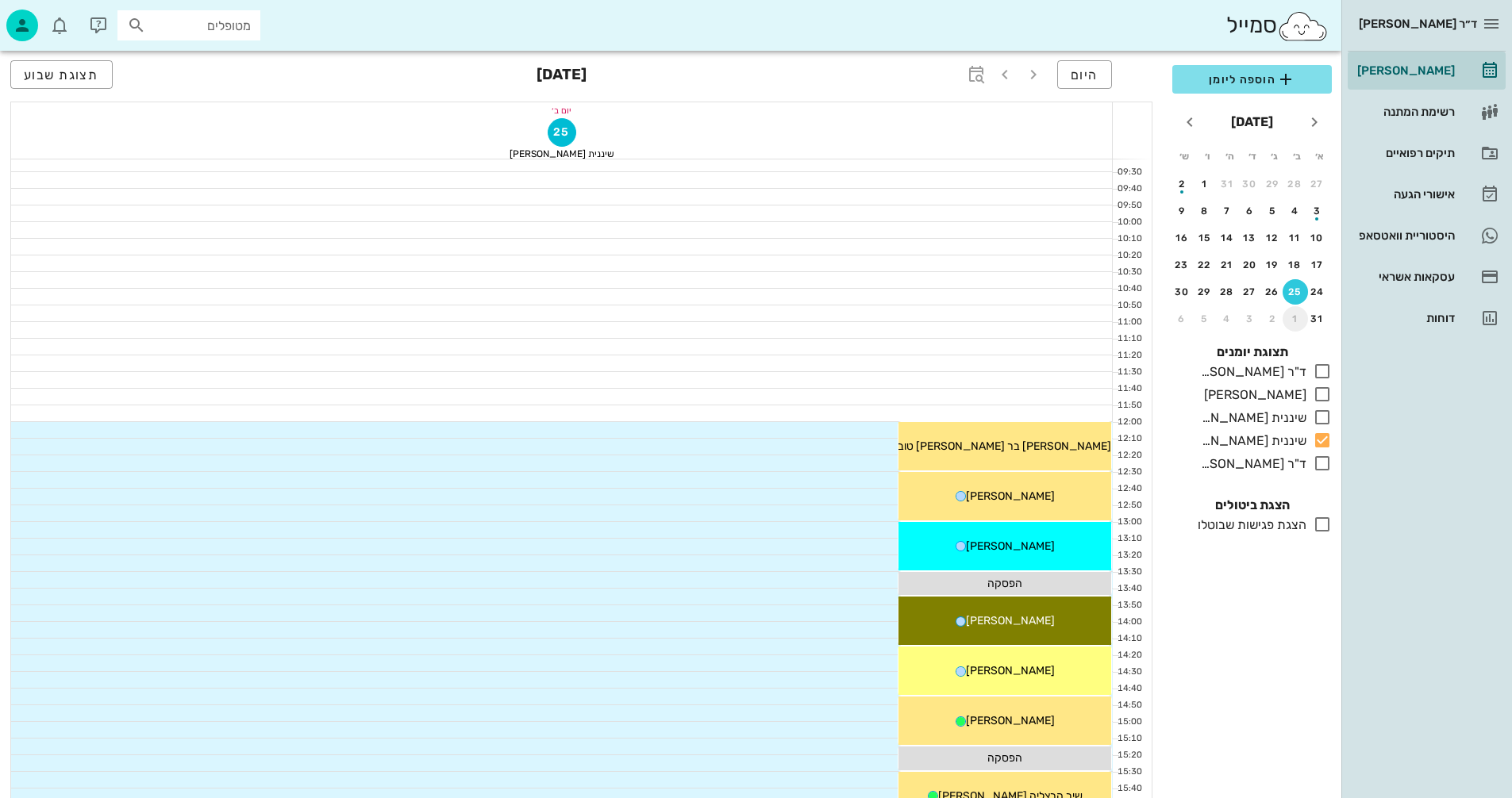
click at [1296, 319] on div "1" at bounding box center [1295, 319] width 25 height 11
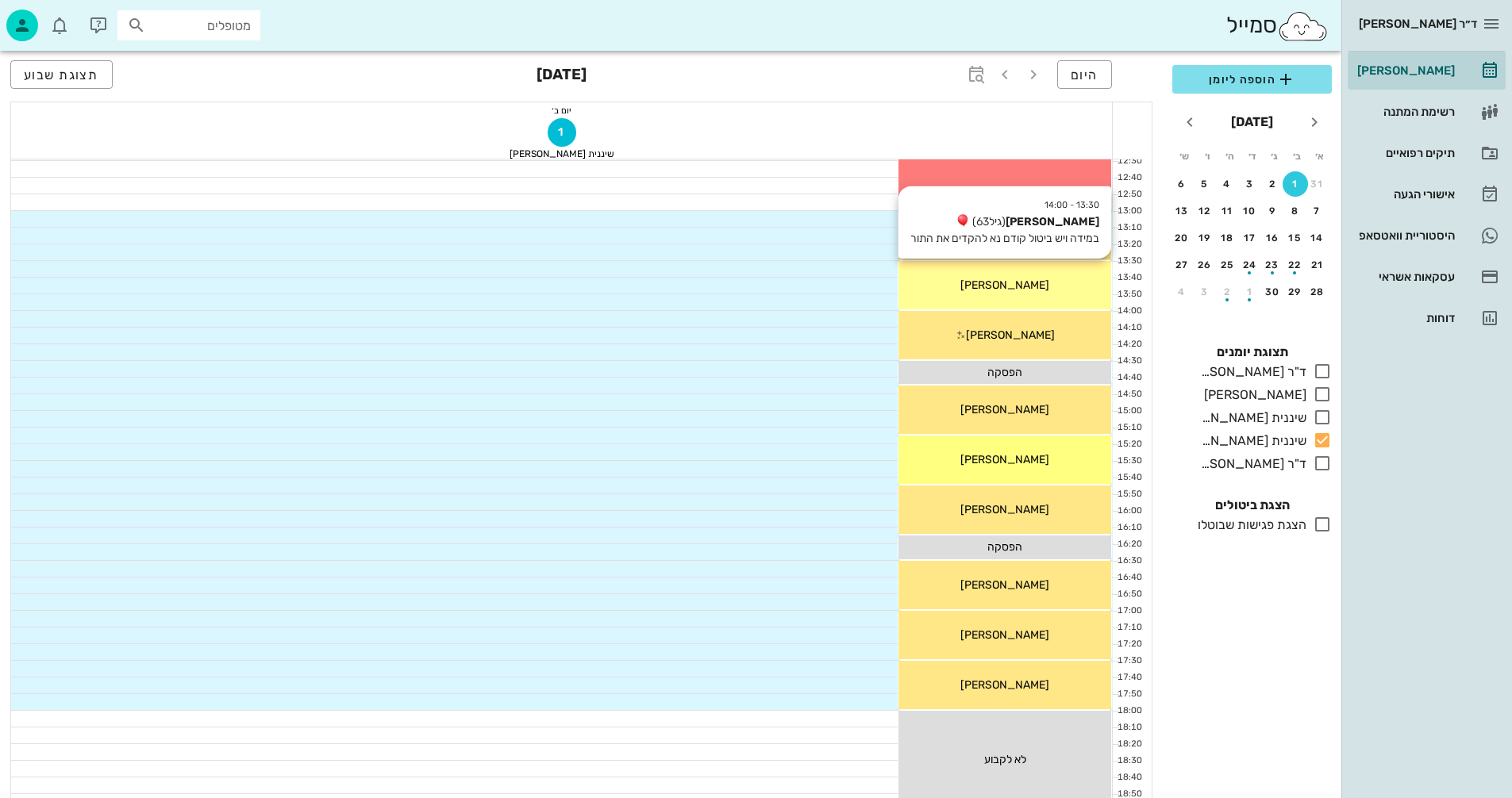
scroll to position [555, 0]
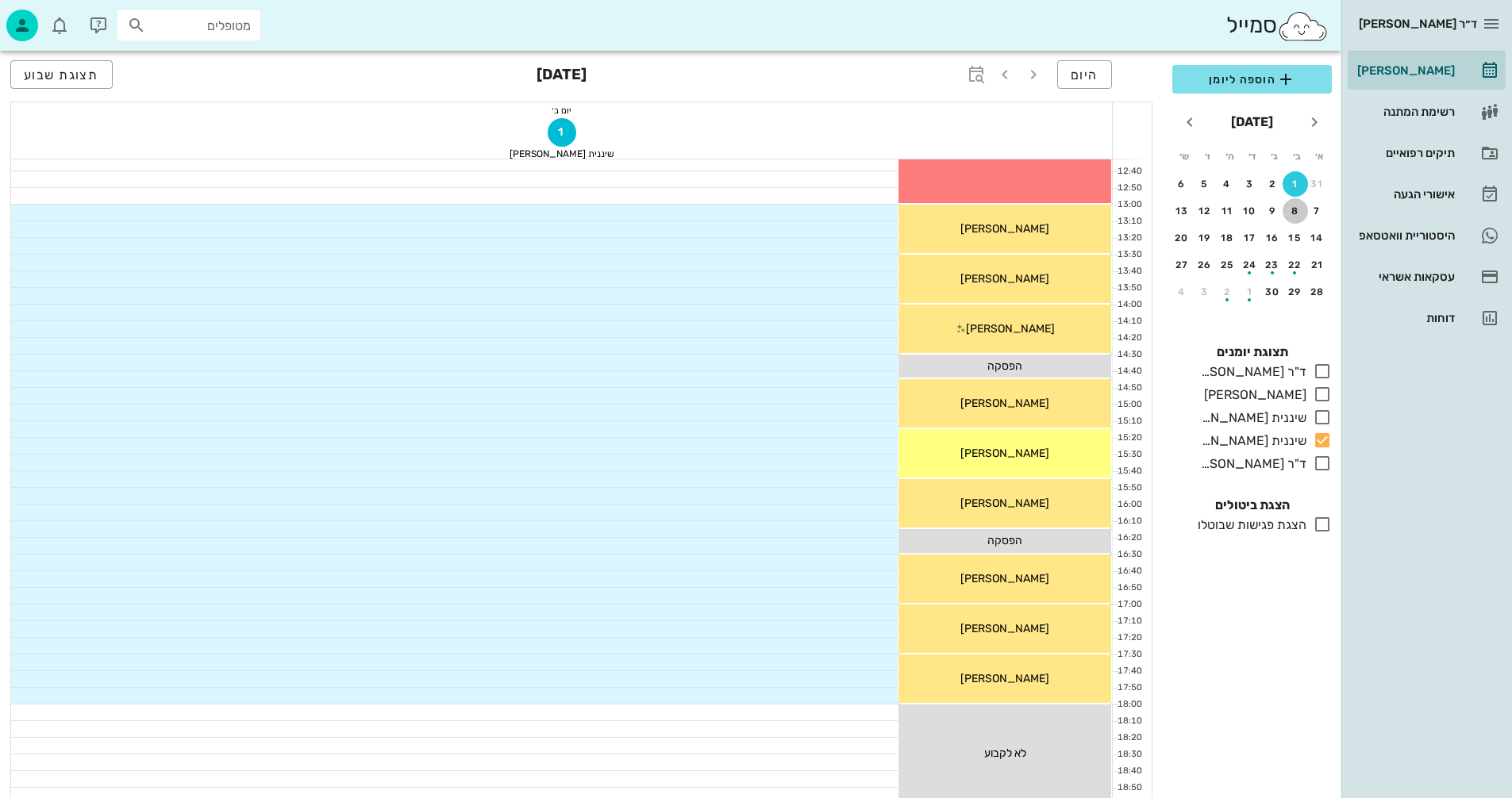
click at [1291, 217] on button "8" at bounding box center [1295, 210] width 25 height 25
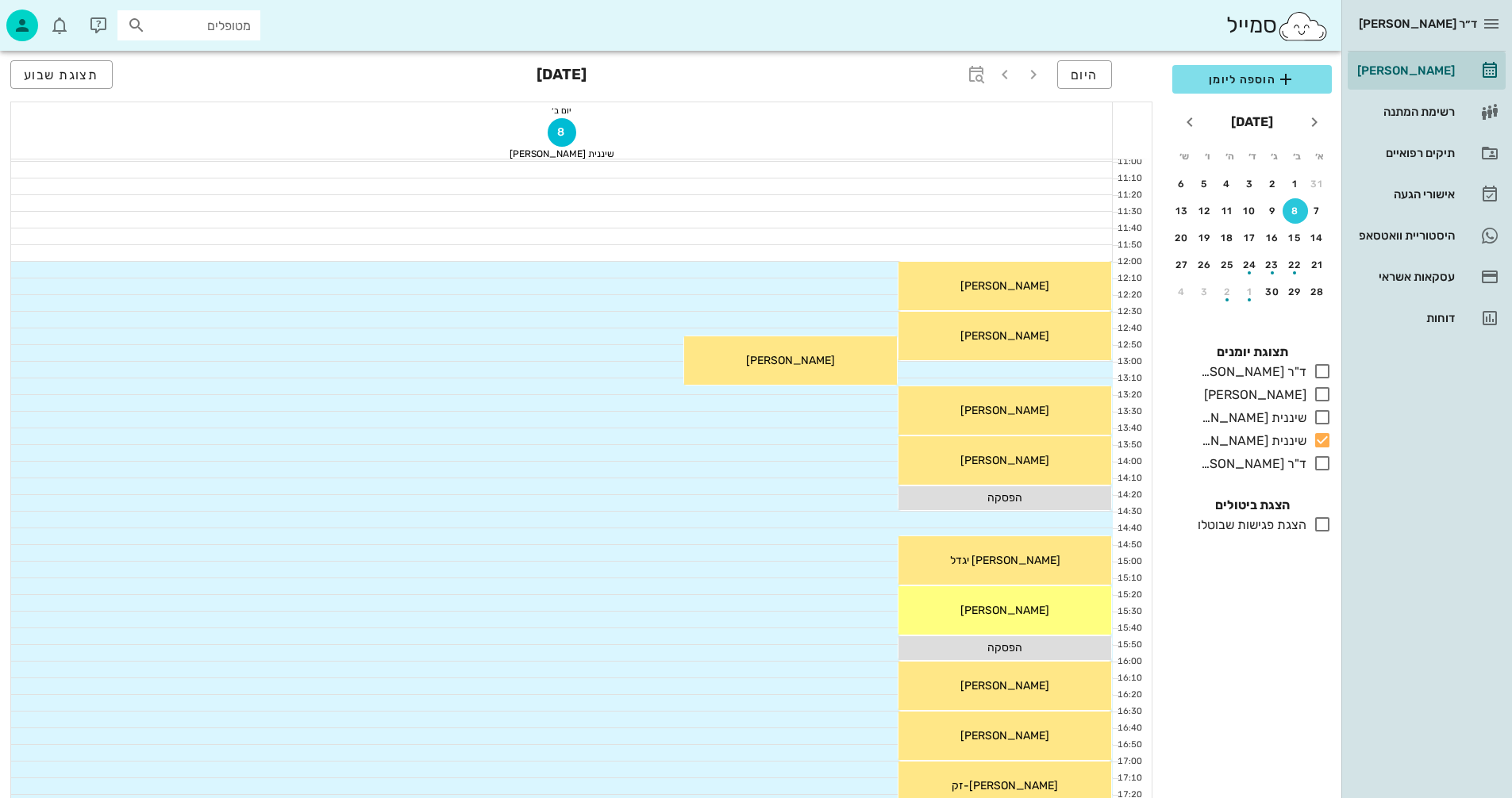
scroll to position [397, 0]
click at [1301, 242] on div "15" at bounding box center [1295, 238] width 25 height 11
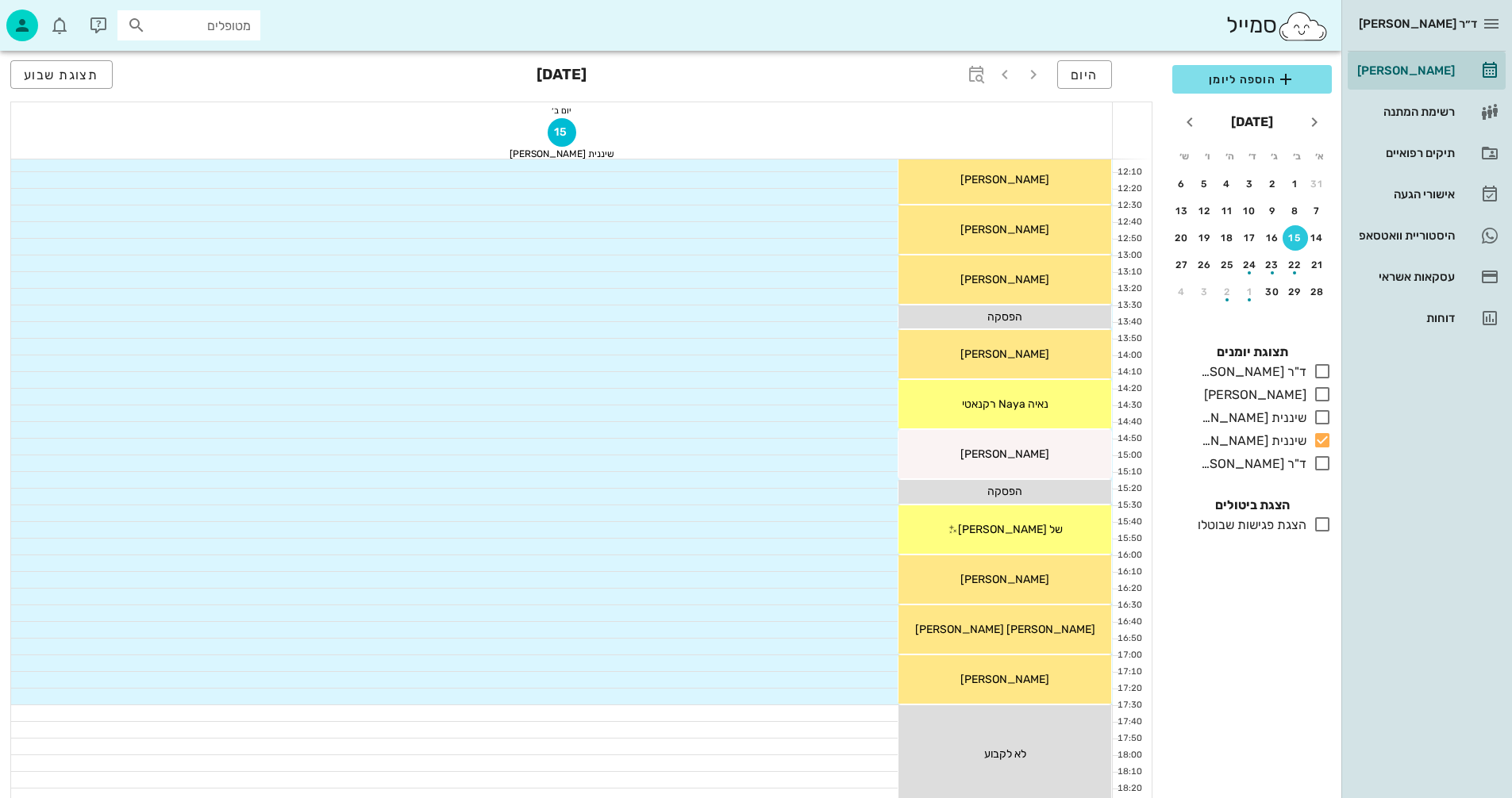
scroll to position [476, 0]
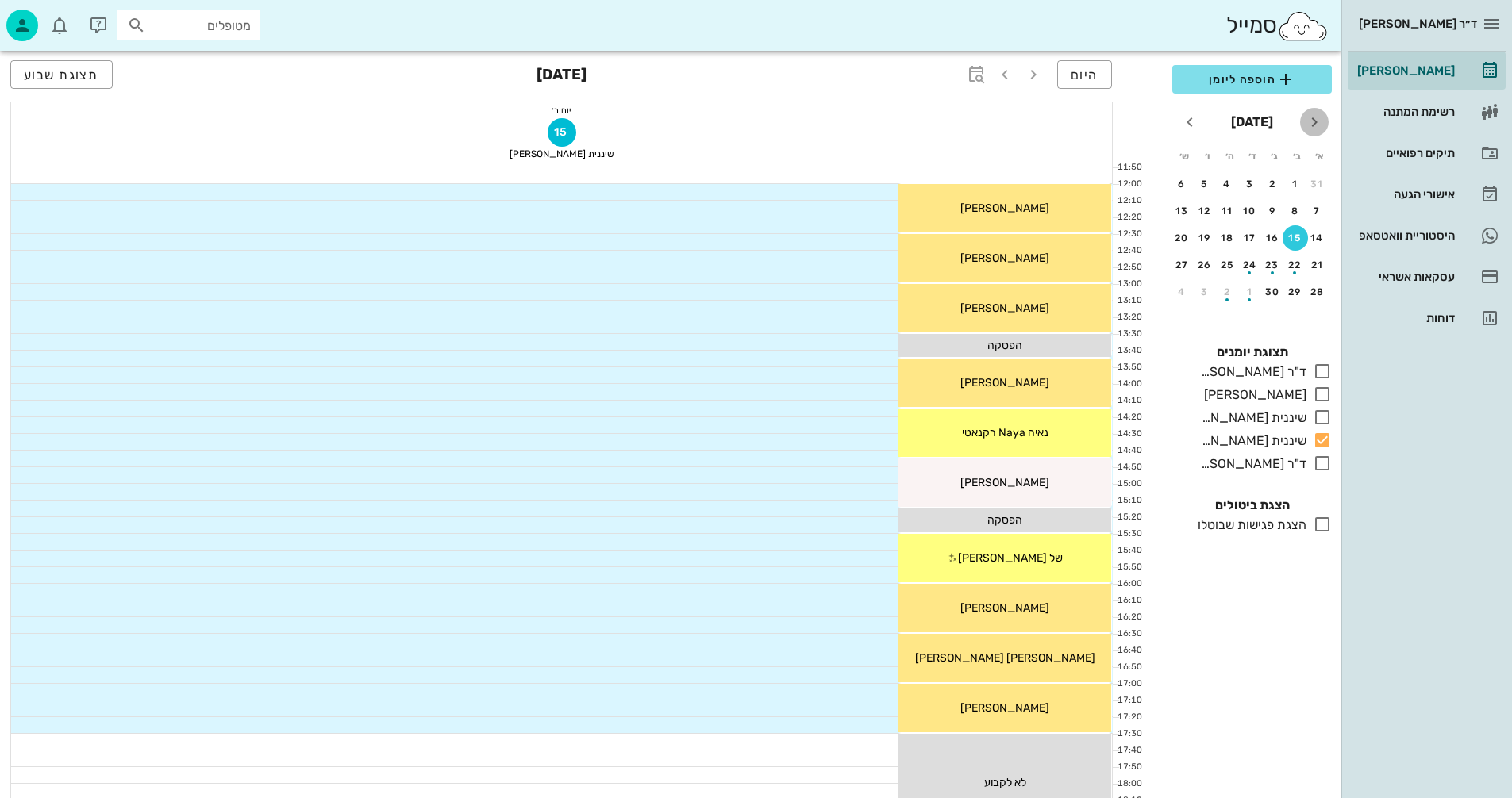
click at [1313, 124] on icon "חודש שעבר" at bounding box center [1314, 122] width 19 height 19
click at [1194, 121] on icon "חודש הבא" at bounding box center [1190, 122] width 19 height 19
click at [1273, 212] on div "button" at bounding box center [1272, 214] width 25 height 8
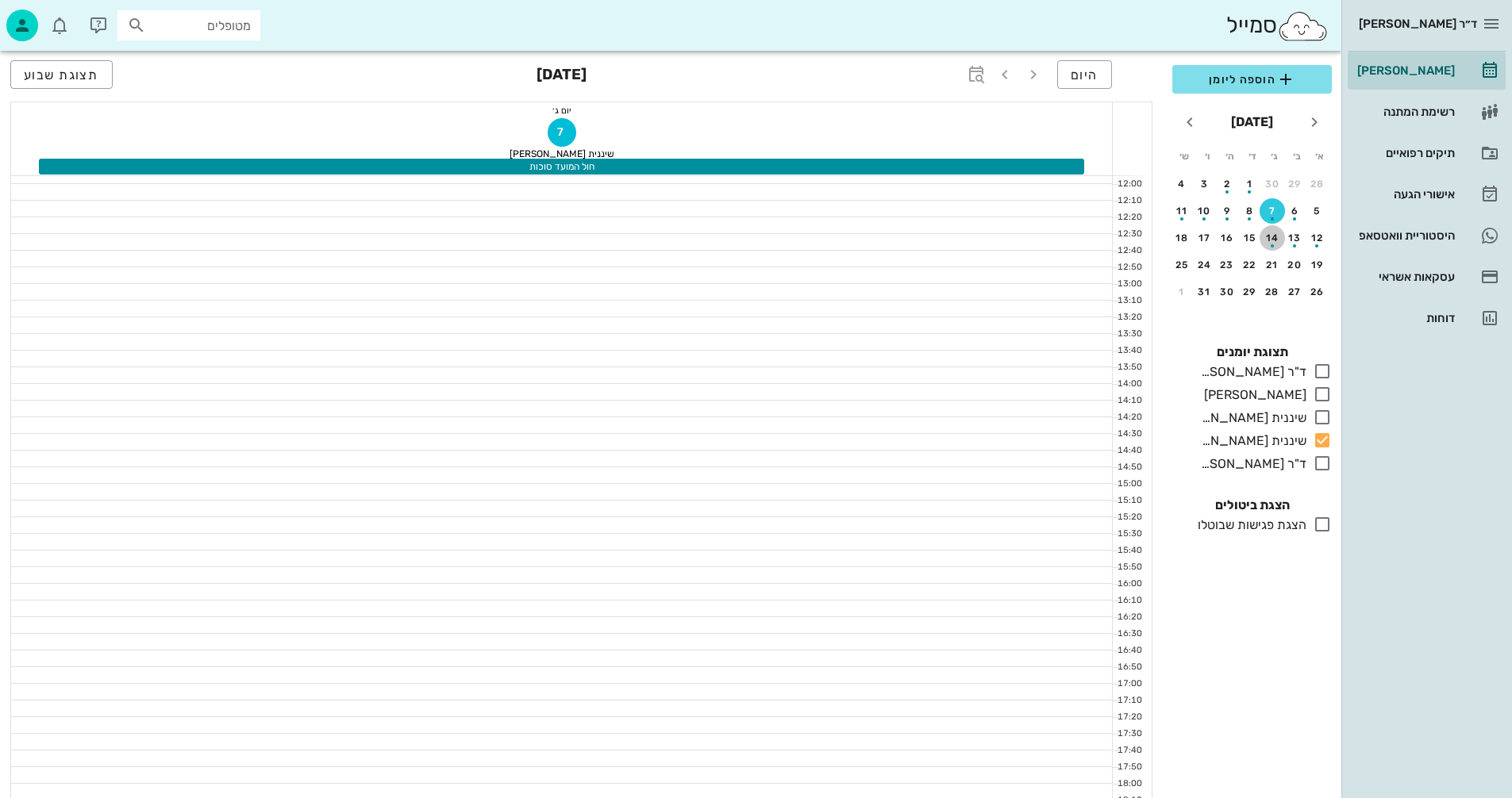
click at [1274, 245] on div "button" at bounding box center [1272, 241] width 25 height 8
click at [1274, 265] on div "21" at bounding box center [1272, 265] width 25 height 11
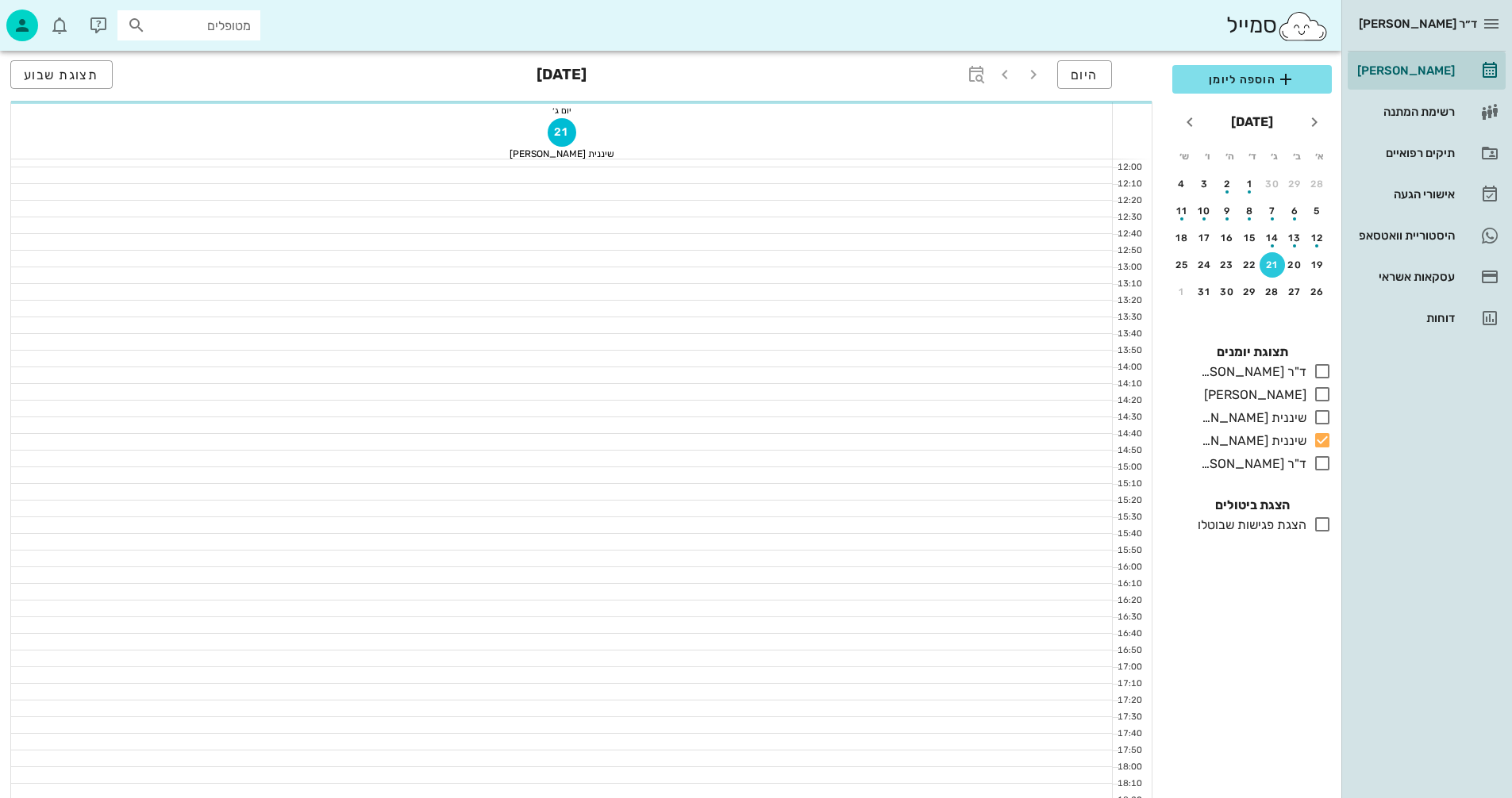
scroll to position [476, 0]
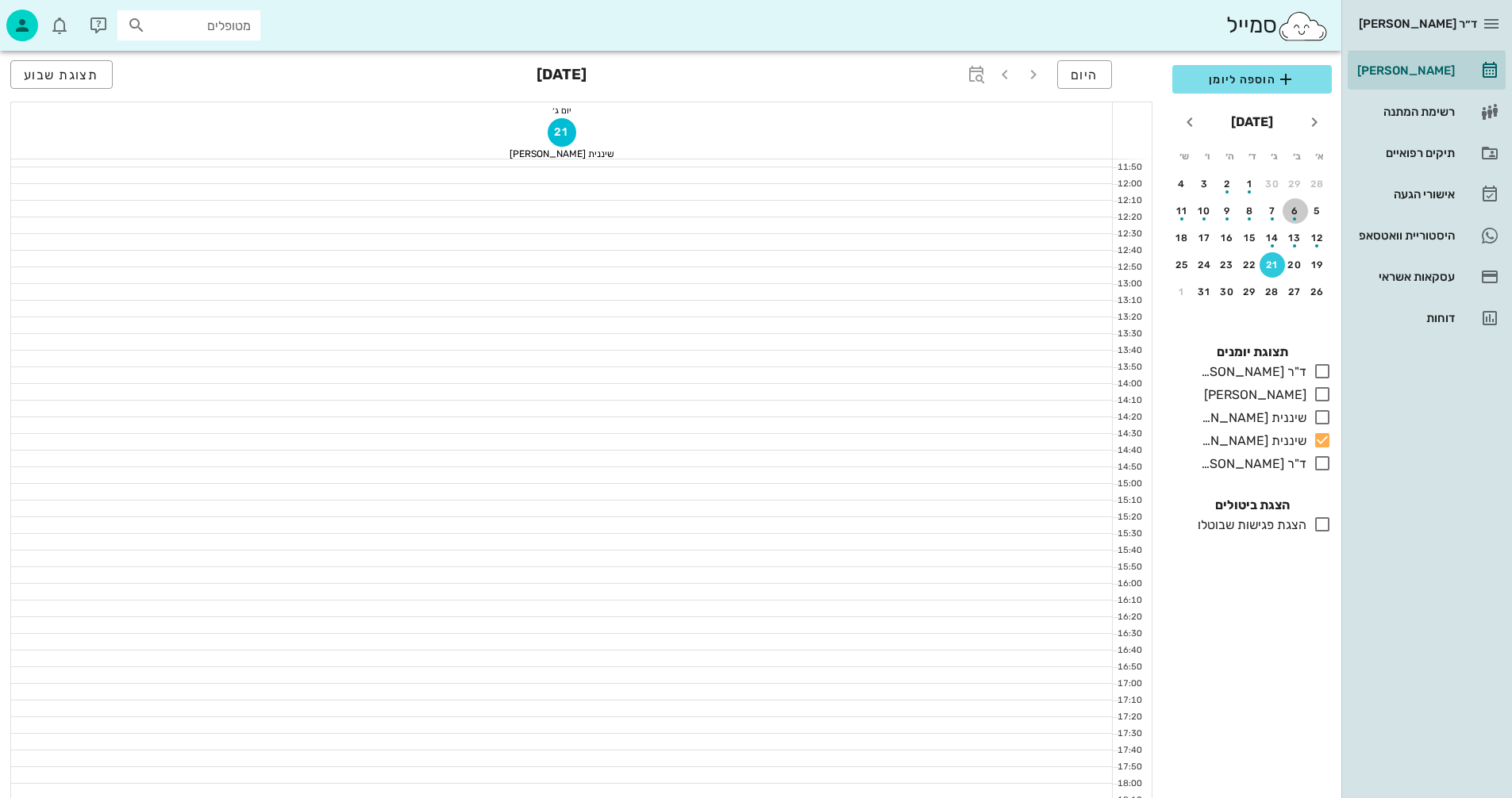
click at [1301, 217] on div "button" at bounding box center [1295, 214] width 25 height 8
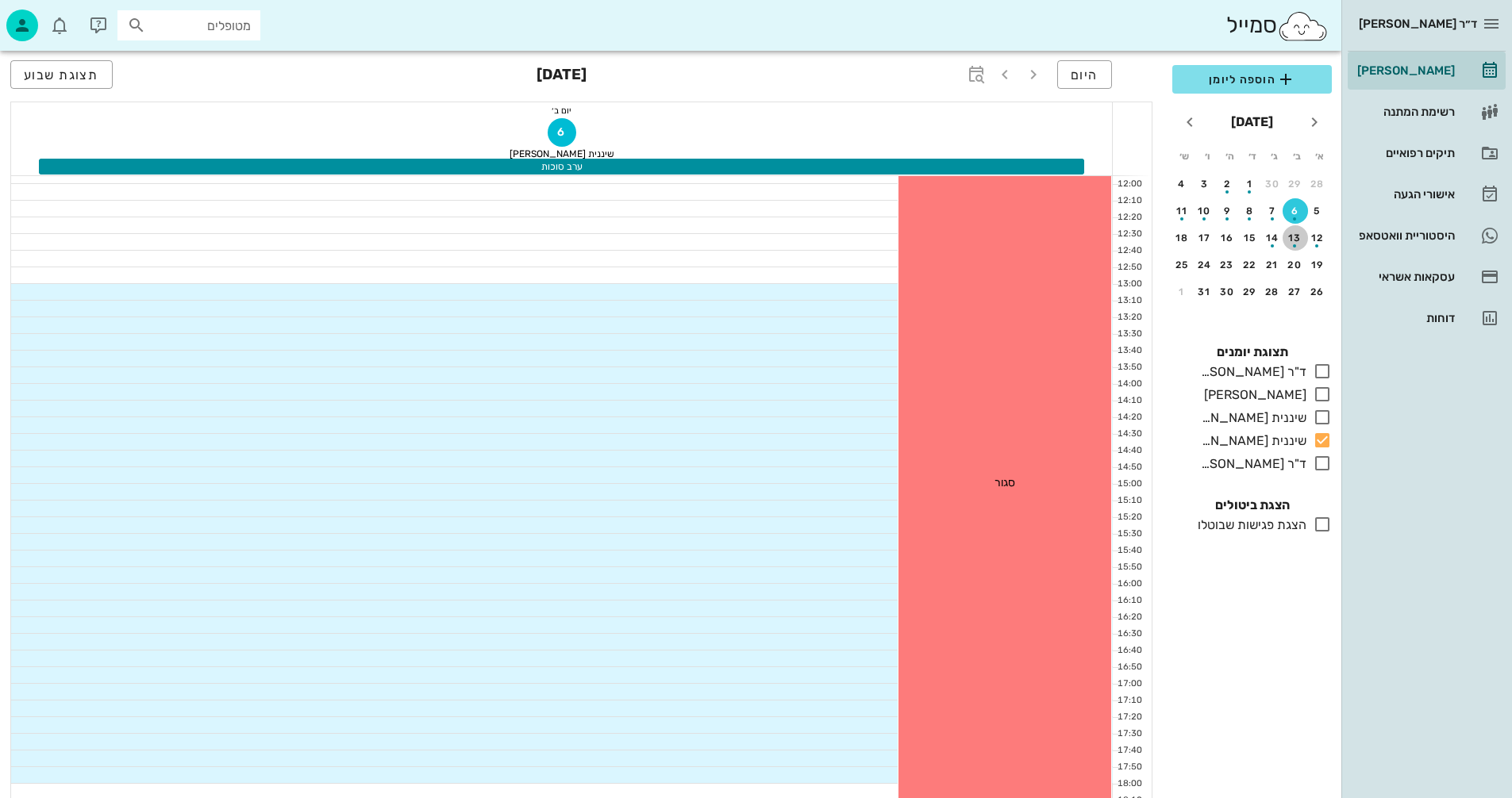
click at [1298, 238] on div "button" at bounding box center [1295, 241] width 25 height 8
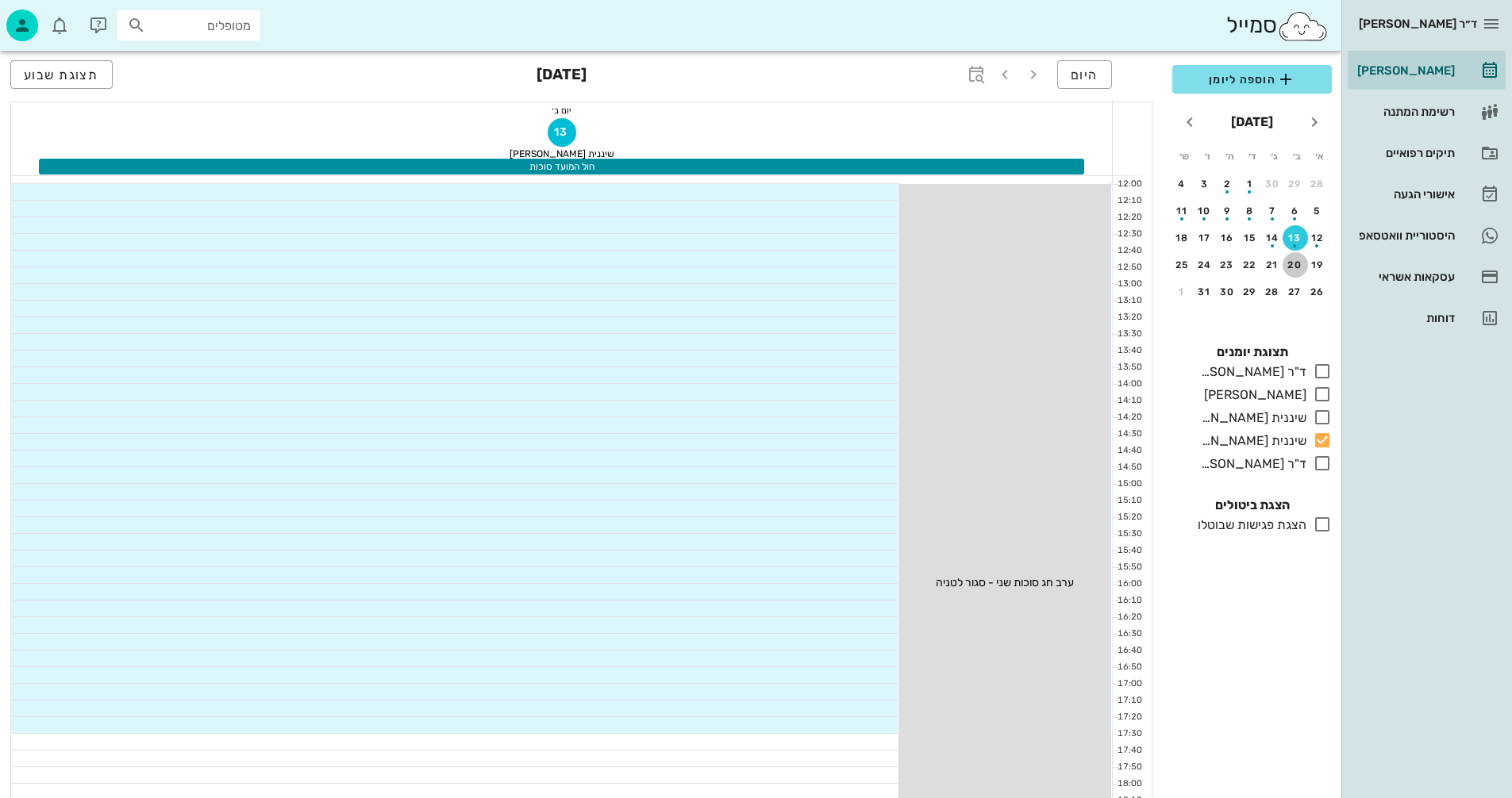
click at [1296, 267] on div "20" at bounding box center [1295, 265] width 25 height 11
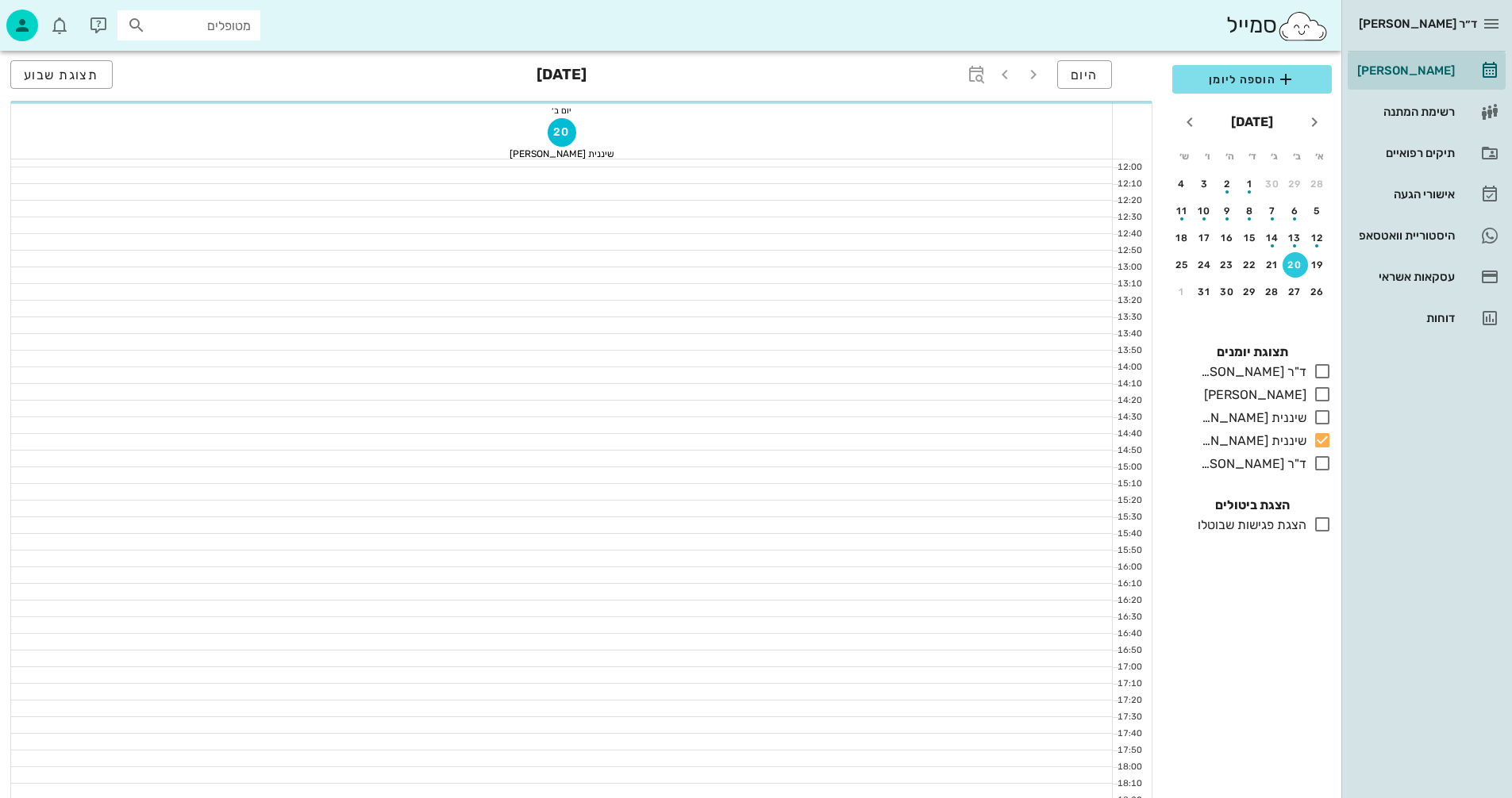
scroll to position [476, 0]
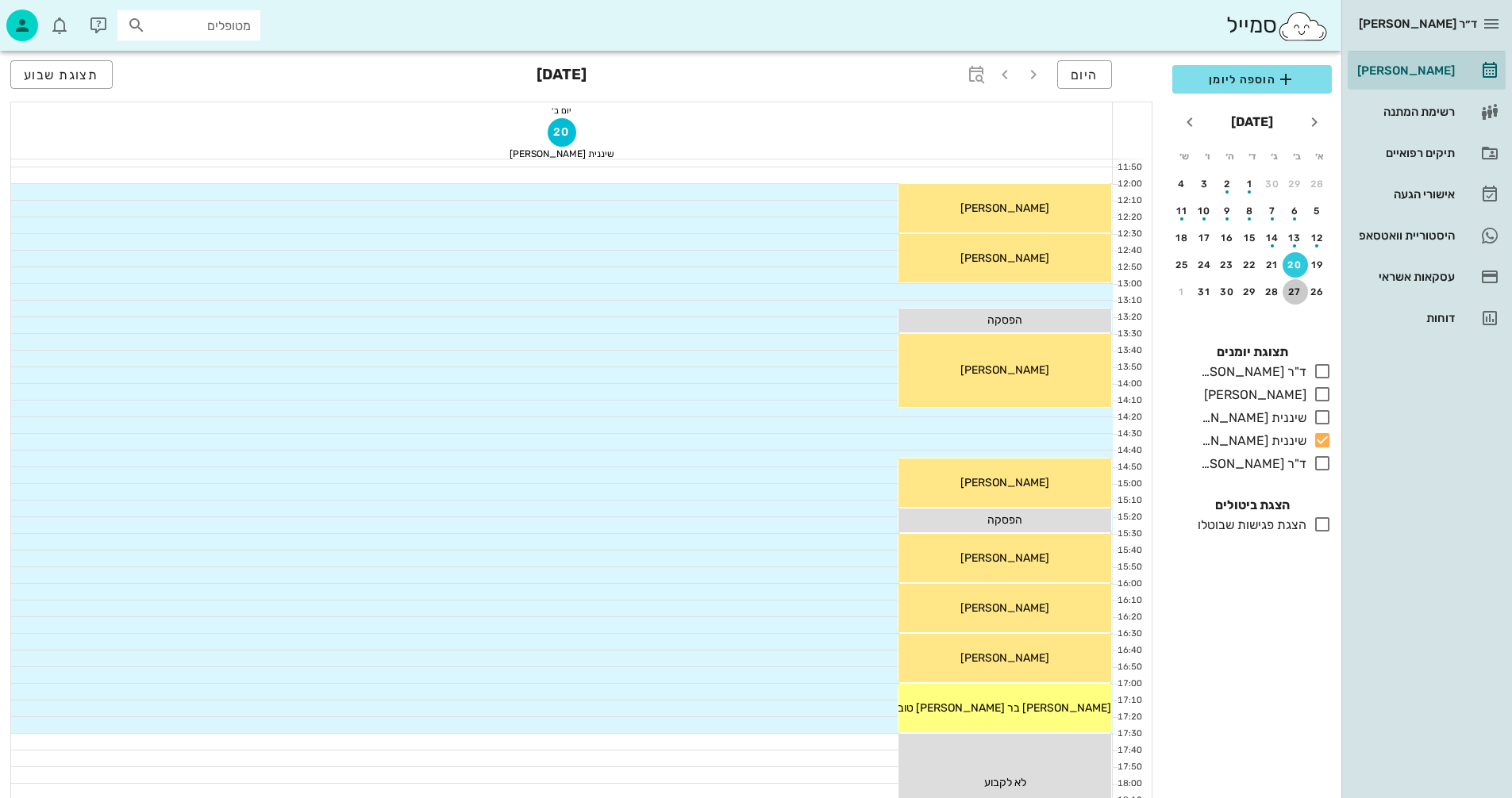
click at [1289, 292] on div "27" at bounding box center [1295, 292] width 25 height 11
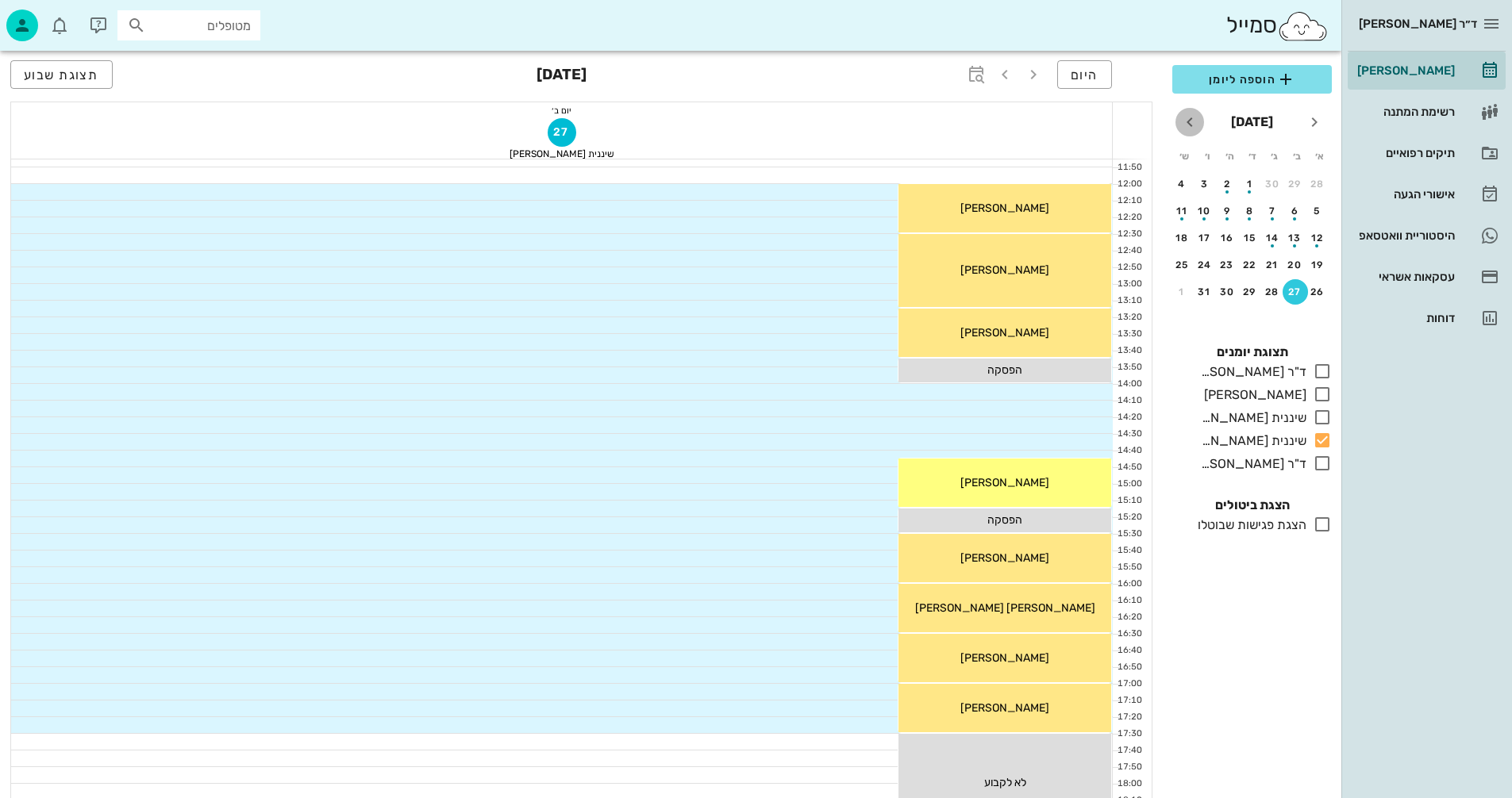
click at [1193, 121] on icon "חודש הבא" at bounding box center [1190, 122] width 19 height 19
click at [1293, 212] on div "3" at bounding box center [1295, 211] width 25 height 11
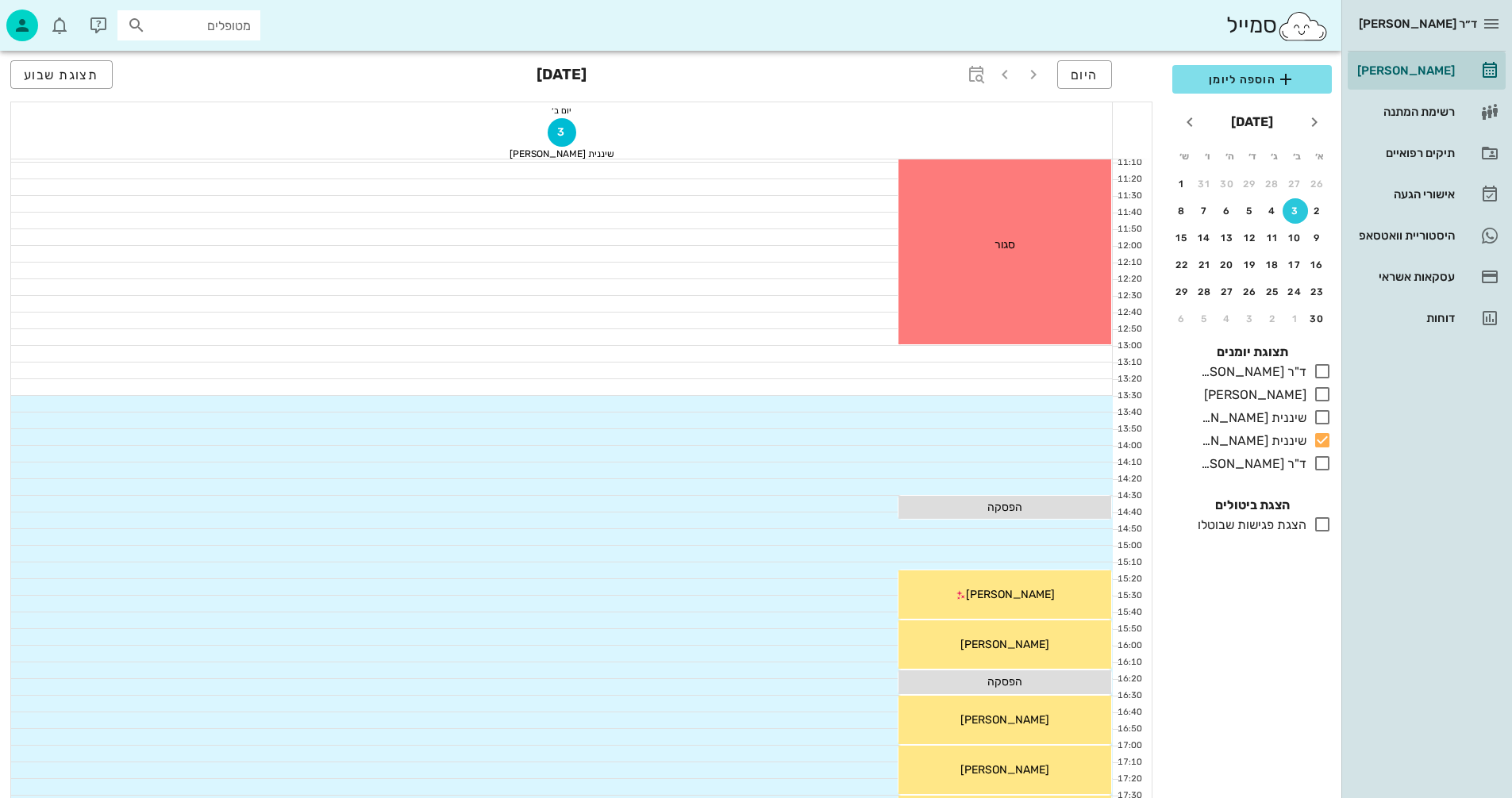
scroll to position [397, 0]
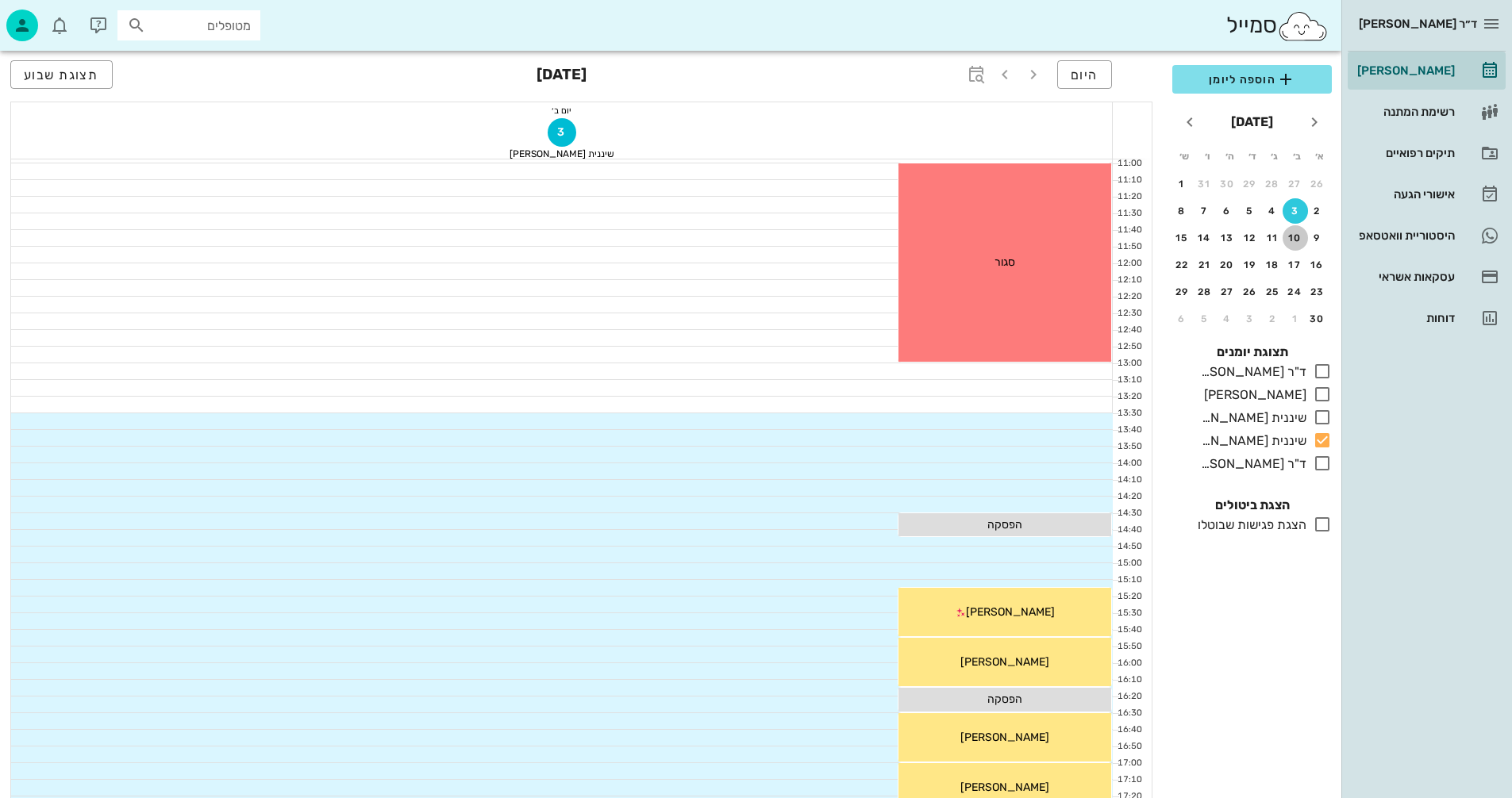
click at [1294, 234] on div "10" at bounding box center [1295, 238] width 25 height 11
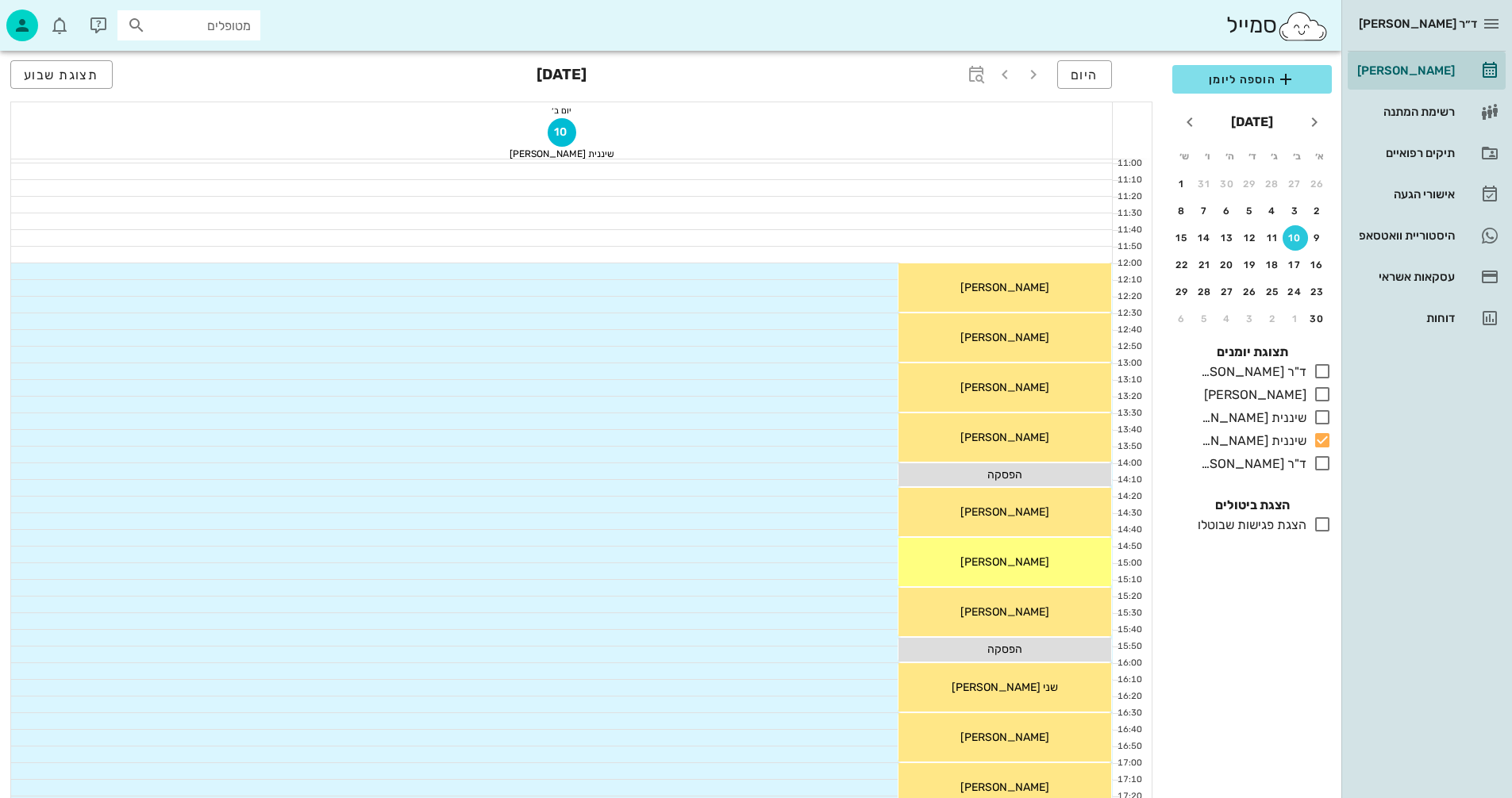
click at [1294, 234] on div "10" at bounding box center [1295, 238] width 25 height 11
click at [1294, 260] on div "17" at bounding box center [1295, 265] width 25 height 11
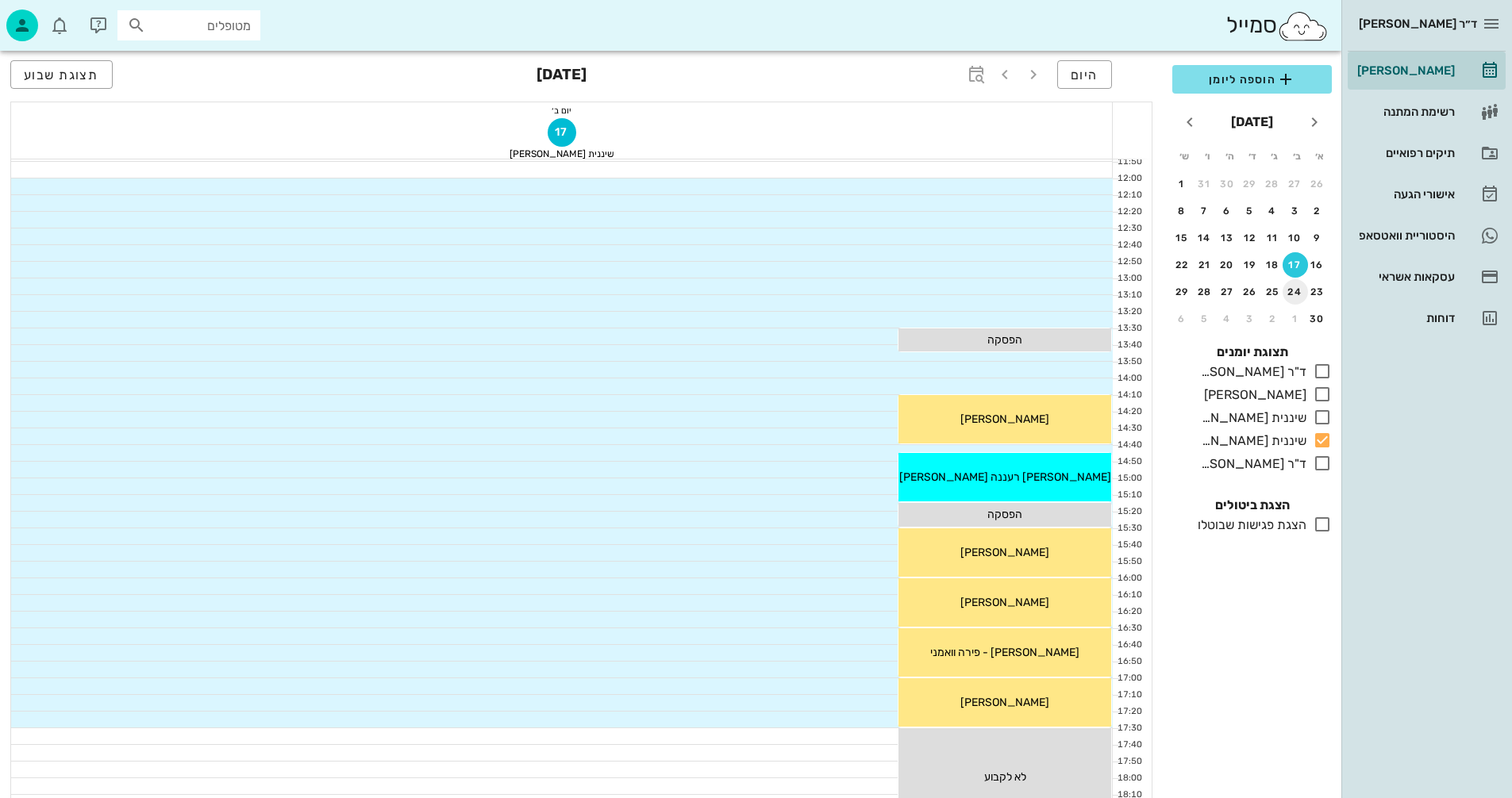
scroll to position [476, 0]
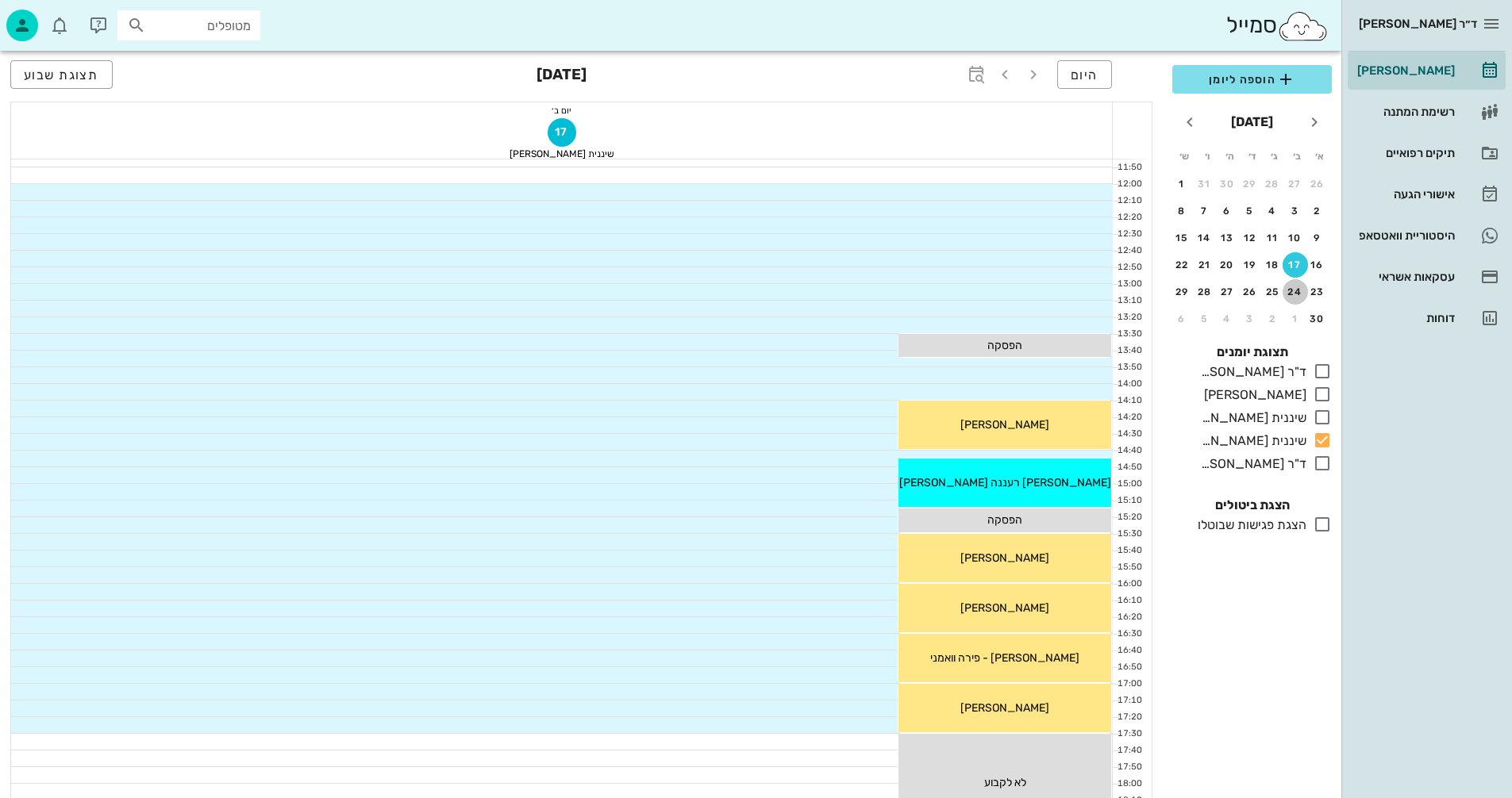
click at [1291, 293] on div "24" at bounding box center [1295, 292] width 25 height 11
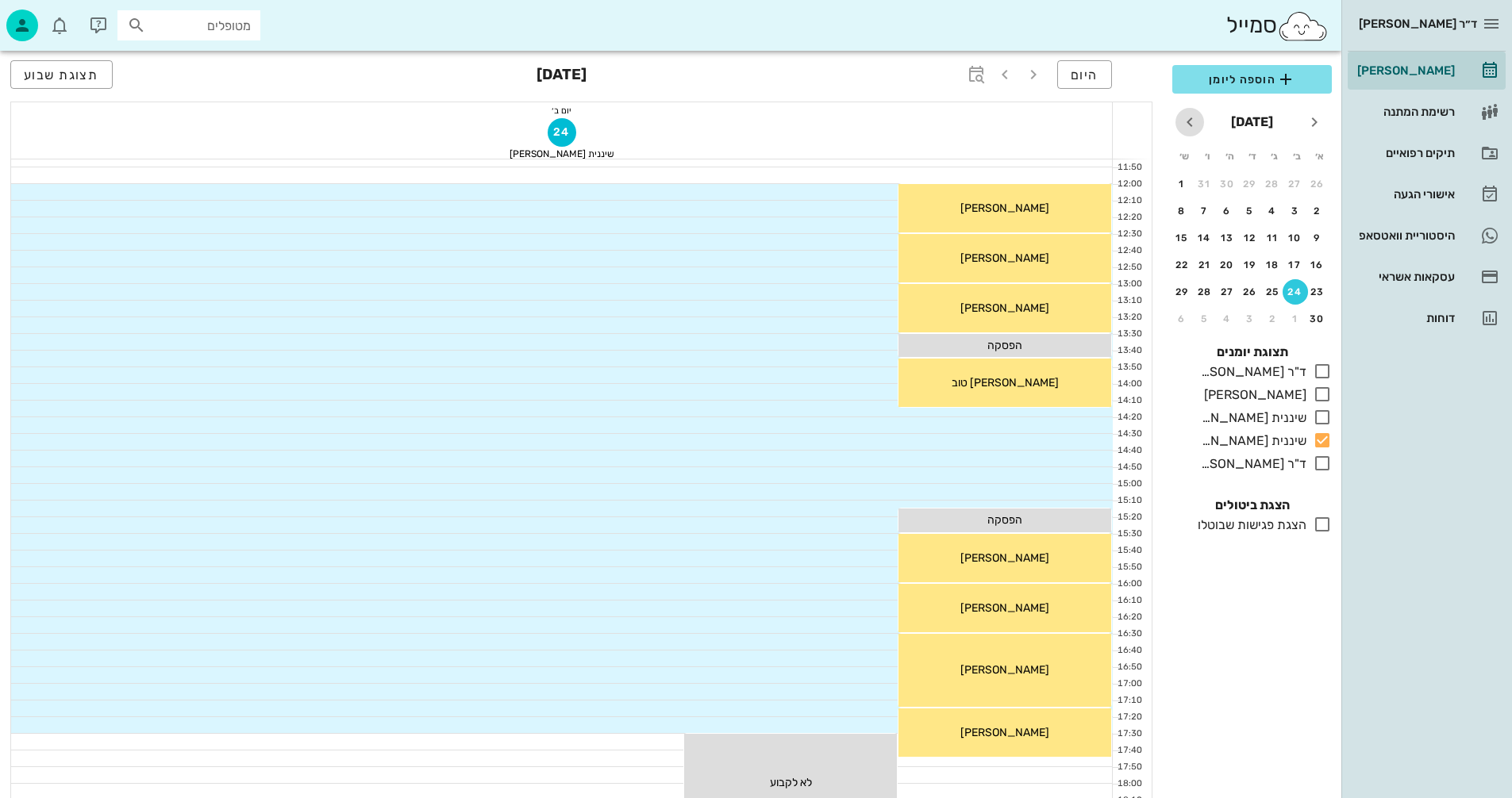
click at [1190, 120] on icon "חודש הבא" at bounding box center [1190, 122] width 19 height 19
click at [1296, 185] on div "1" at bounding box center [1295, 184] width 25 height 11
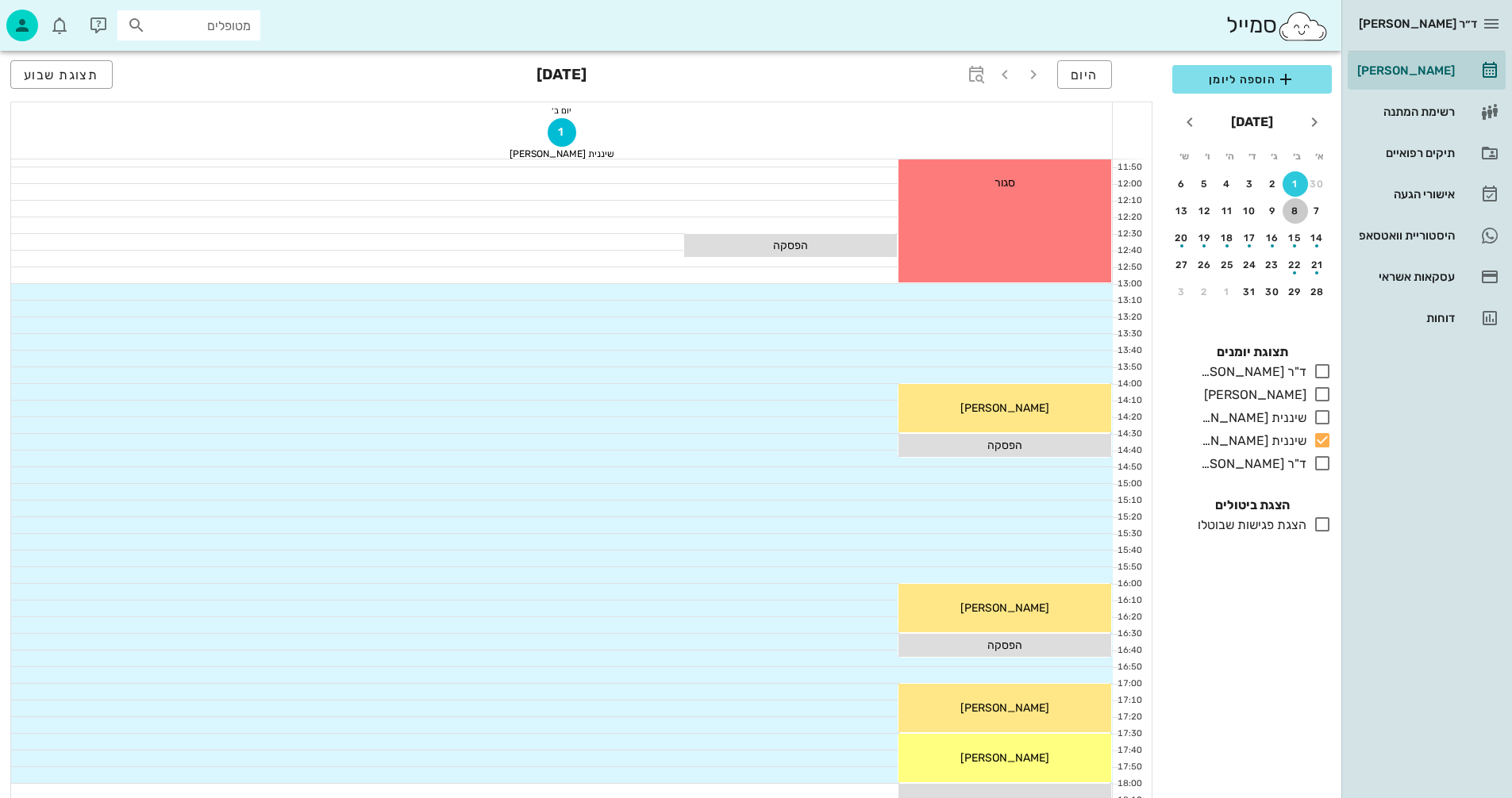
click at [1296, 210] on div "8" at bounding box center [1295, 211] width 25 height 11
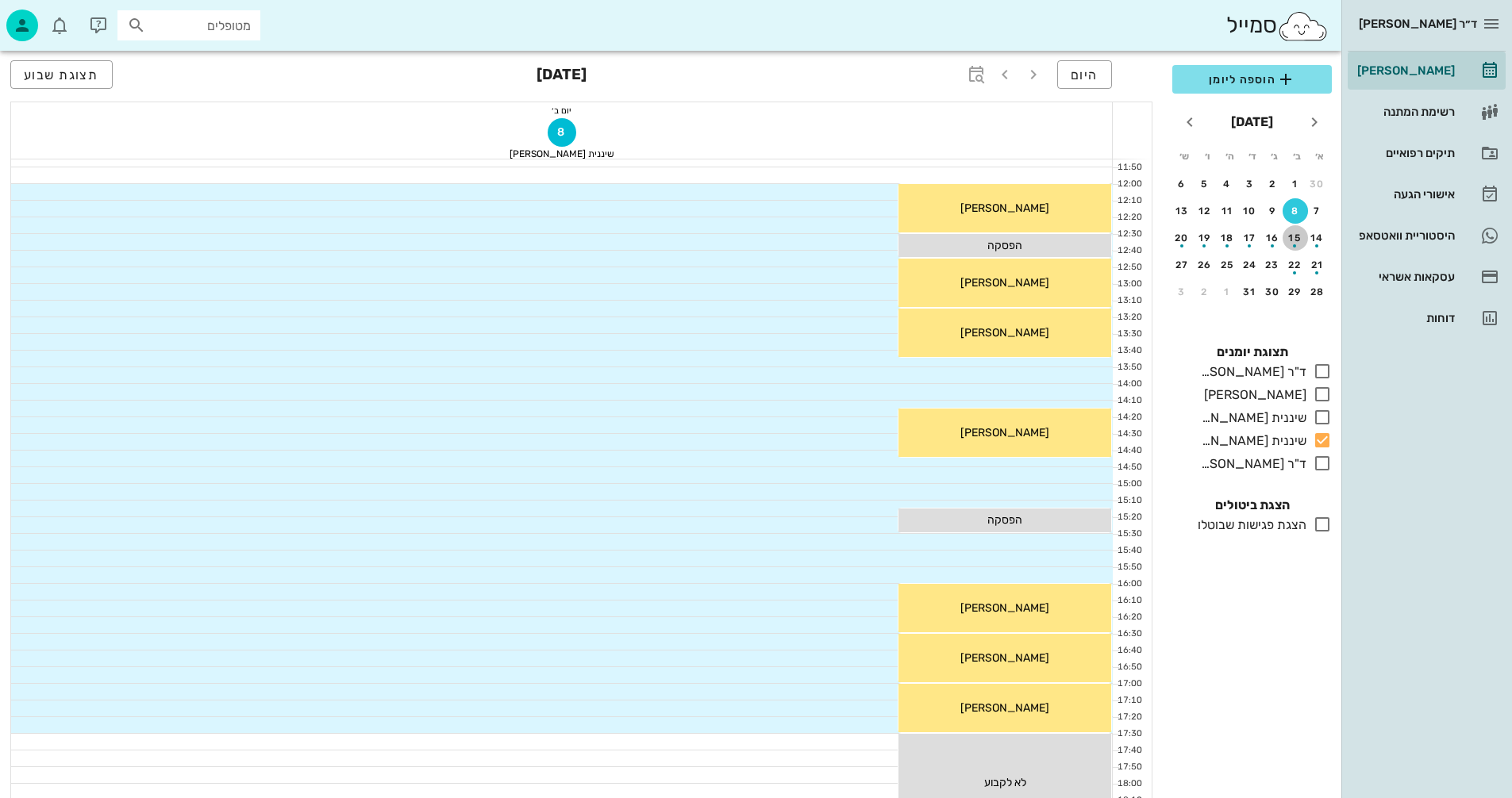
click at [1291, 233] on div "15" at bounding box center [1295, 238] width 25 height 11
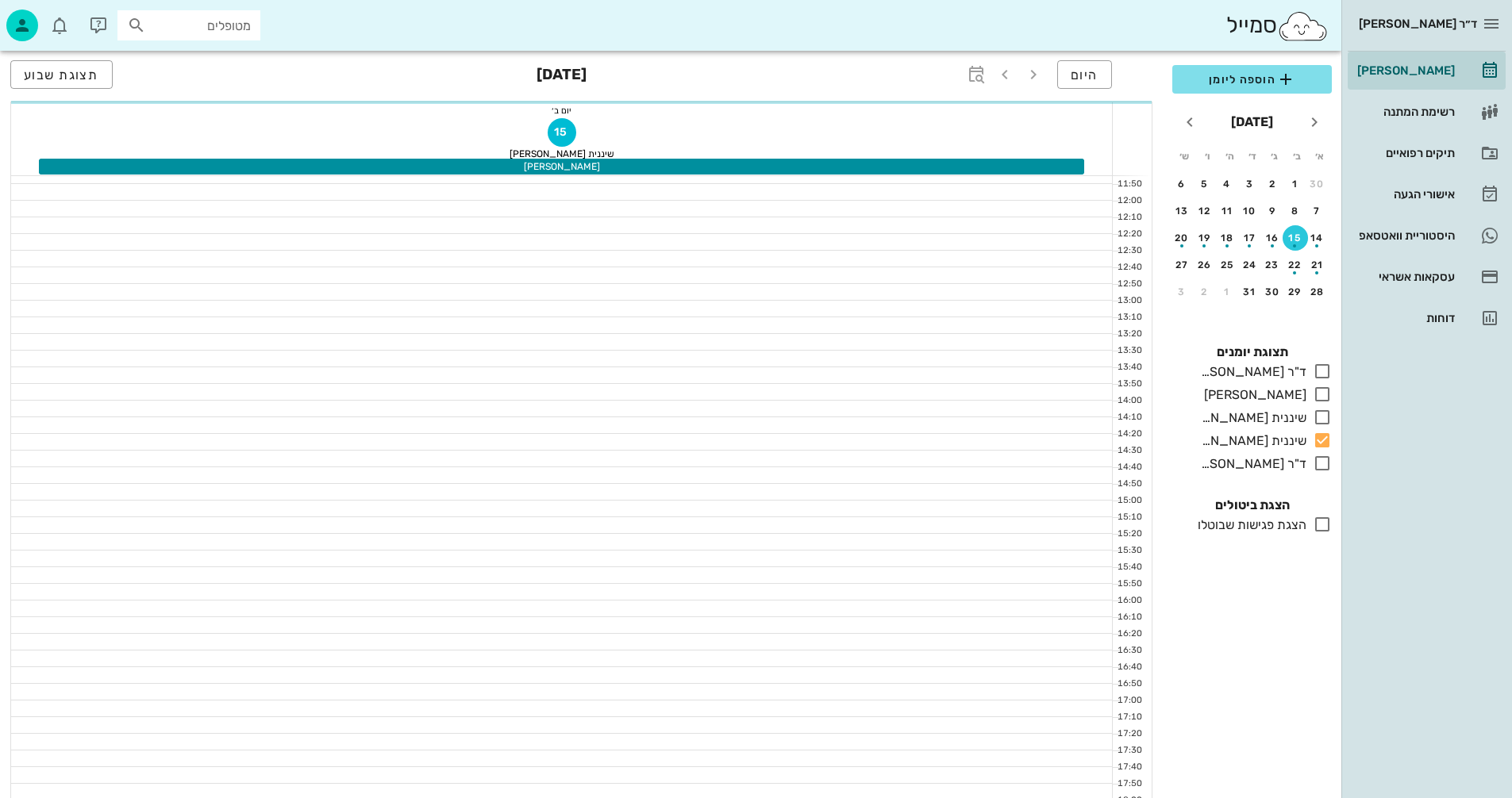
scroll to position [493, 0]
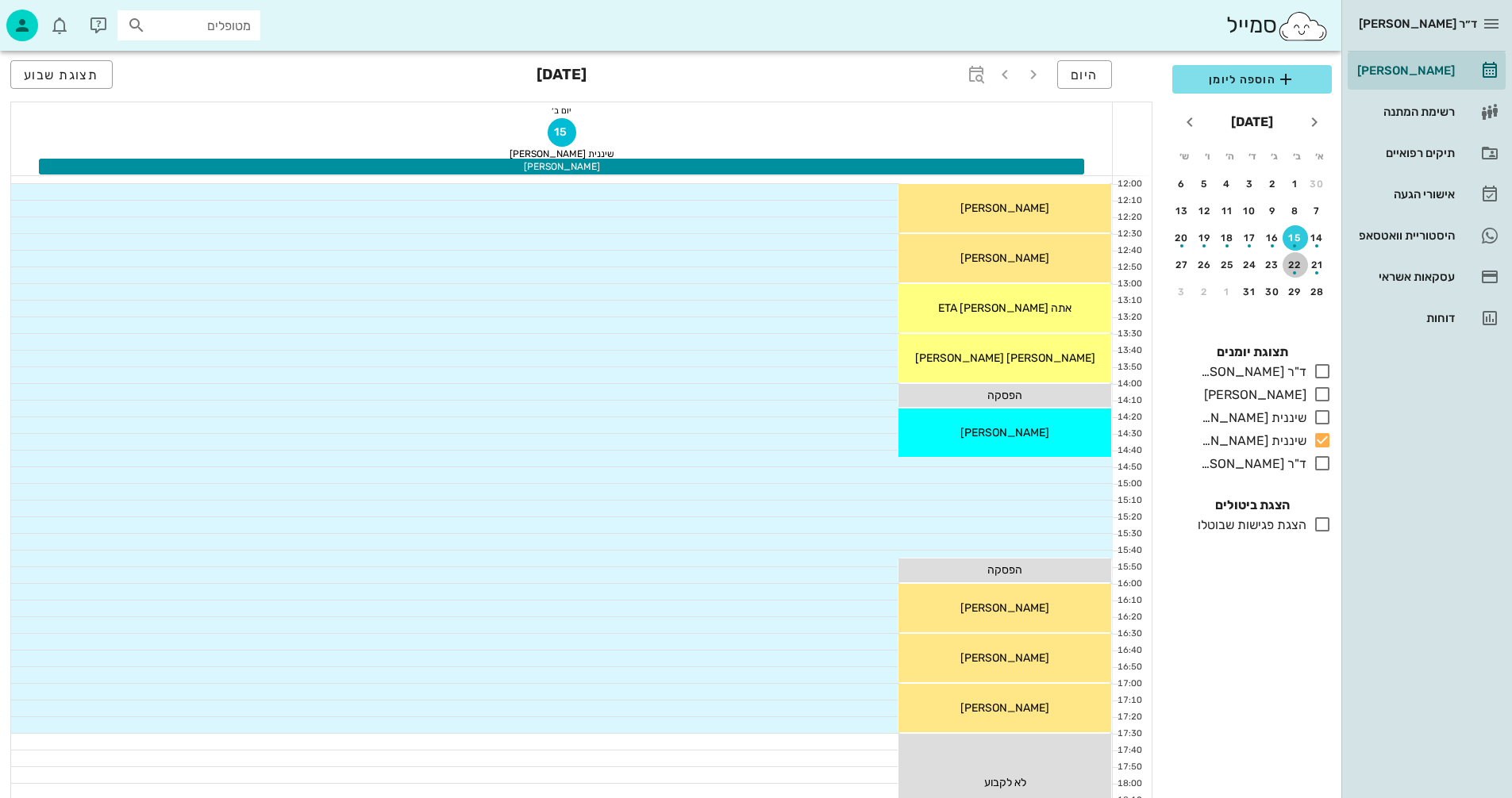
click at [1291, 257] on button "22" at bounding box center [1295, 264] width 25 height 25
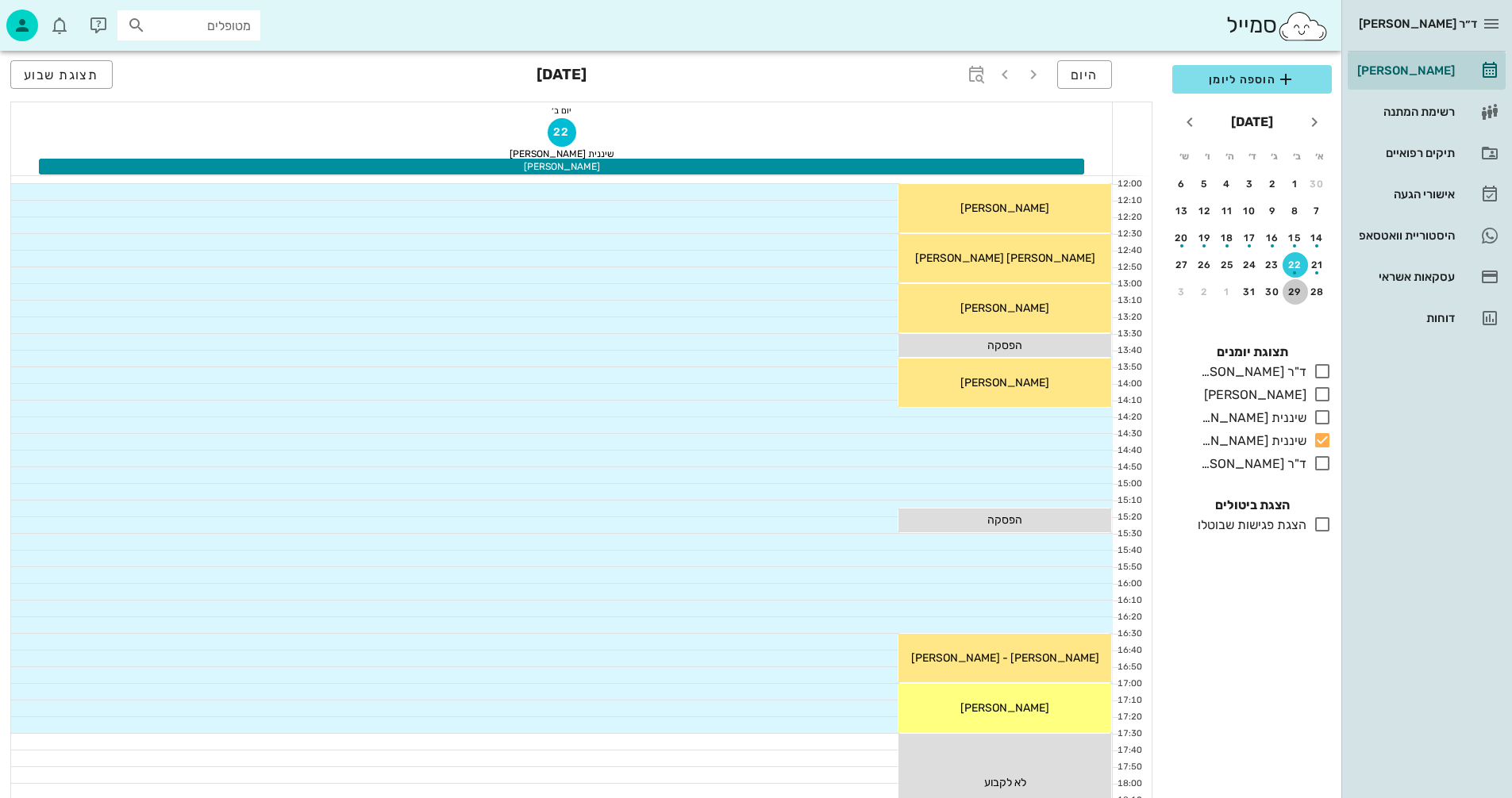
click at [1293, 295] on div "29" at bounding box center [1295, 292] width 25 height 11
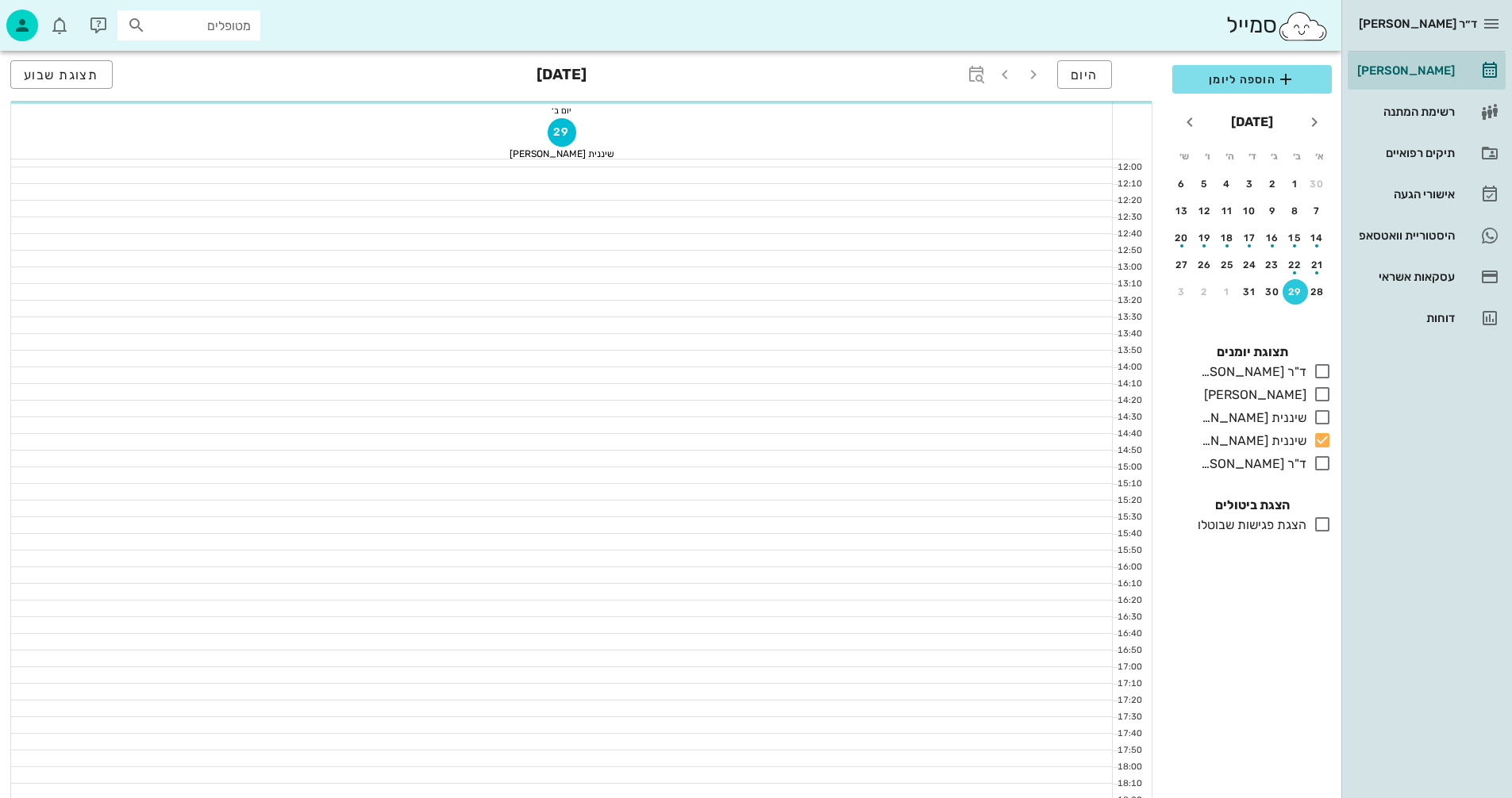
scroll to position [476, 0]
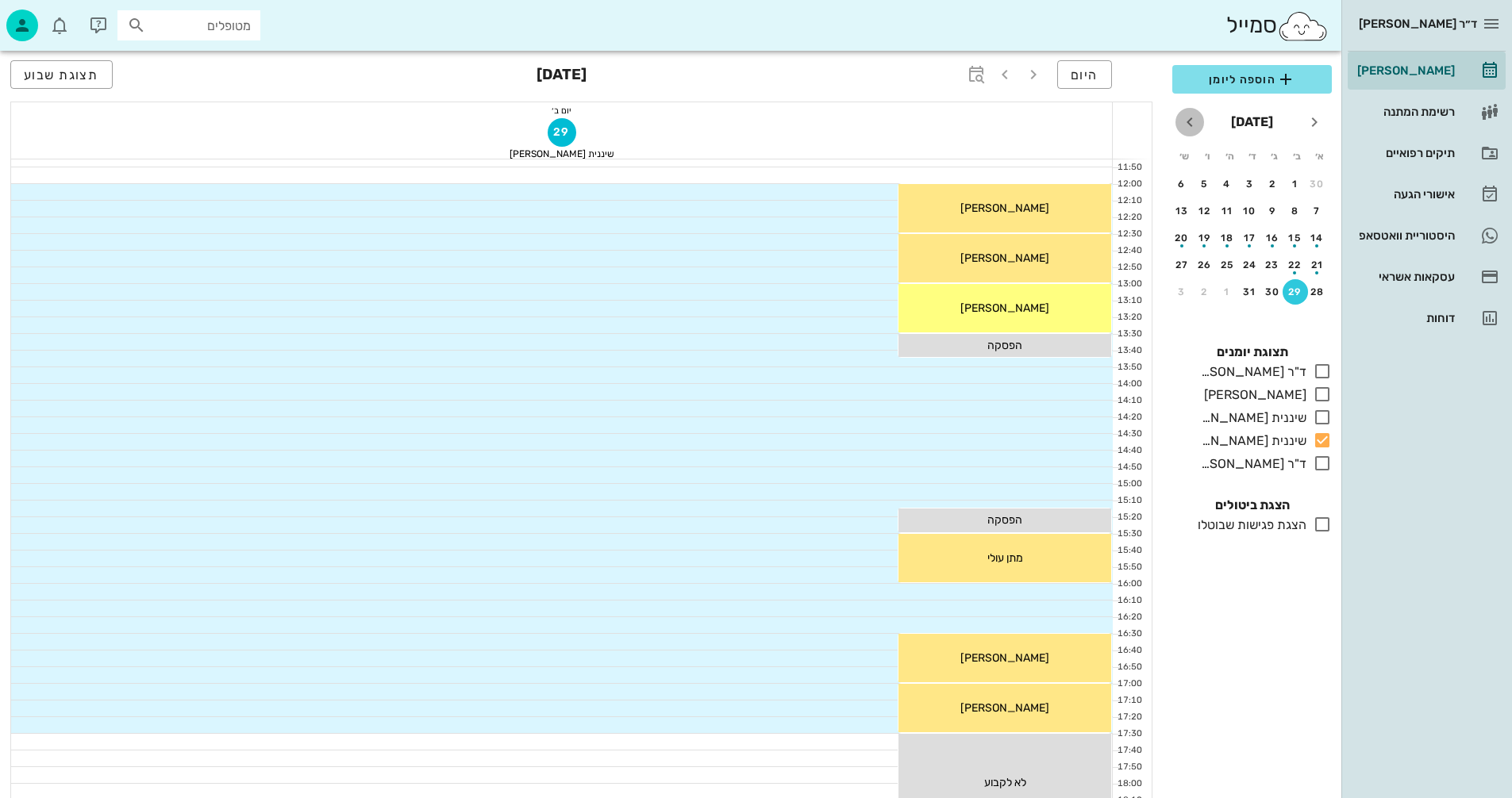
click at [1194, 121] on icon "חודש הבא" at bounding box center [1190, 122] width 19 height 19
click at [1301, 211] on div "5" at bounding box center [1295, 211] width 25 height 11
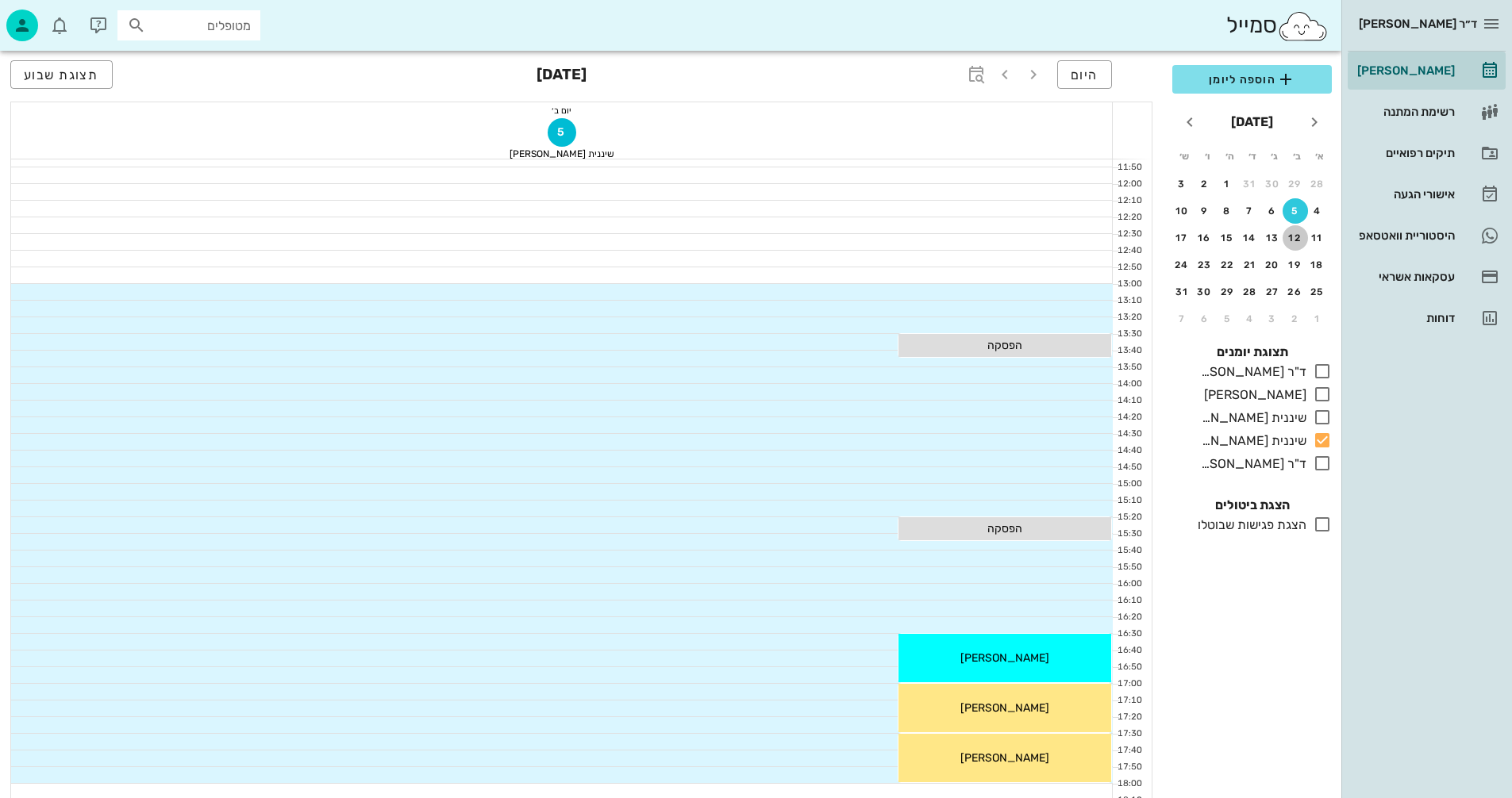
click at [1294, 244] on button "12" at bounding box center [1295, 237] width 25 height 25
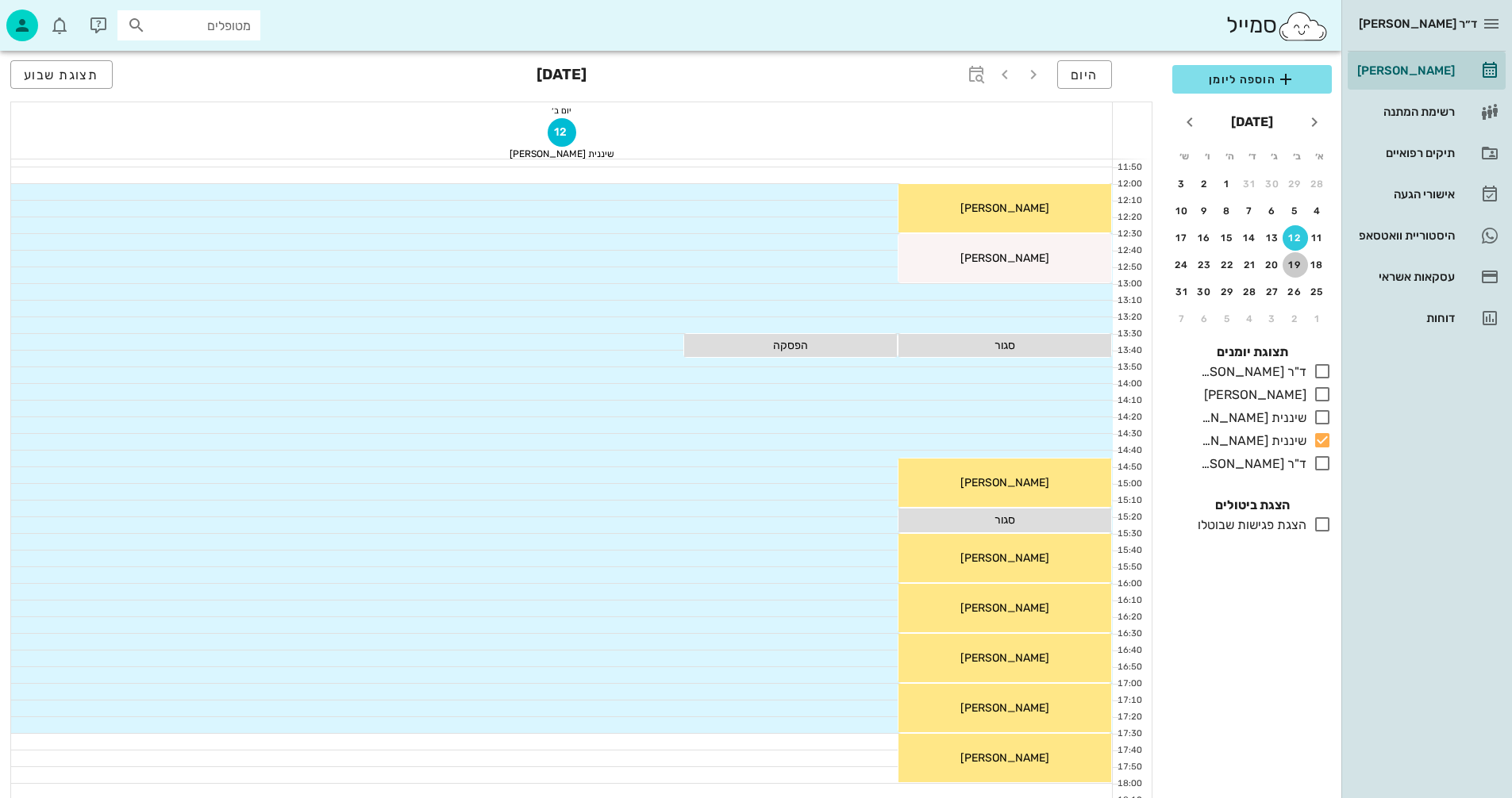
click at [1293, 260] on div "19" at bounding box center [1295, 265] width 25 height 11
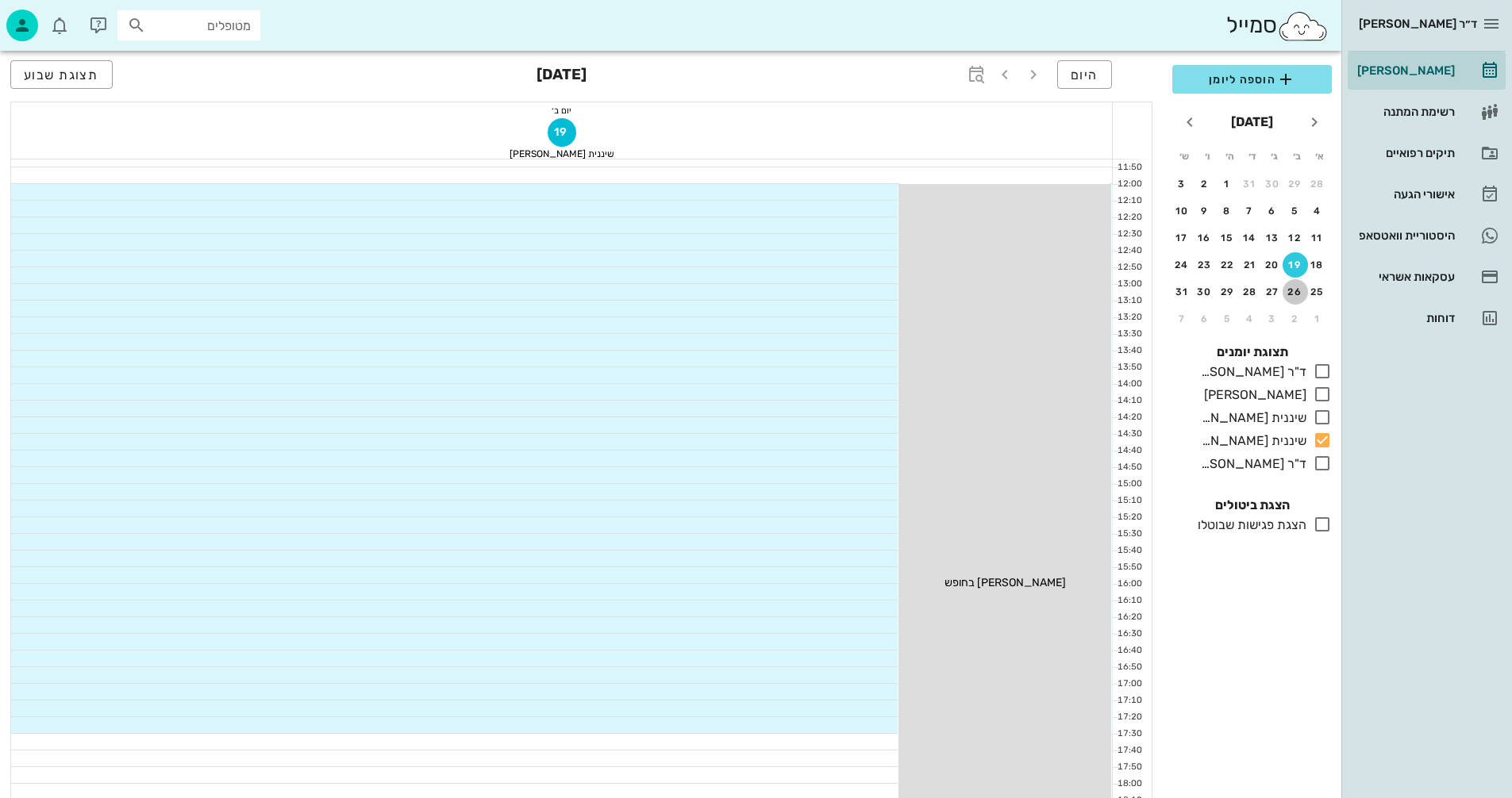
click at [1294, 290] on div "26" at bounding box center [1295, 292] width 25 height 11
click at [1301, 318] on div "2" at bounding box center [1295, 319] width 25 height 11
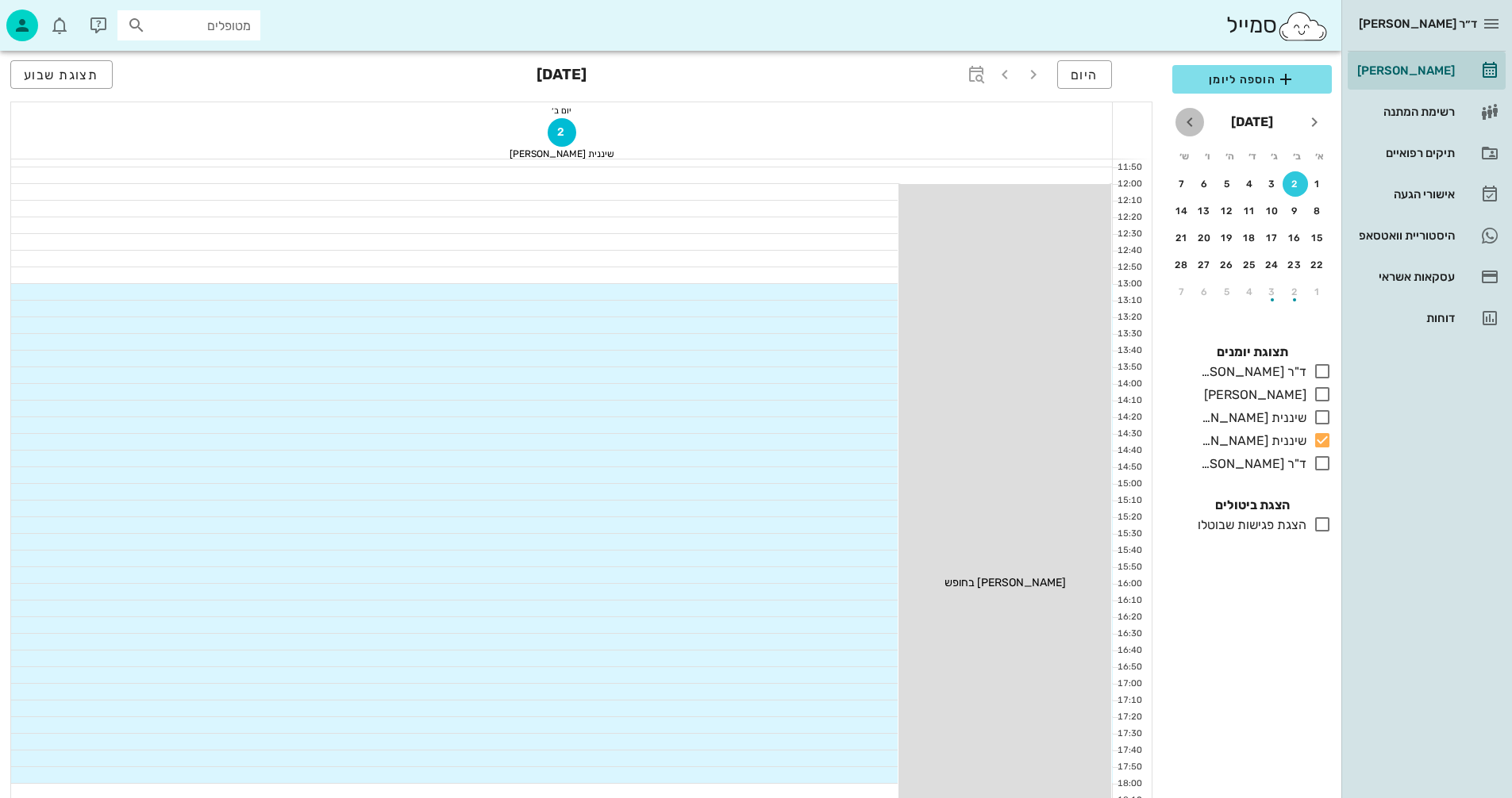
click at [1194, 126] on icon "חודש הבא" at bounding box center [1190, 122] width 19 height 19
click at [1314, 123] on icon "חודש שעבר" at bounding box center [1314, 122] width 19 height 19
click at [1294, 211] on div "9" at bounding box center [1295, 211] width 25 height 11
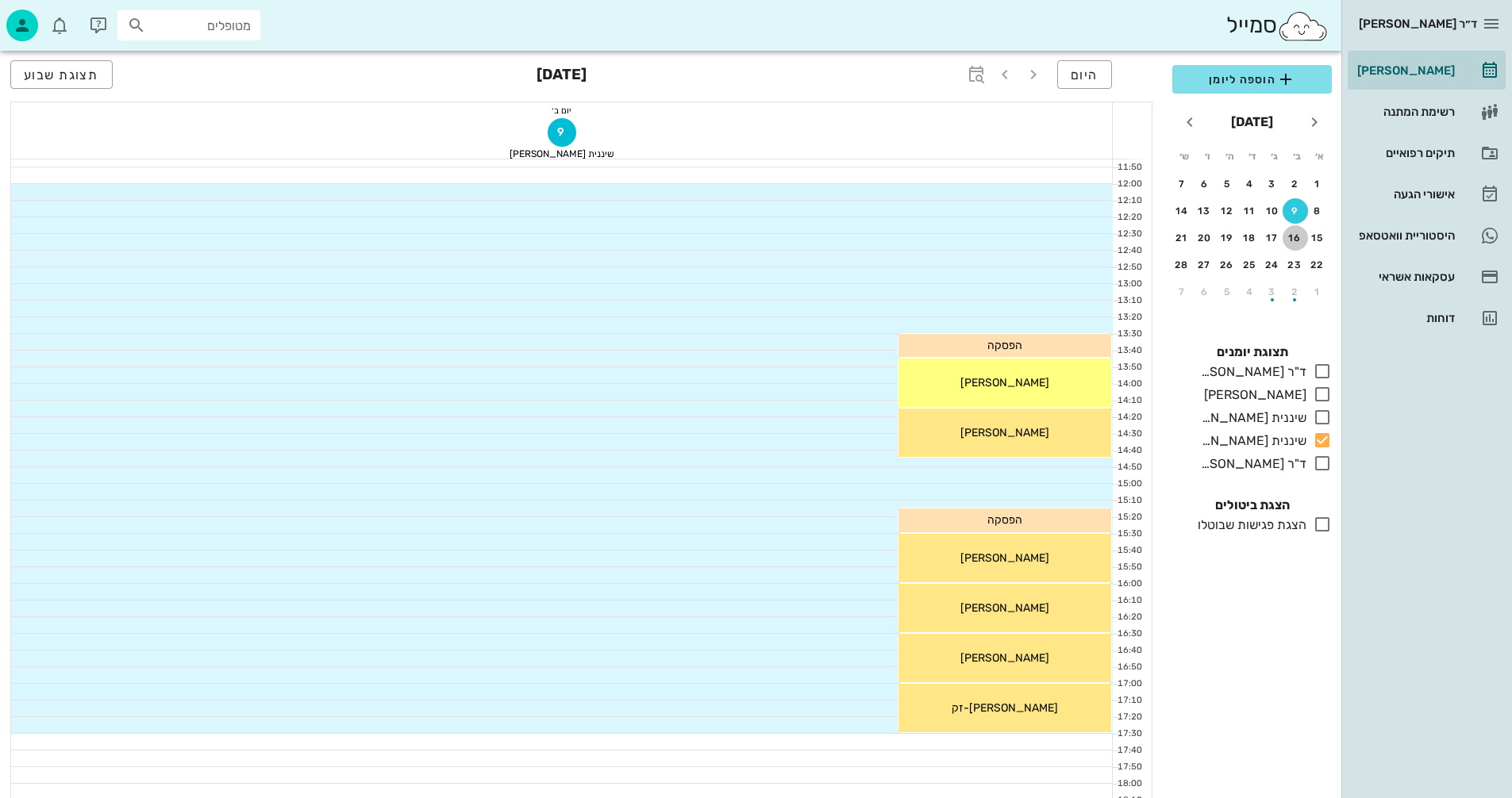
click at [1299, 238] on div "16" at bounding box center [1295, 238] width 25 height 11
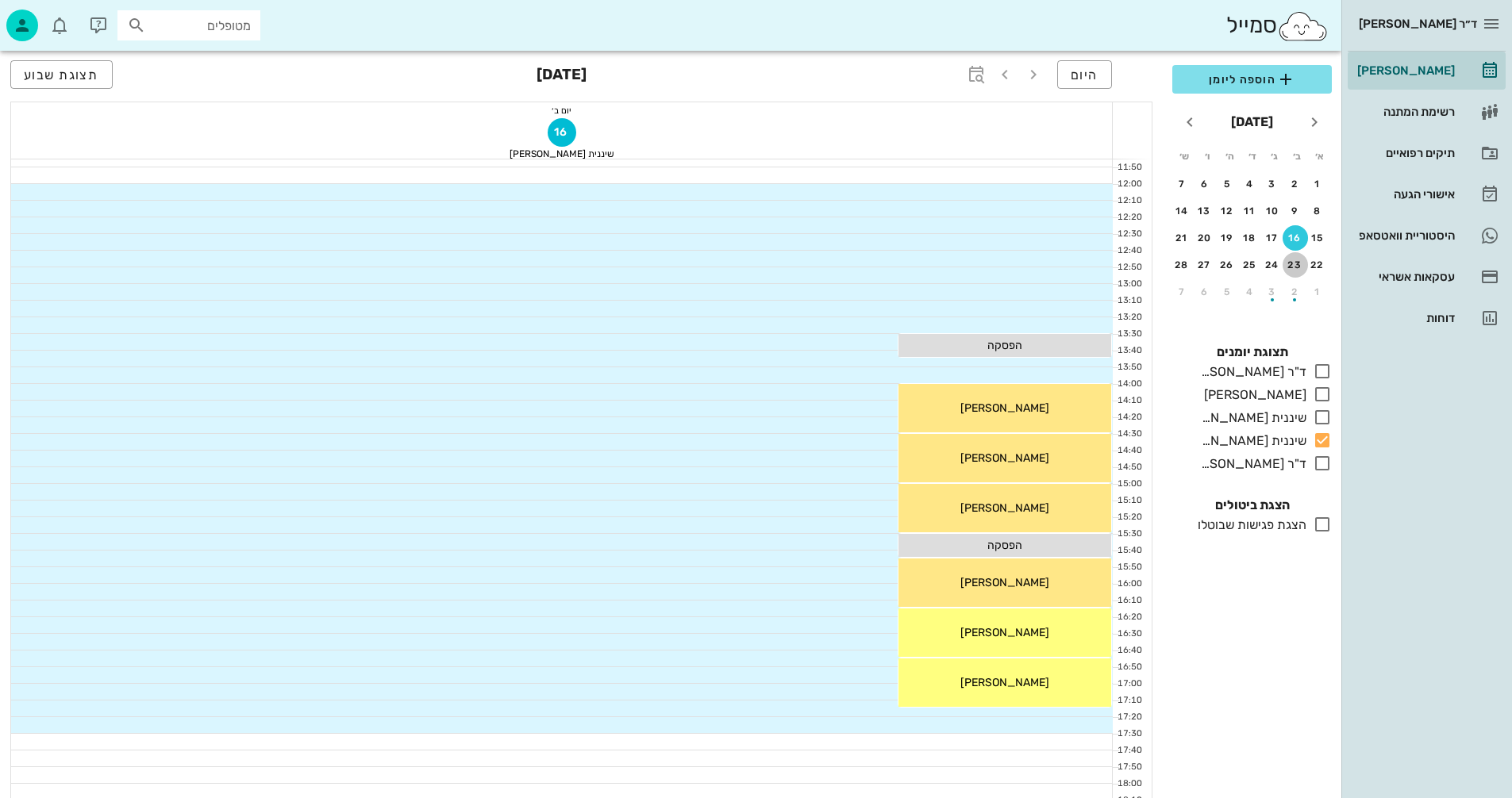
click at [1295, 263] on div "23" at bounding box center [1295, 265] width 25 height 11
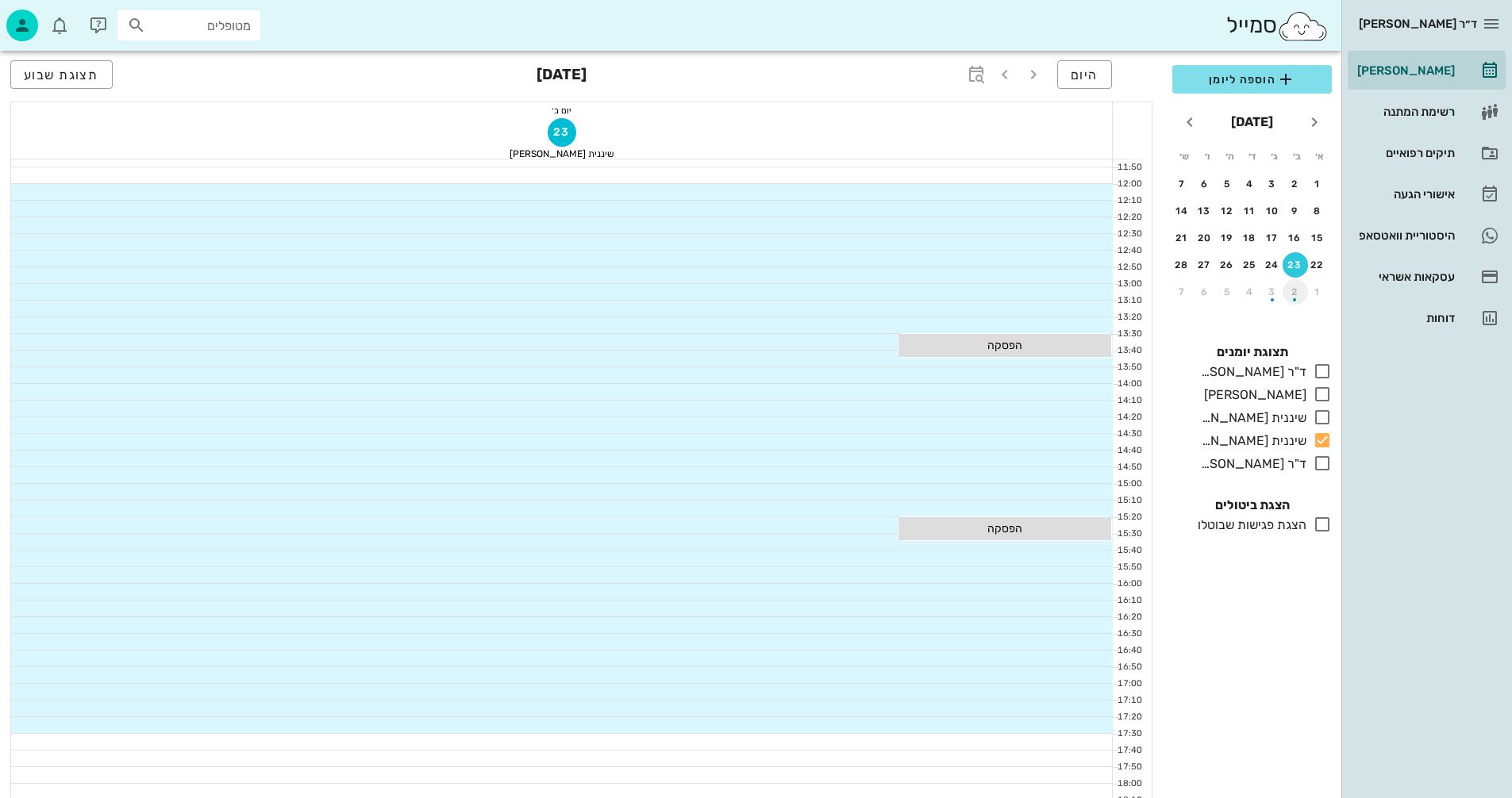
click at [1288, 295] on div "button" at bounding box center [1295, 295] width 25 height 8
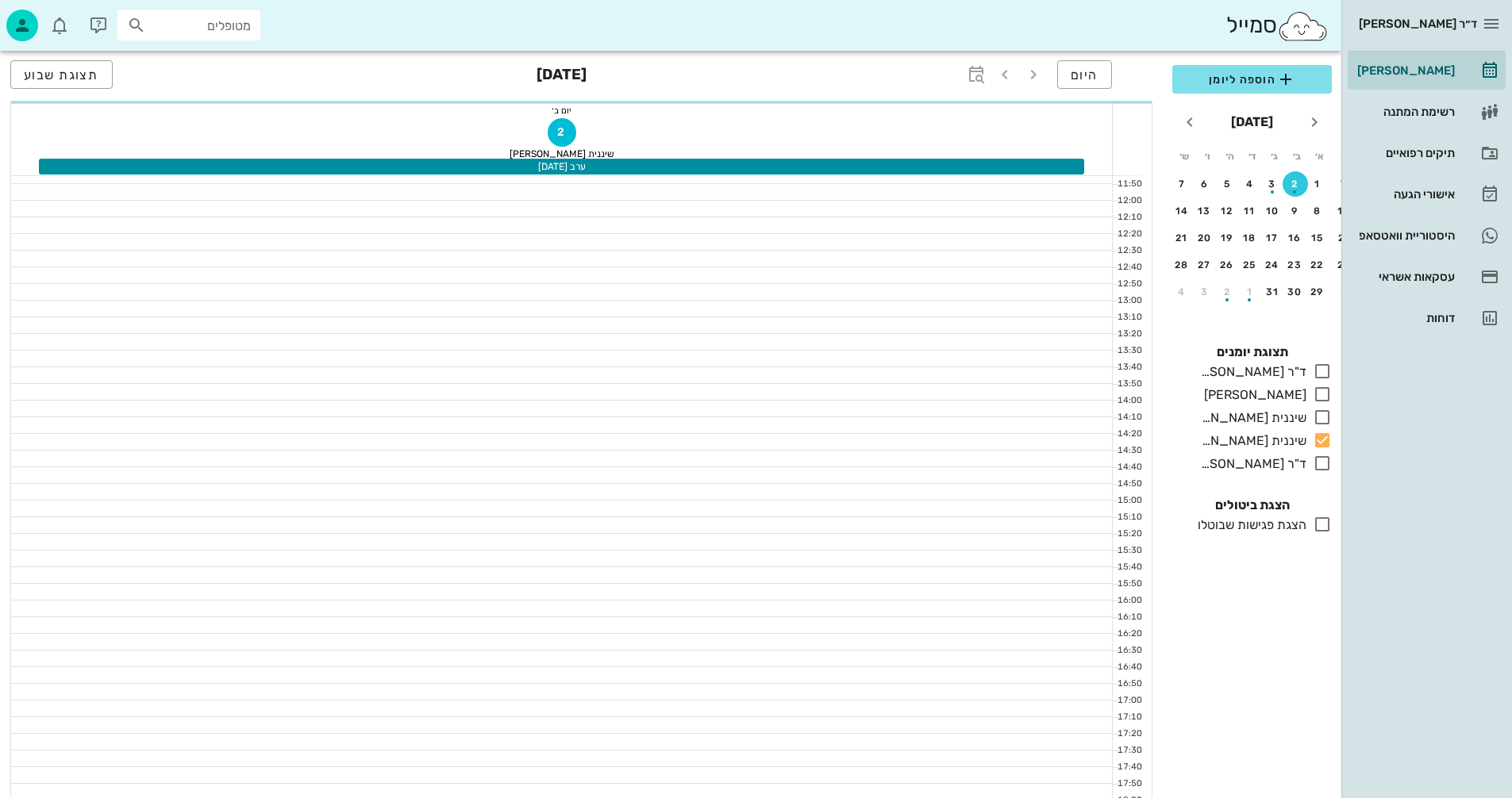
scroll to position [493, 0]
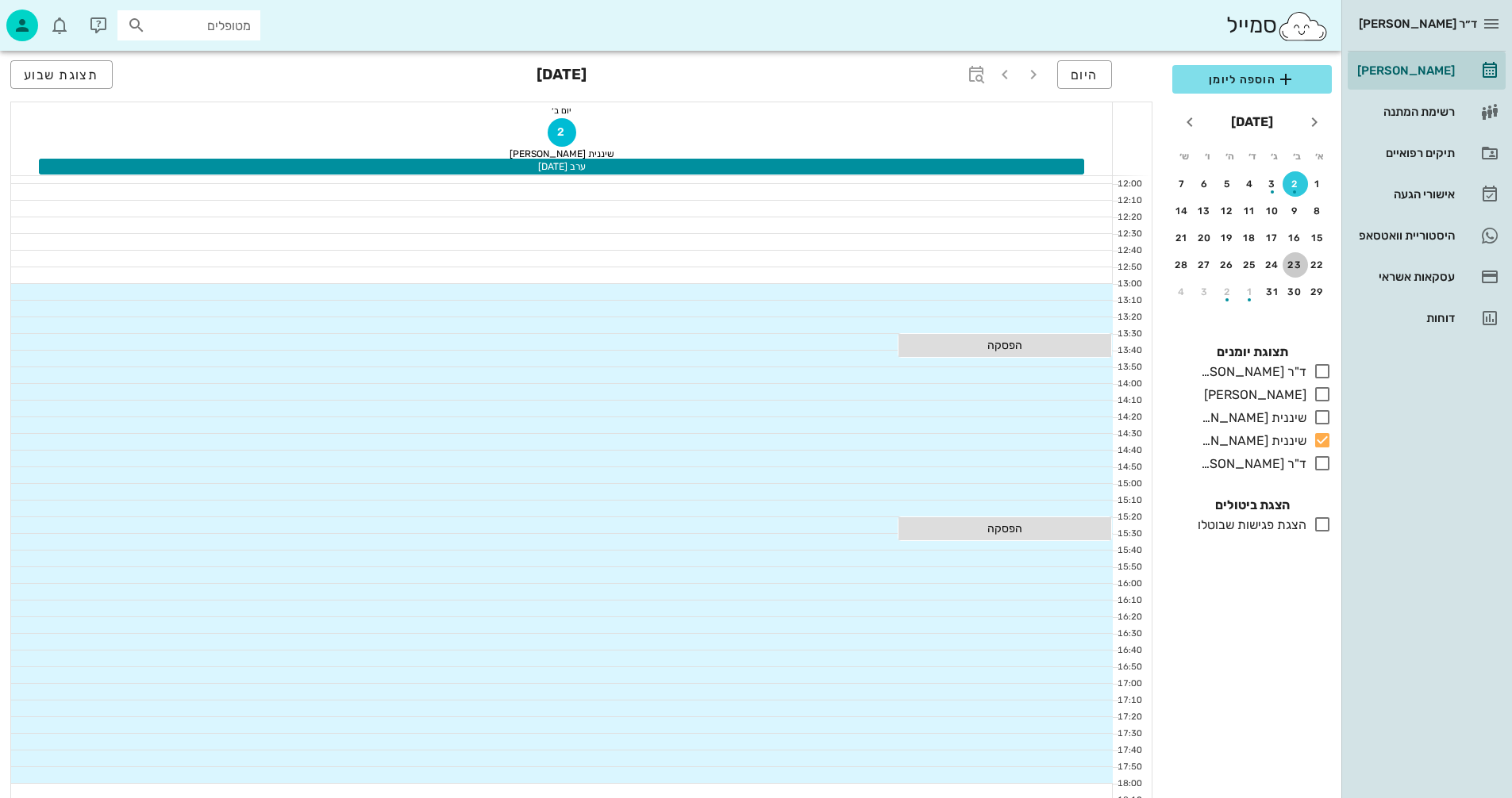
click at [1296, 263] on div "23" at bounding box center [1295, 265] width 25 height 11
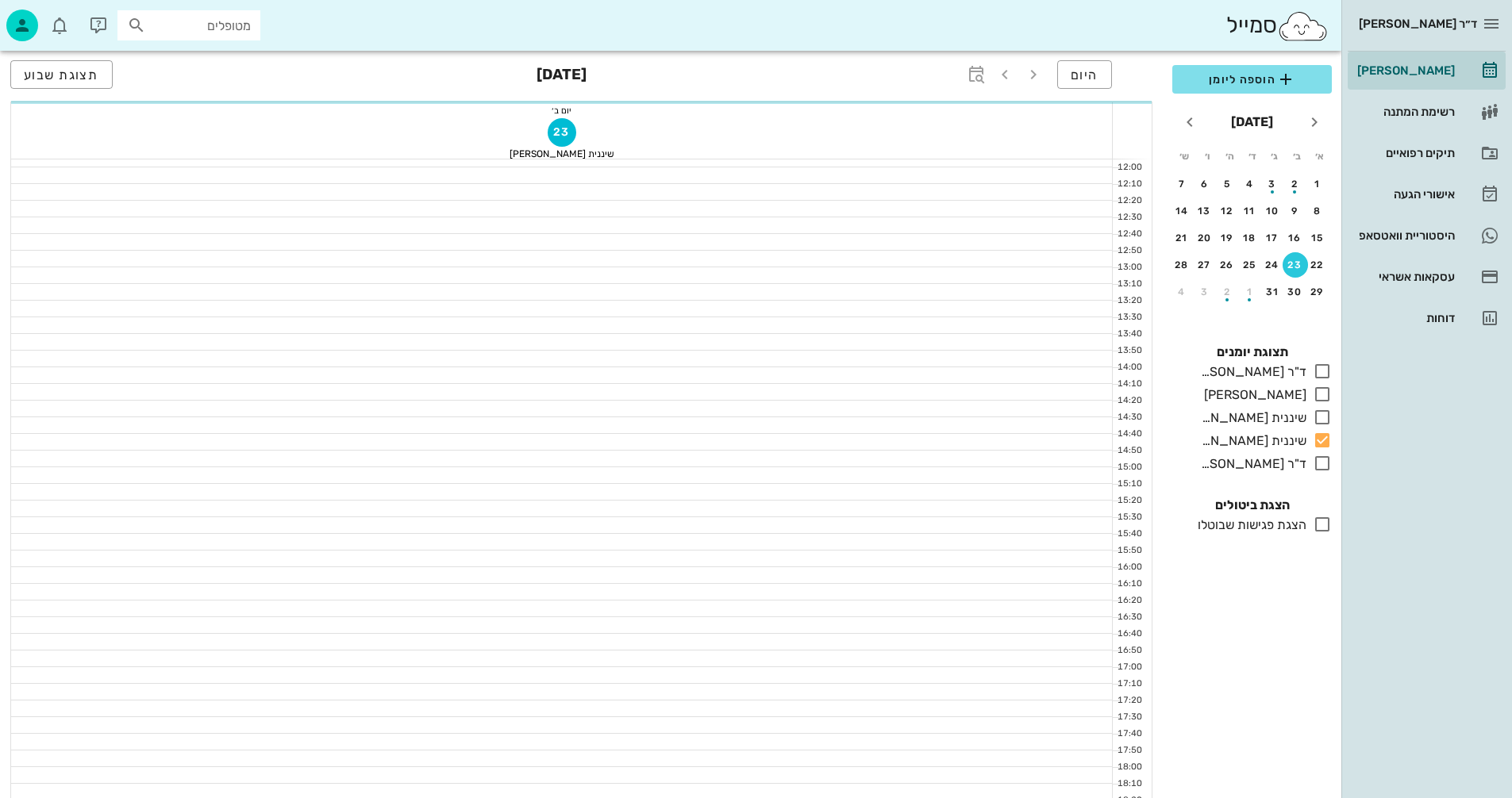
scroll to position [476, 0]
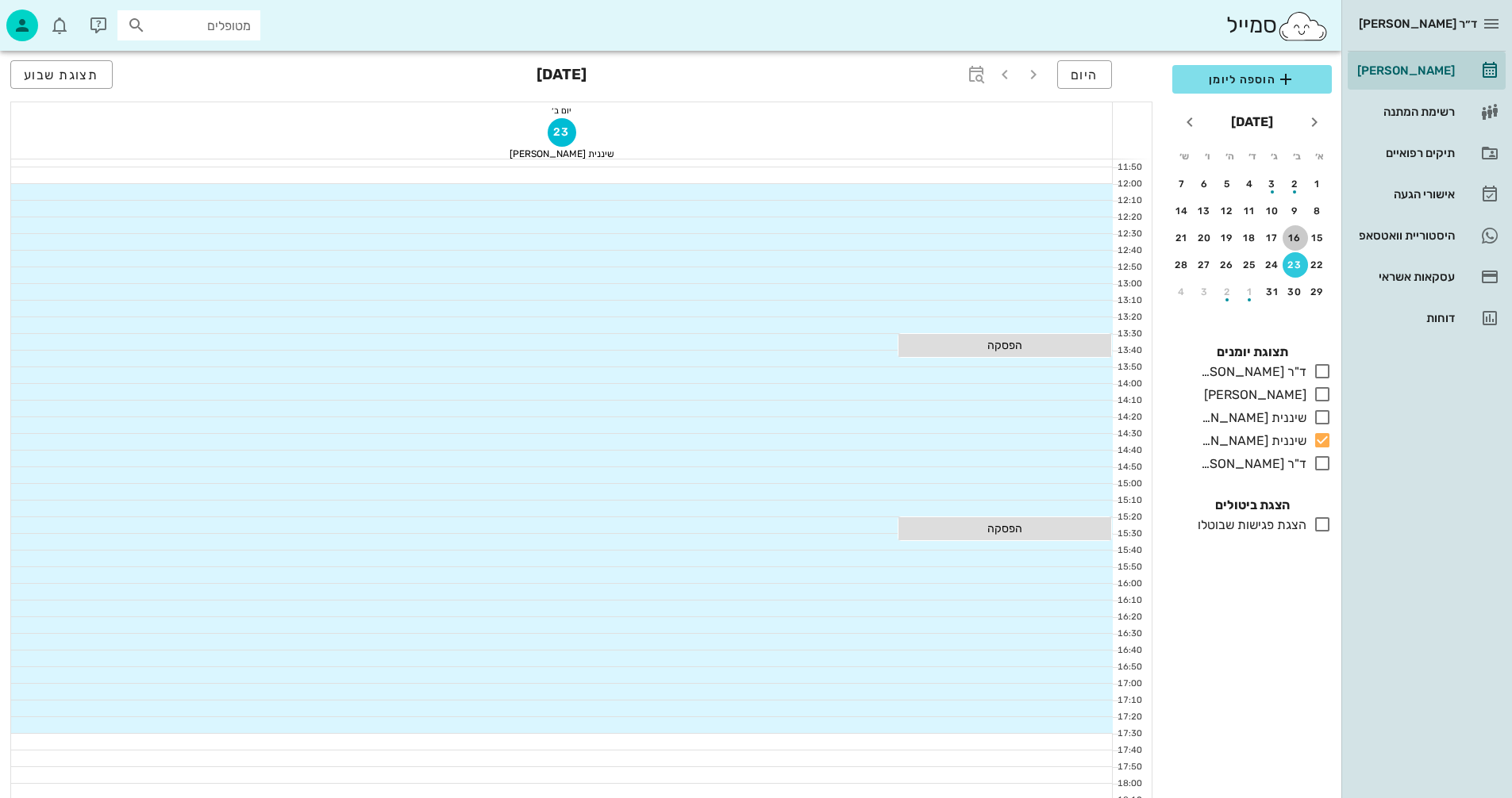
click at [1291, 231] on button "16" at bounding box center [1295, 237] width 25 height 25
click at [1292, 205] on button "9" at bounding box center [1295, 210] width 25 height 25
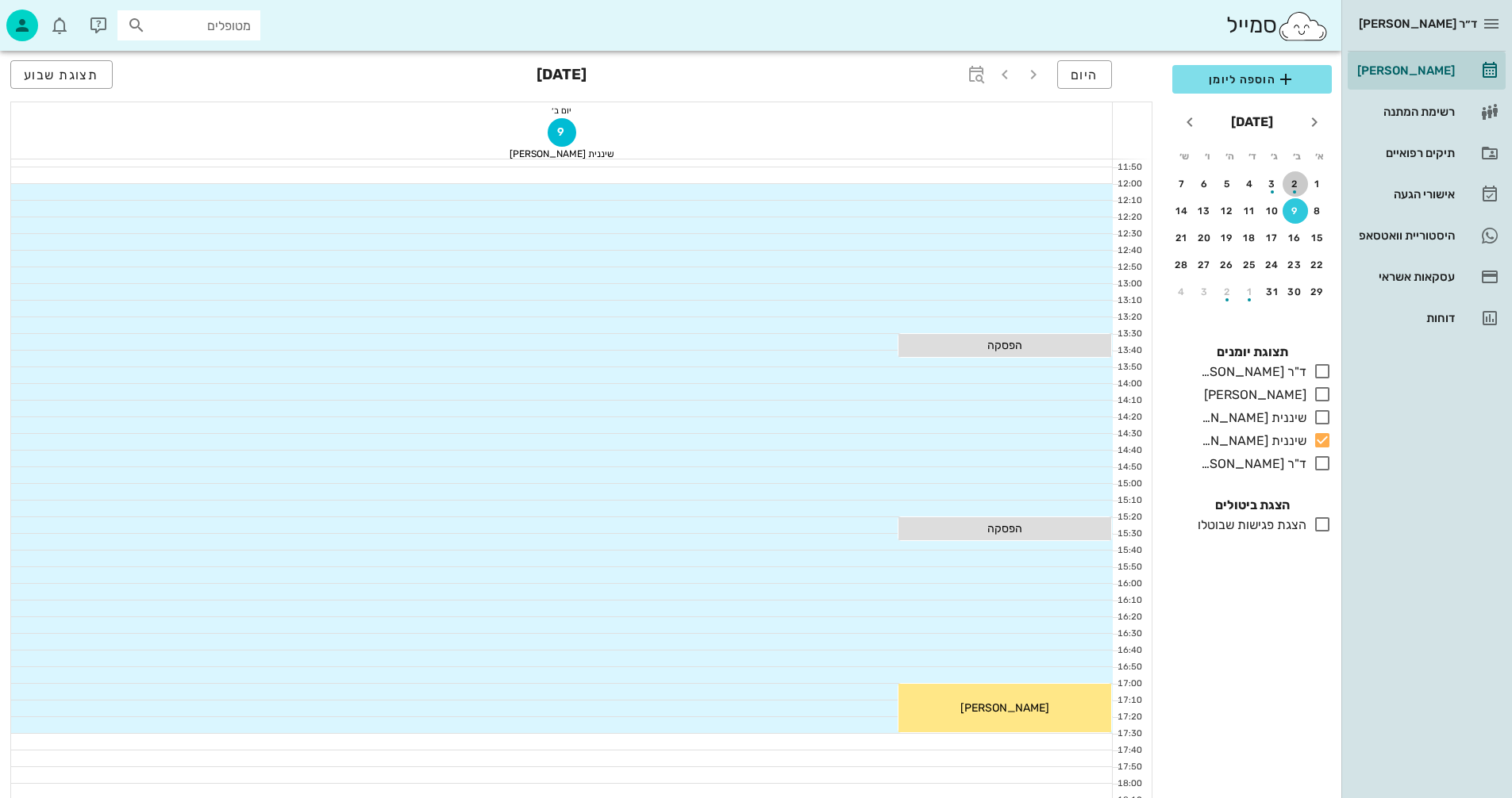
click at [1294, 192] on div "button" at bounding box center [1294, 192] width 3 height 3
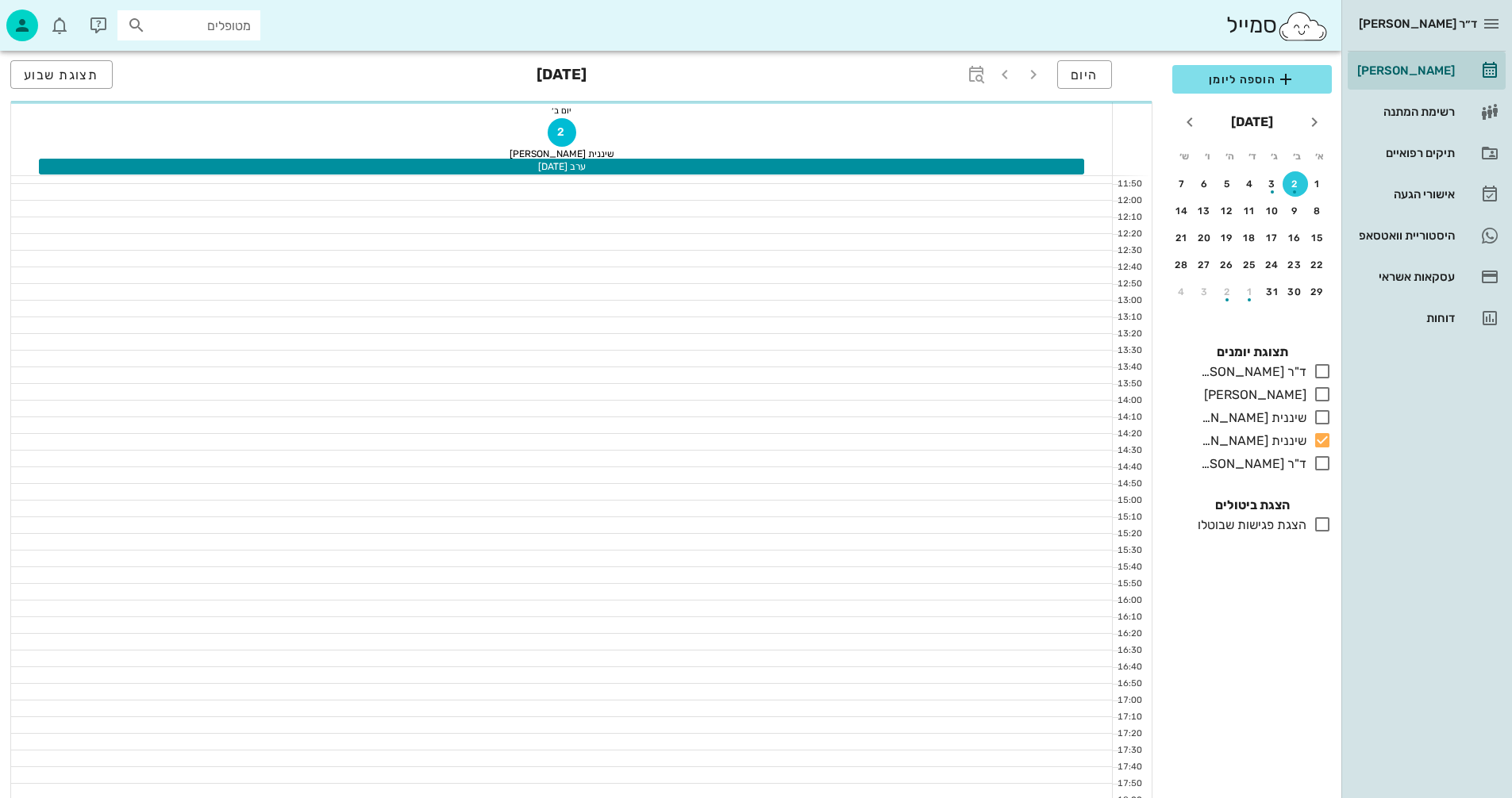
scroll to position [493, 0]
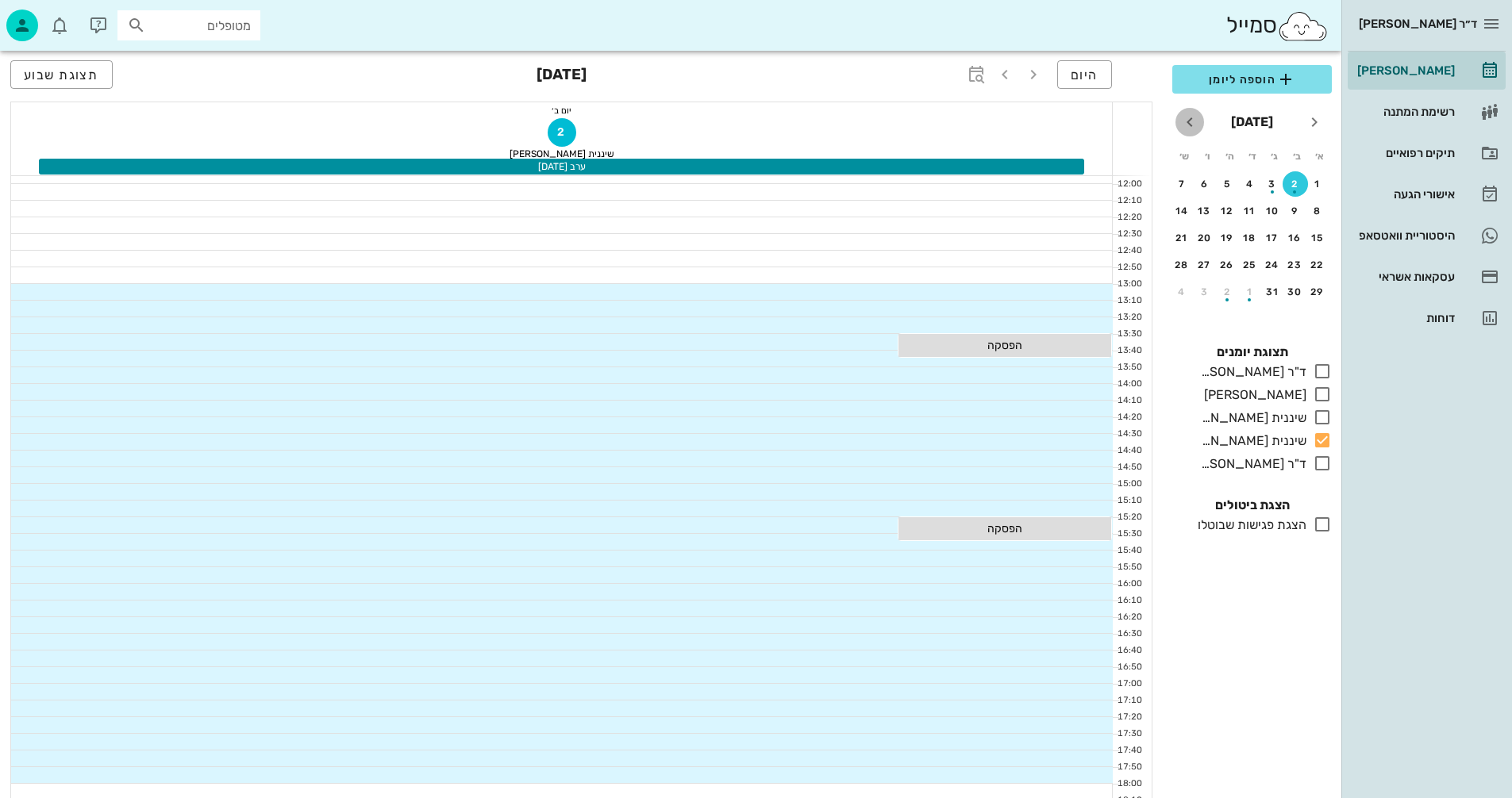
click at [1194, 126] on icon "חודש הבא" at bounding box center [1190, 122] width 19 height 19
click at [1297, 212] on div "6" at bounding box center [1295, 211] width 25 height 11
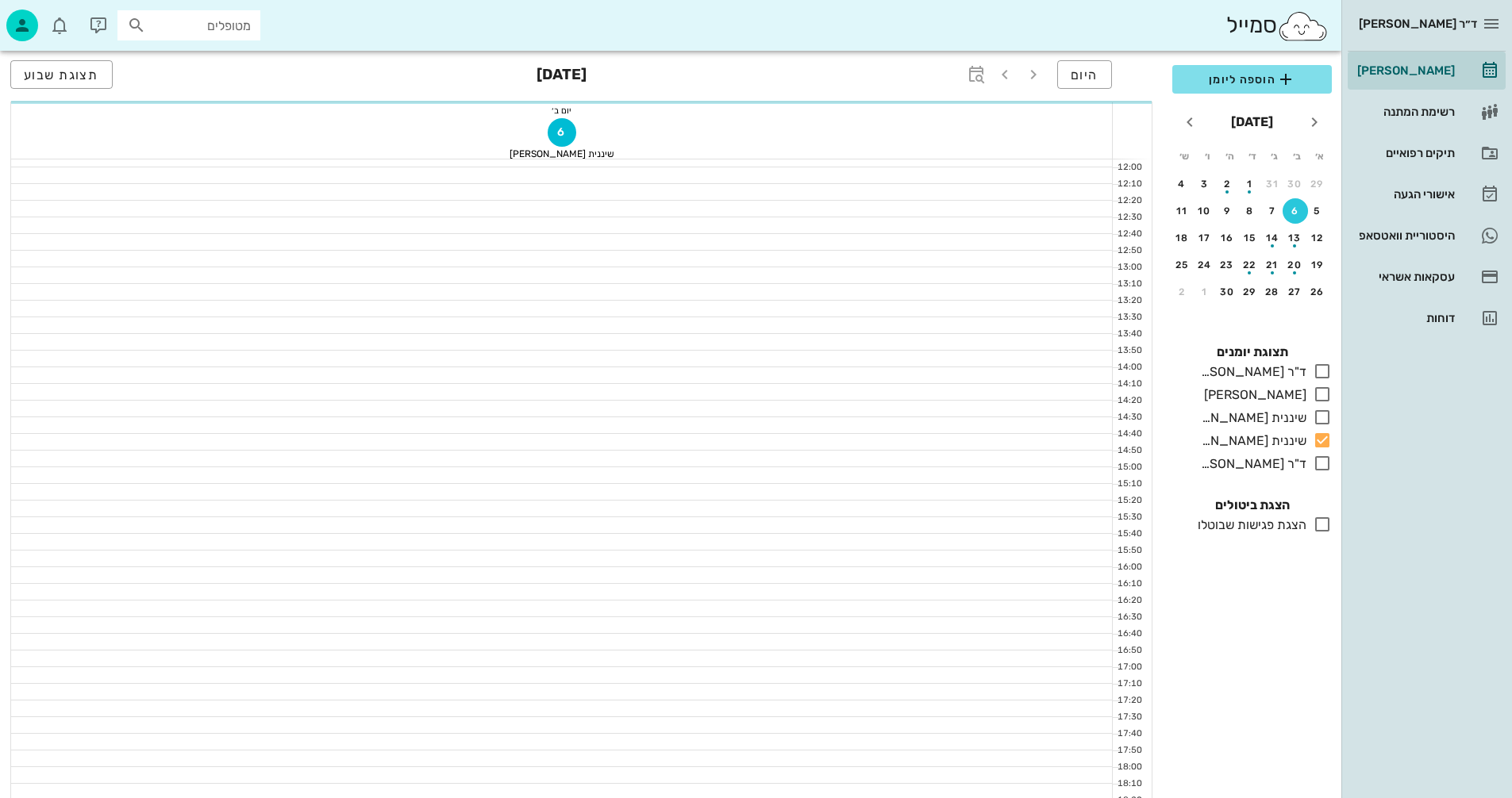
scroll to position [476, 0]
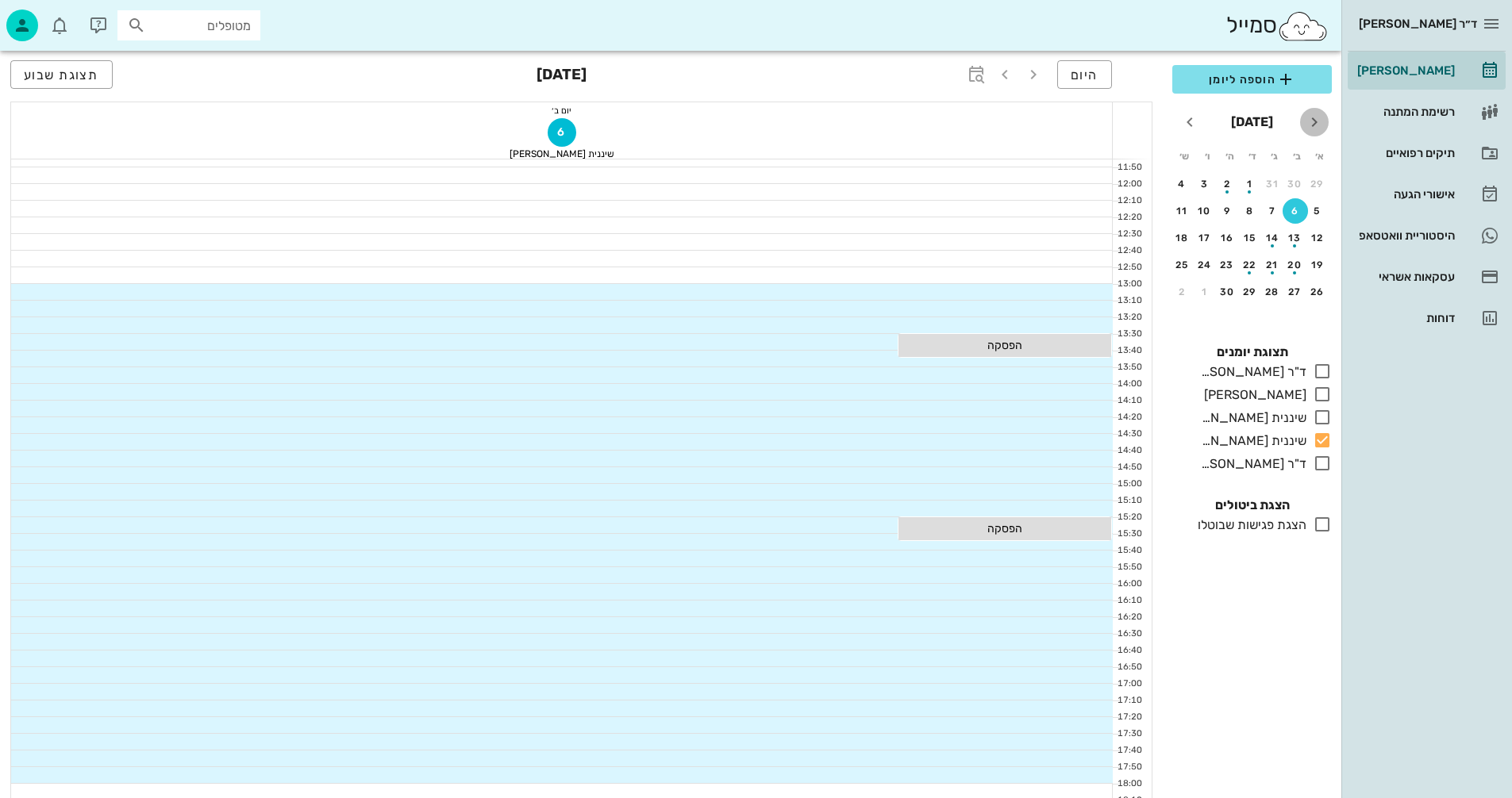
click at [1318, 121] on icon "חודש שעבר" at bounding box center [1314, 122] width 19 height 19
click at [1291, 189] on div "button" at bounding box center [1295, 187] width 25 height 8
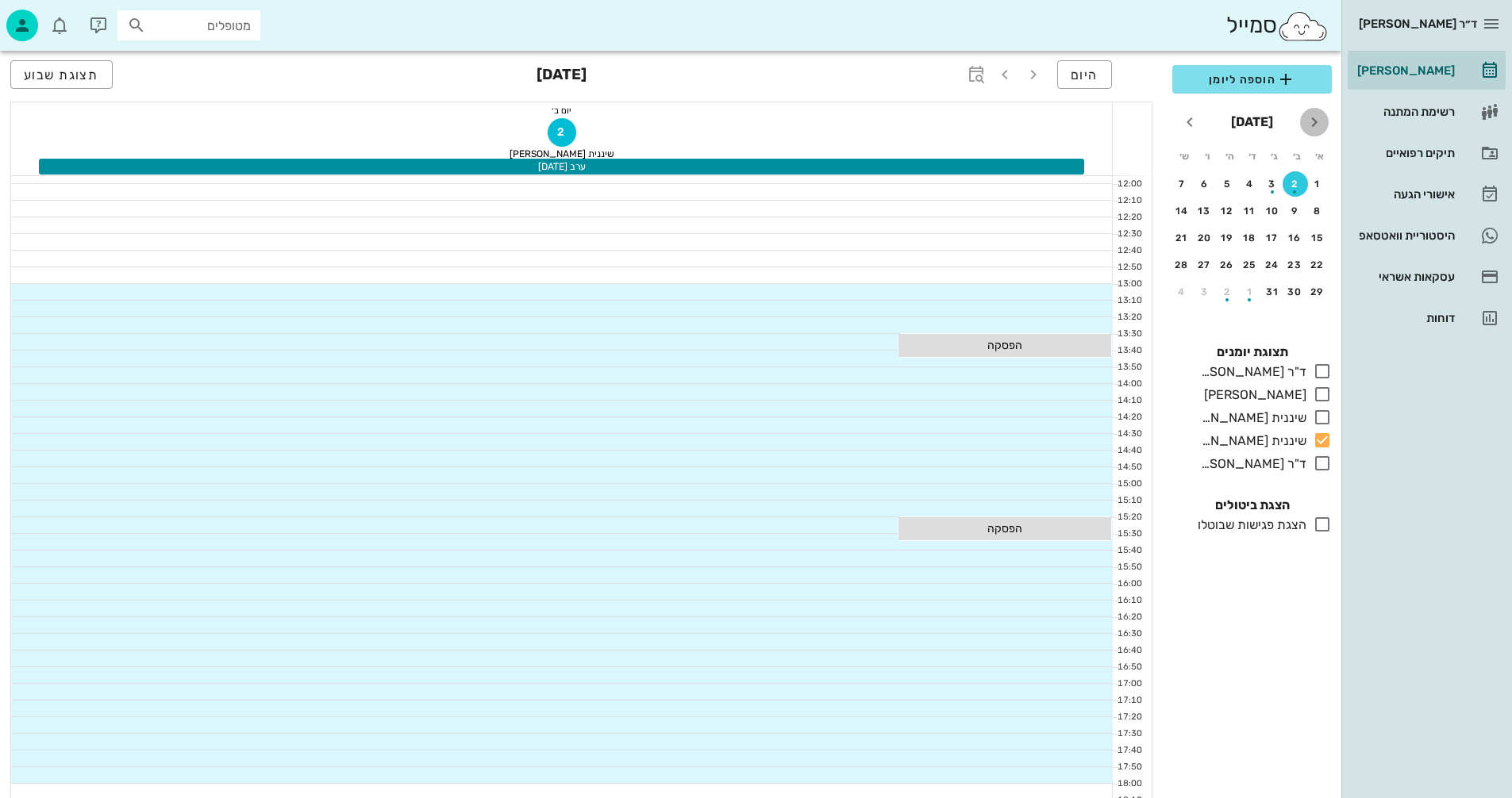
click at [1307, 121] on icon "חודש שעבר" at bounding box center [1314, 122] width 19 height 19
click at [1296, 260] on div "23" at bounding box center [1295, 265] width 25 height 11
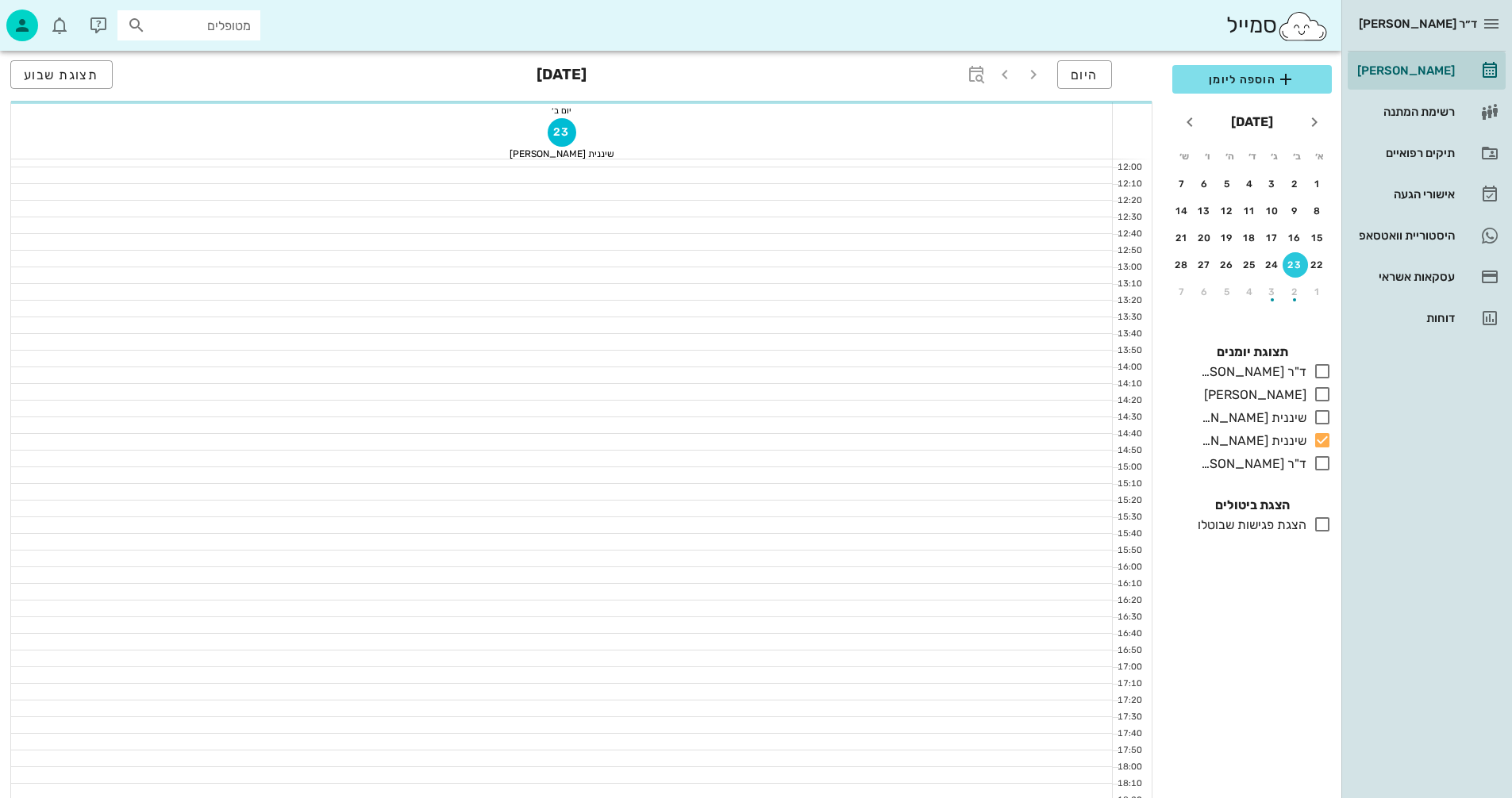
scroll to position [476, 0]
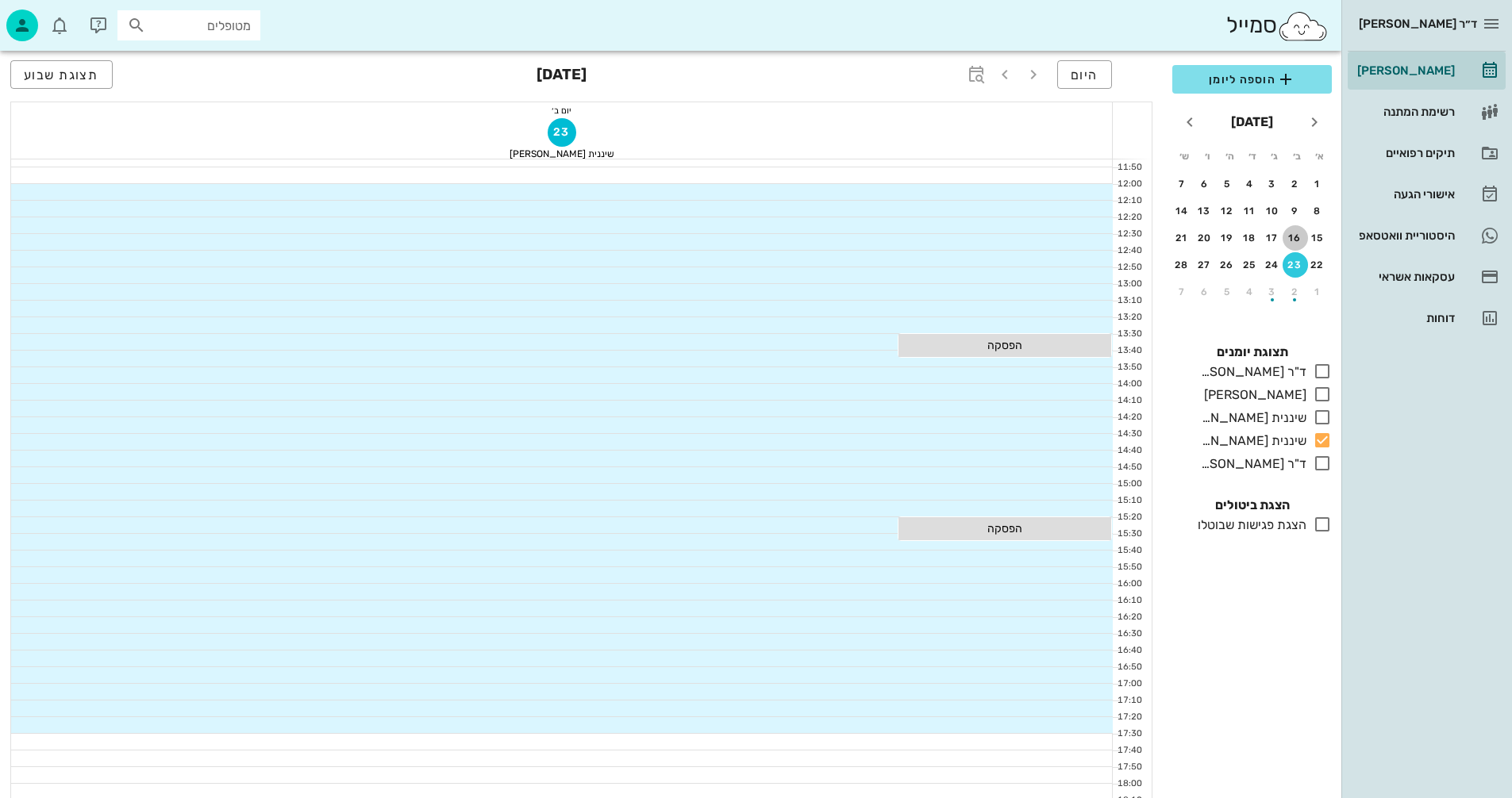
click at [1291, 240] on div "16" at bounding box center [1295, 238] width 25 height 11
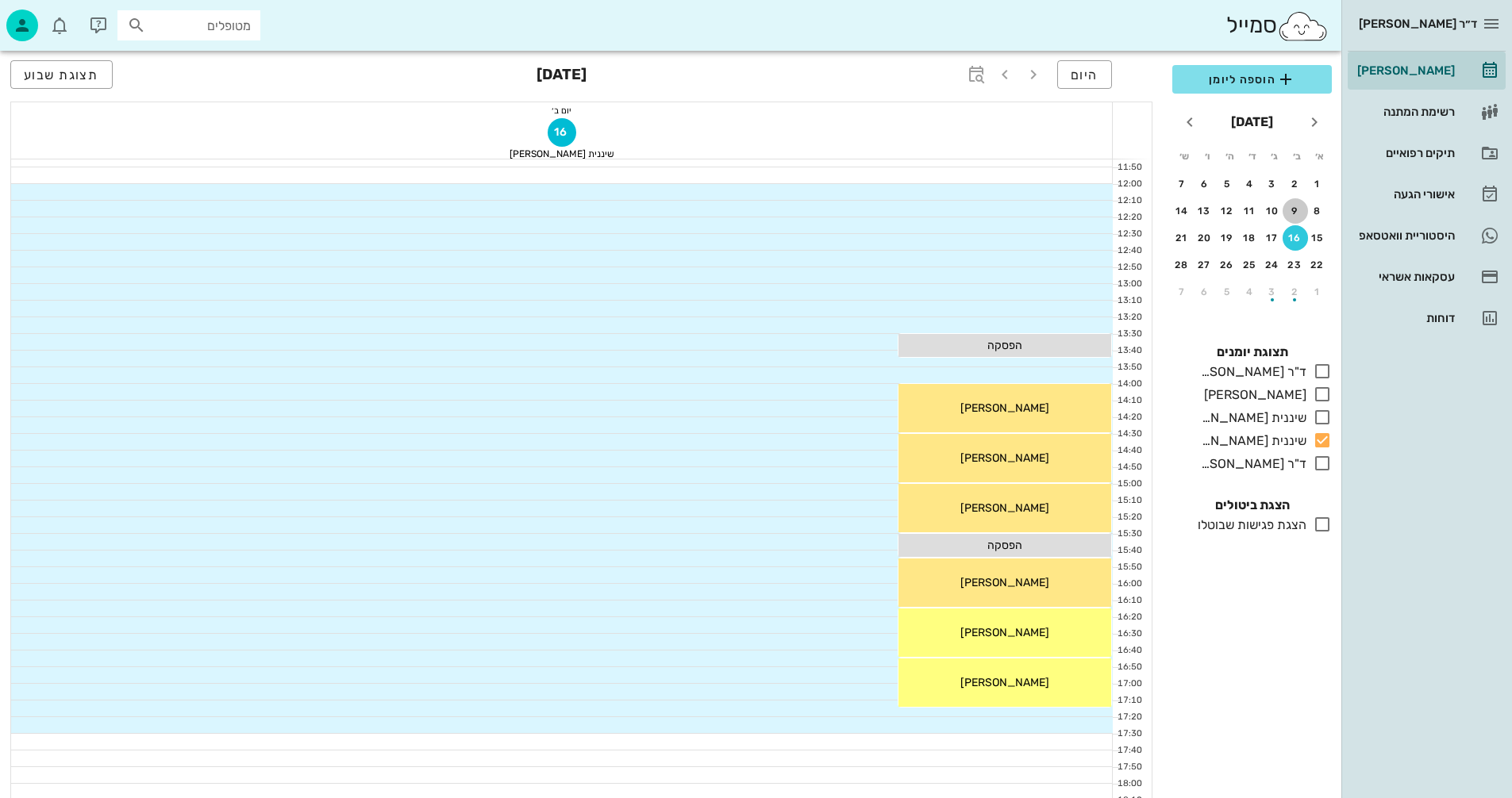
click at [1295, 215] on div "9" at bounding box center [1295, 211] width 25 height 11
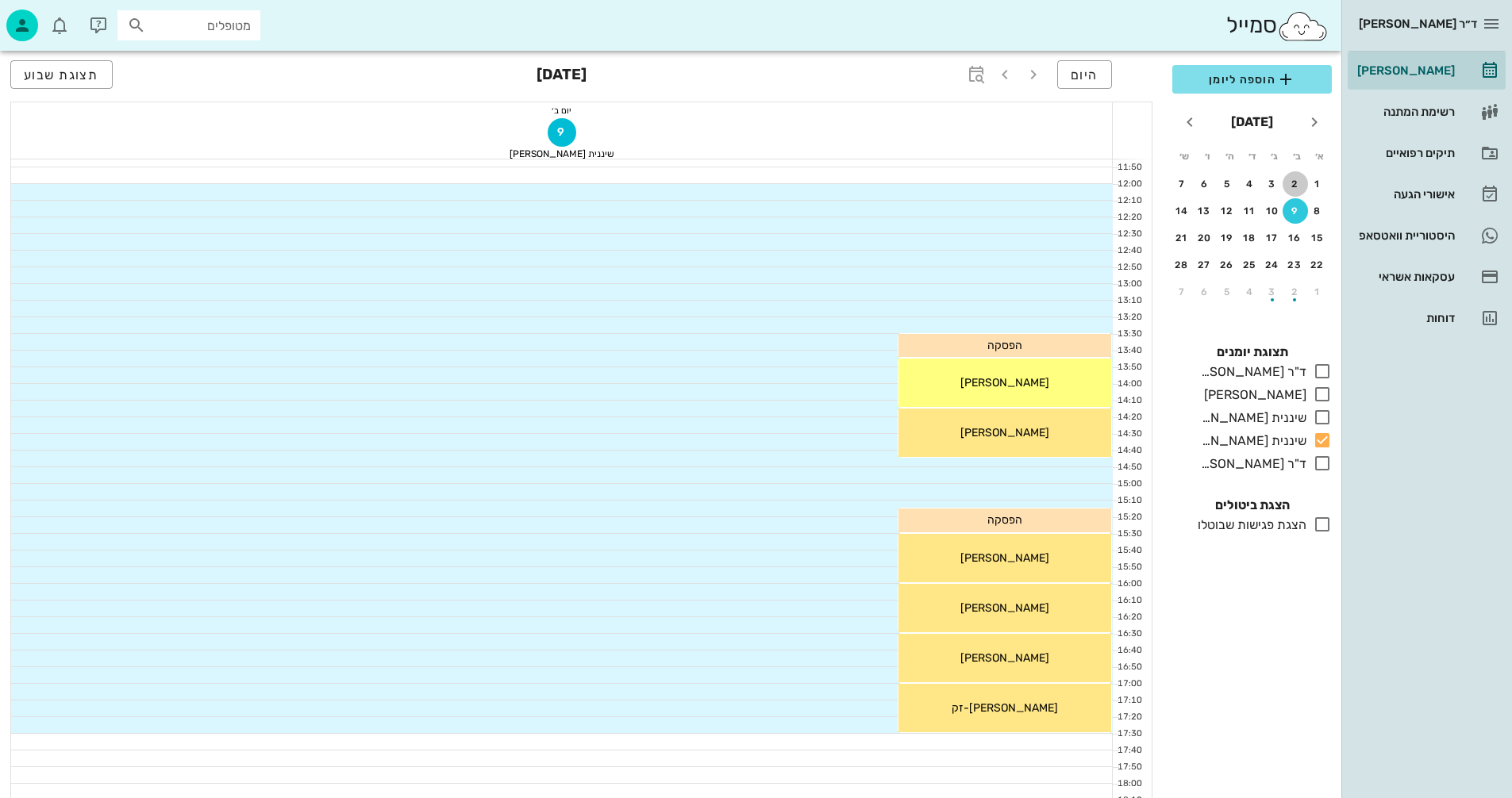
click at [1291, 184] on div "2" at bounding box center [1295, 184] width 25 height 11
